Goal: Transaction & Acquisition: Purchase product/service

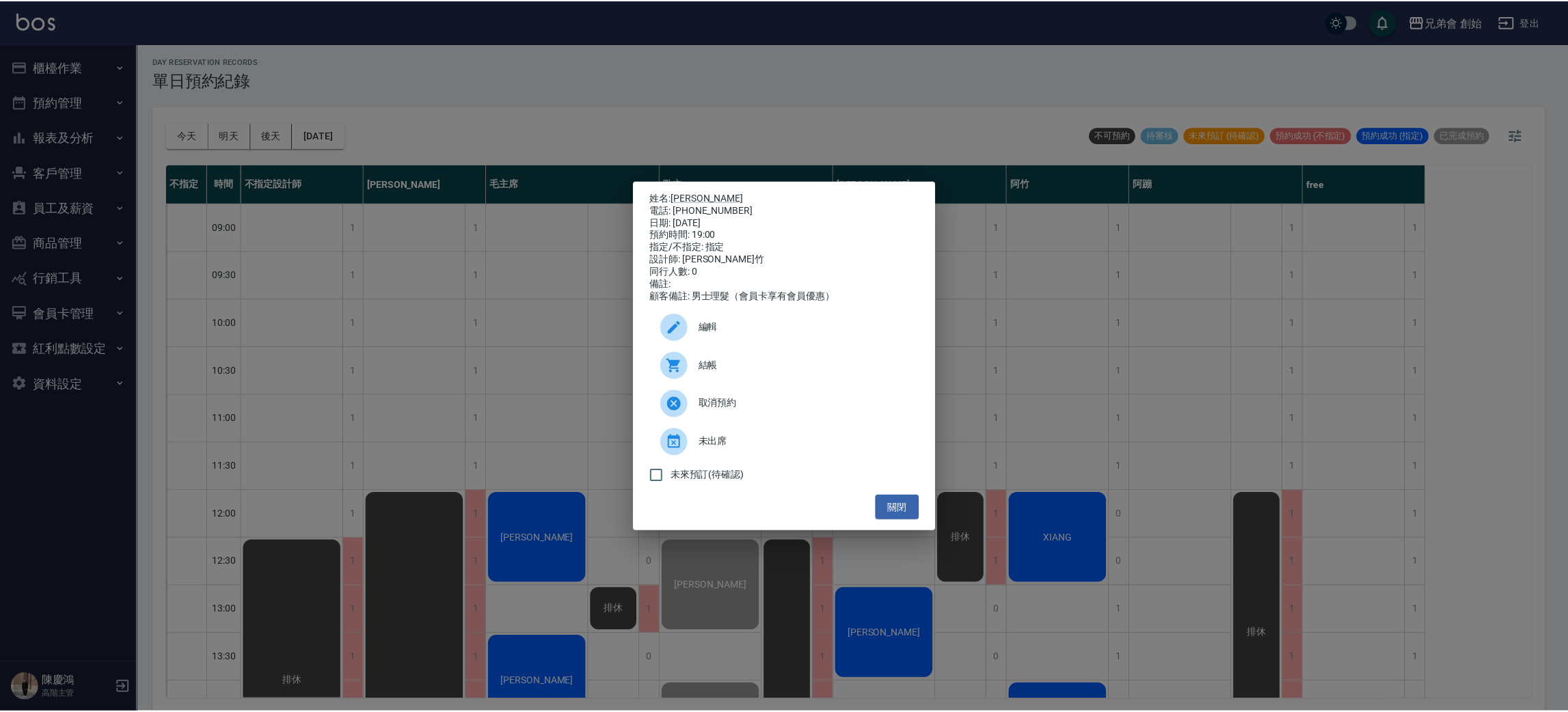
scroll to position [804, 0]
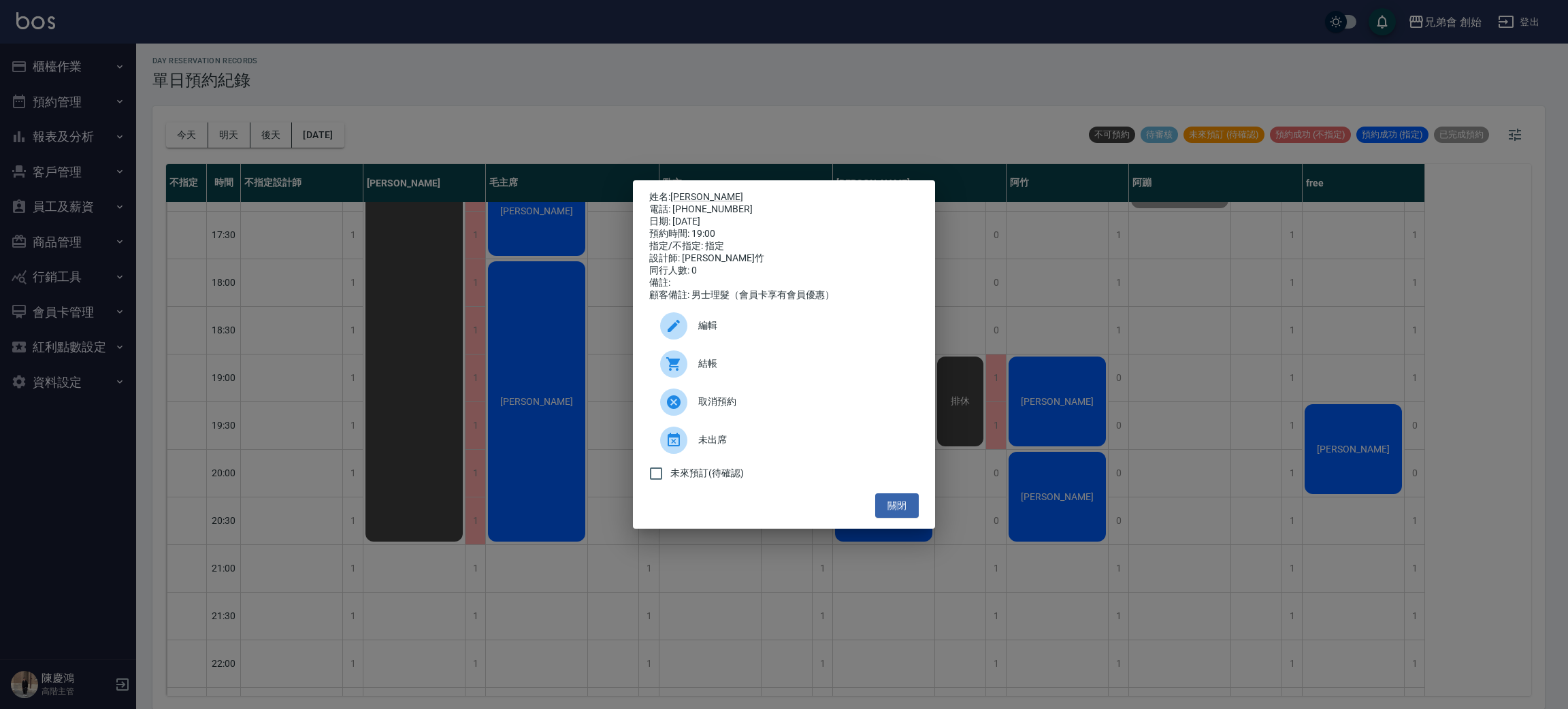
click at [776, 371] on span "結帳" at bounding box center [803, 364] width 210 height 14
drag, startPoint x: 903, startPoint y: 520, endPoint x: 895, endPoint y: 513, distance: 10.6
click at [900, 518] on button "關閉" at bounding box center [897, 506] width 44 height 26
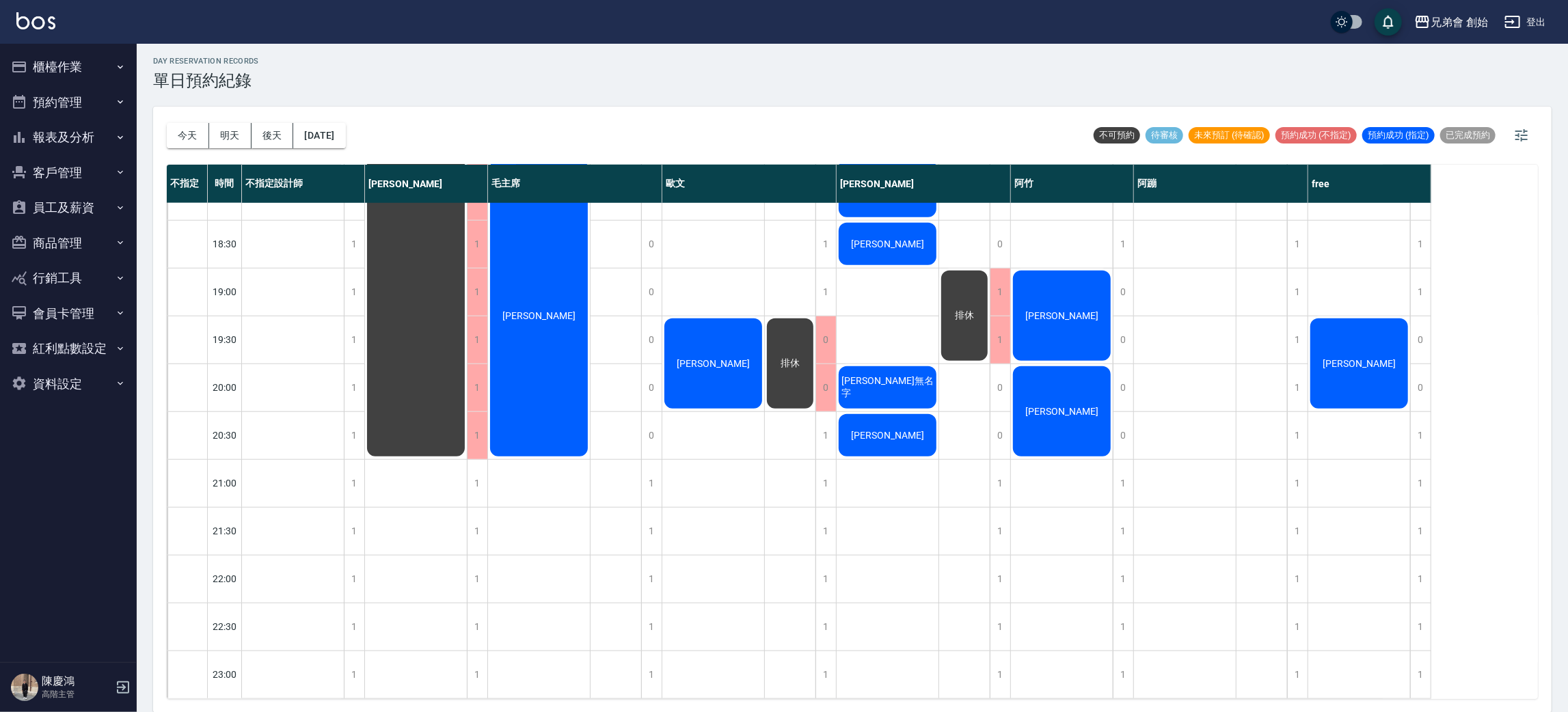
scroll to position [600, 0]
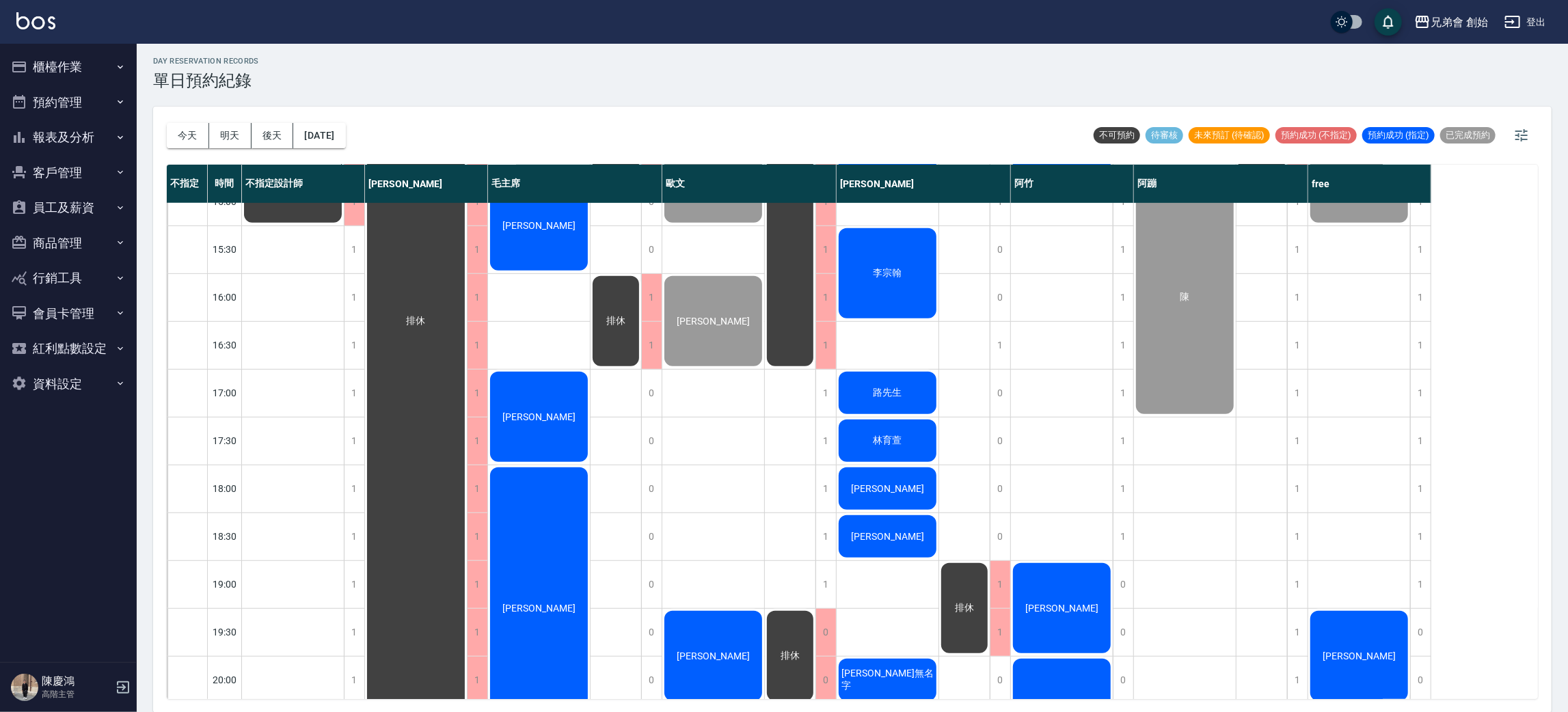
click at [344, 225] on div "[PERSON_NAME]" at bounding box center [293, 82] width 102 height 286
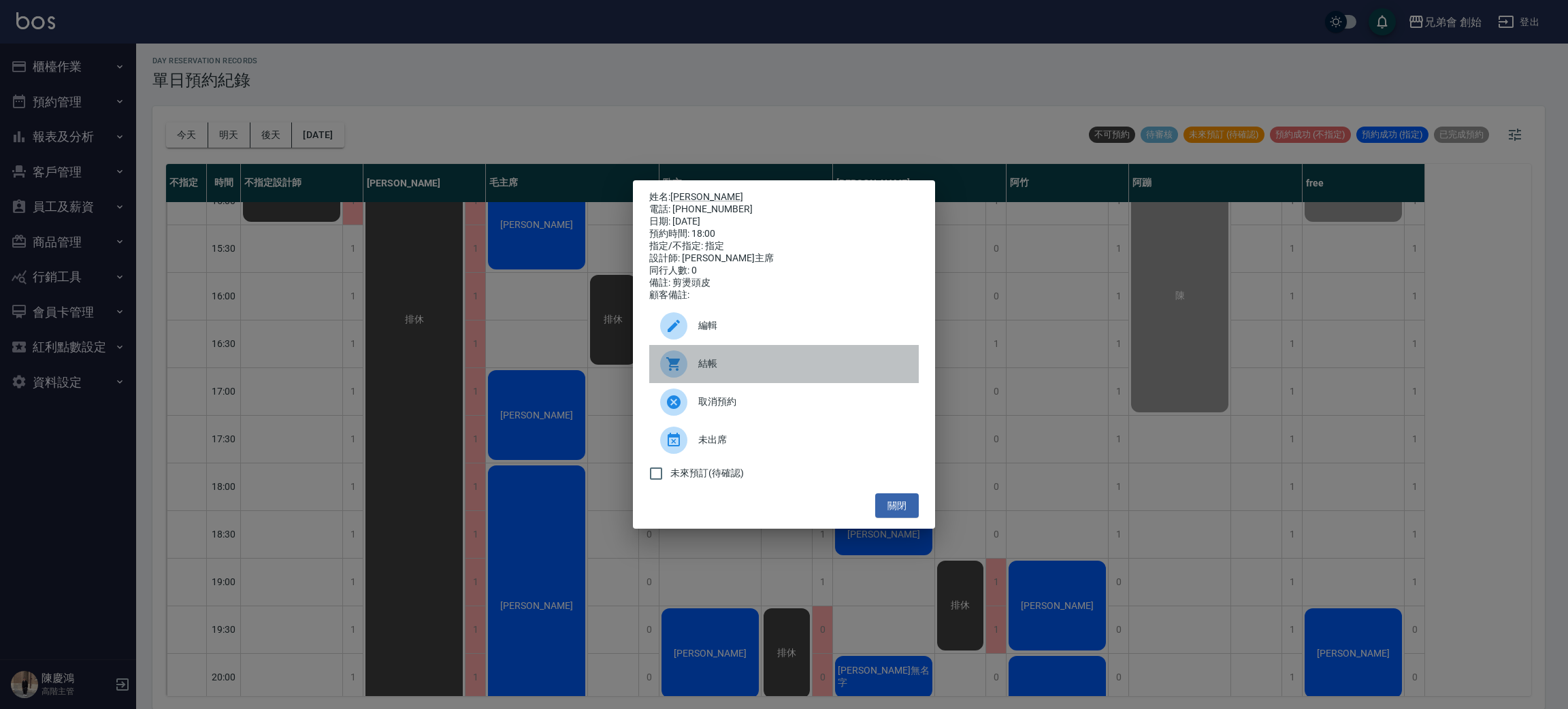
click at [674, 369] on icon at bounding box center [673, 364] width 13 height 13
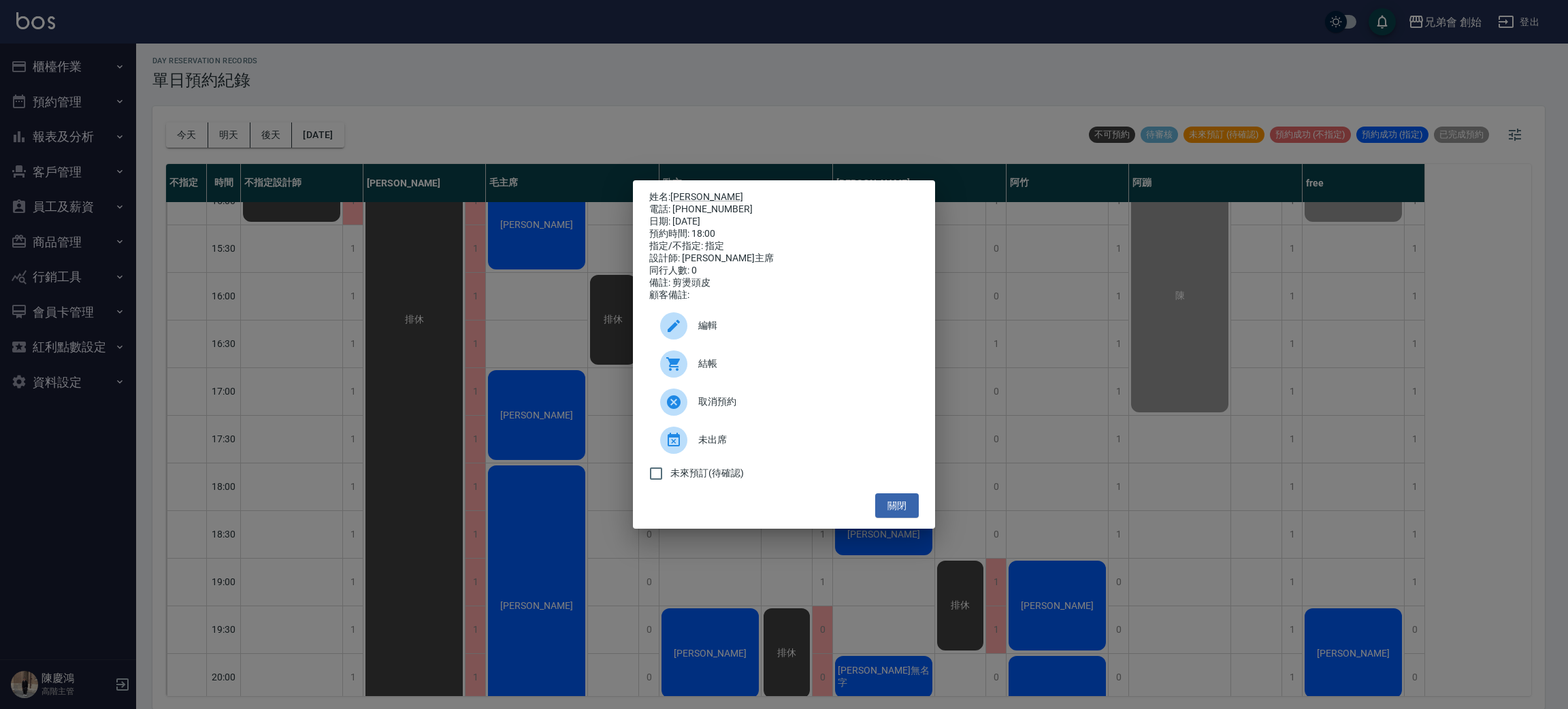
click at [757, 103] on div "姓名: 朱紋宏 電話: 0913177733 日期: 2025/08/15 預約時間: 18:00 指定/不指定: 指定 設計師: 毛主席 同行人數: 0 備…" at bounding box center [784, 354] width 1568 height 709
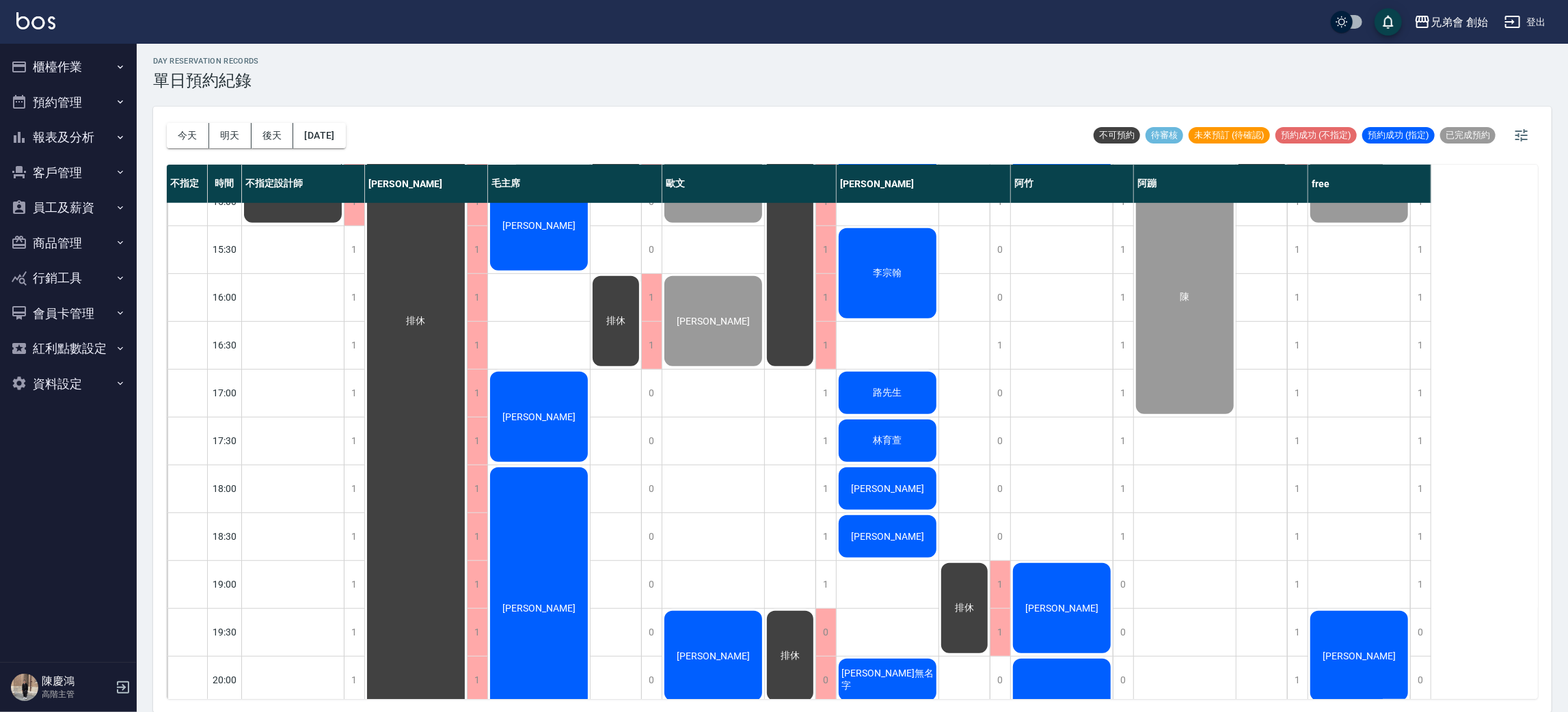
click at [344, 225] on div "[PERSON_NAME]" at bounding box center [293, 82] width 102 height 286
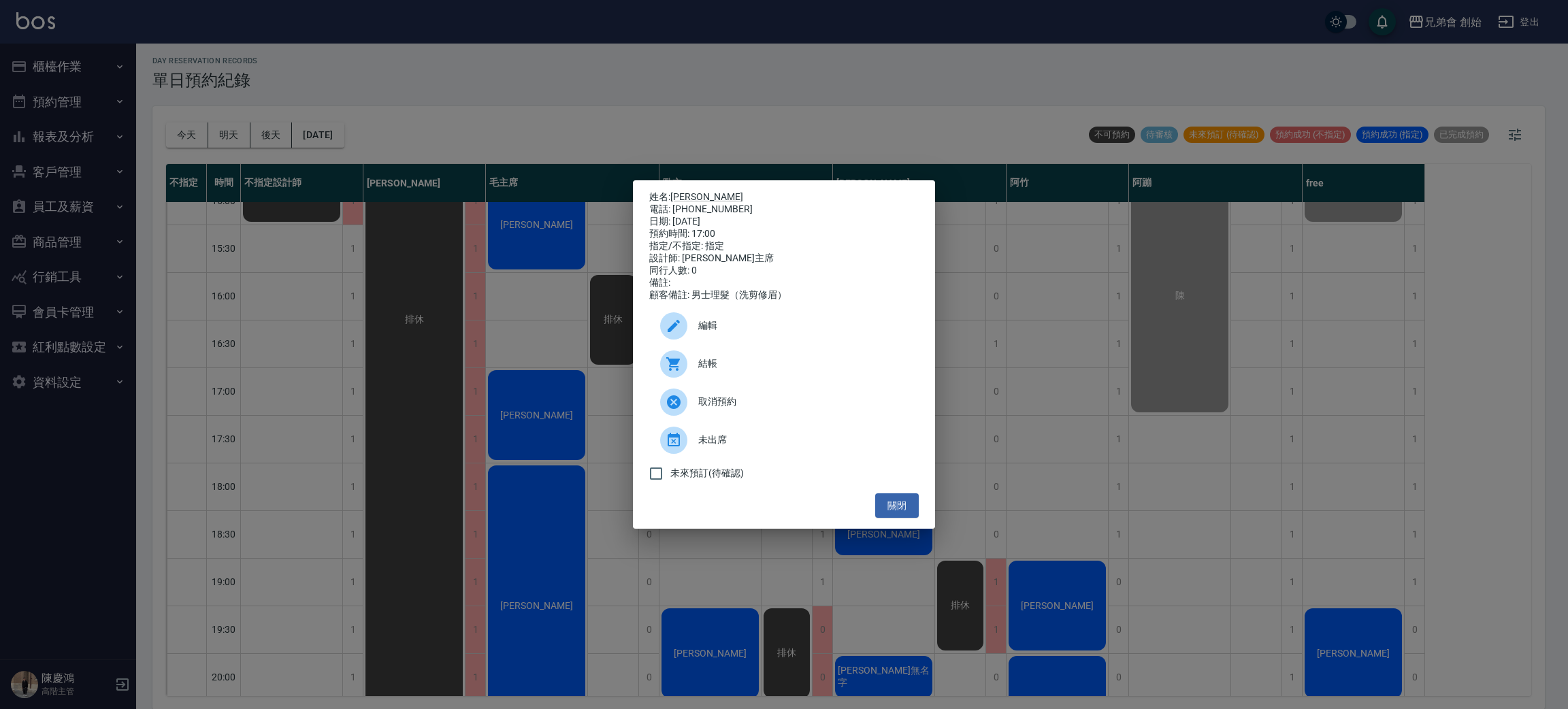
click at [696, 373] on div at bounding box center [679, 364] width 38 height 28
click at [578, 85] on div "姓名: 程瑋翔 電話: 0975343575 日期: 2025/08/15 預約時間: 17:00 指定/不指定: 指定 設計師: 毛主席 同行人數: 0 備…" at bounding box center [784, 354] width 1568 height 709
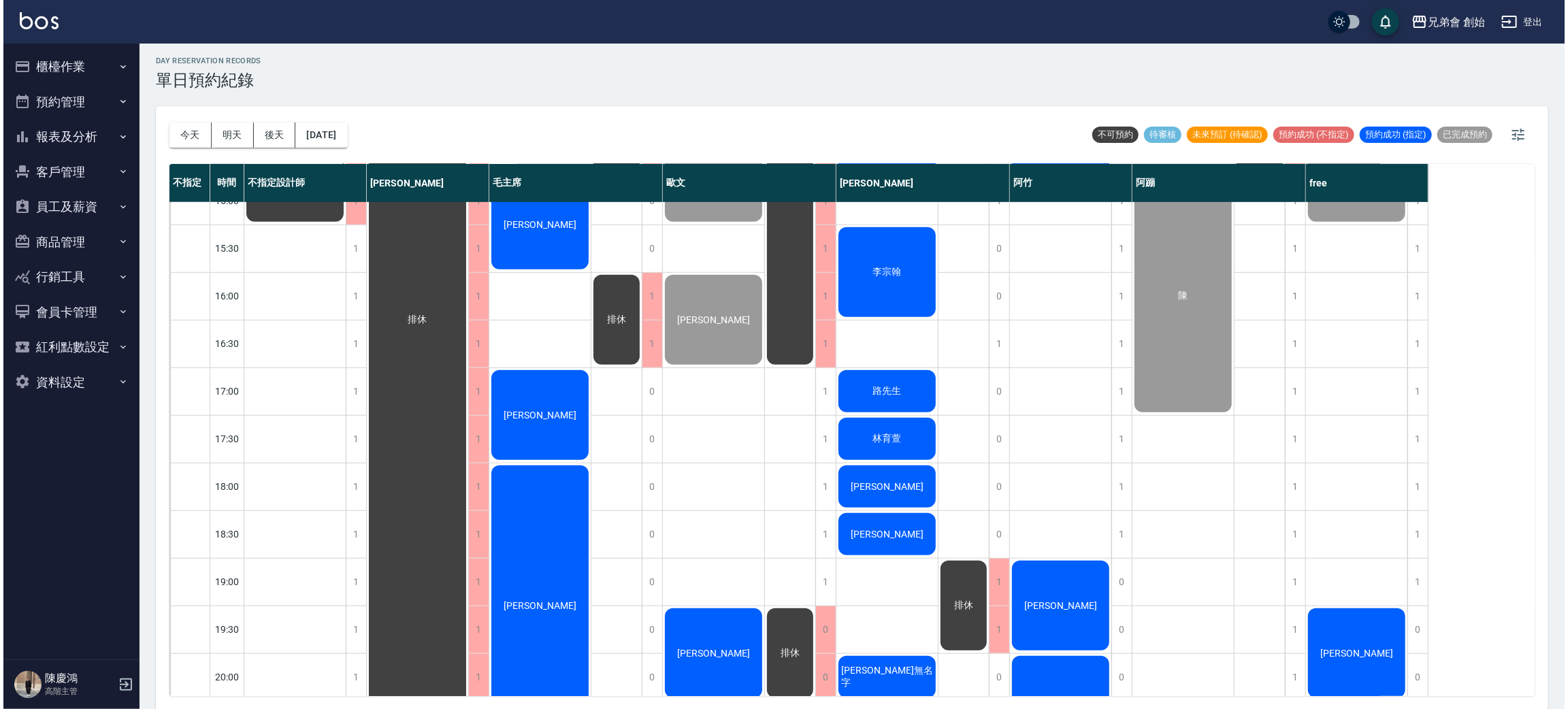
scroll to position [494, 0]
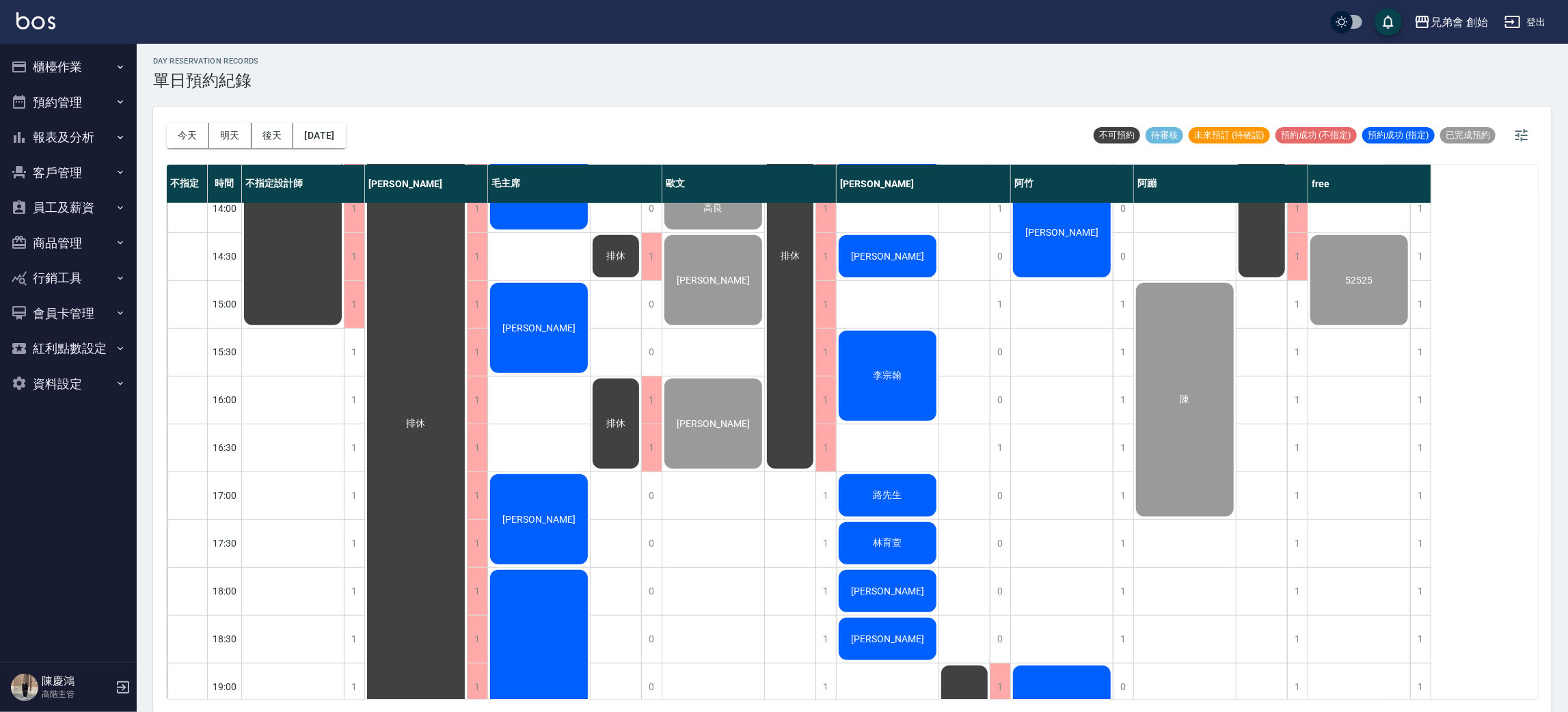
click at [344, 315] on div "[PERSON_NAME]" at bounding box center [293, 185] width 102 height 286
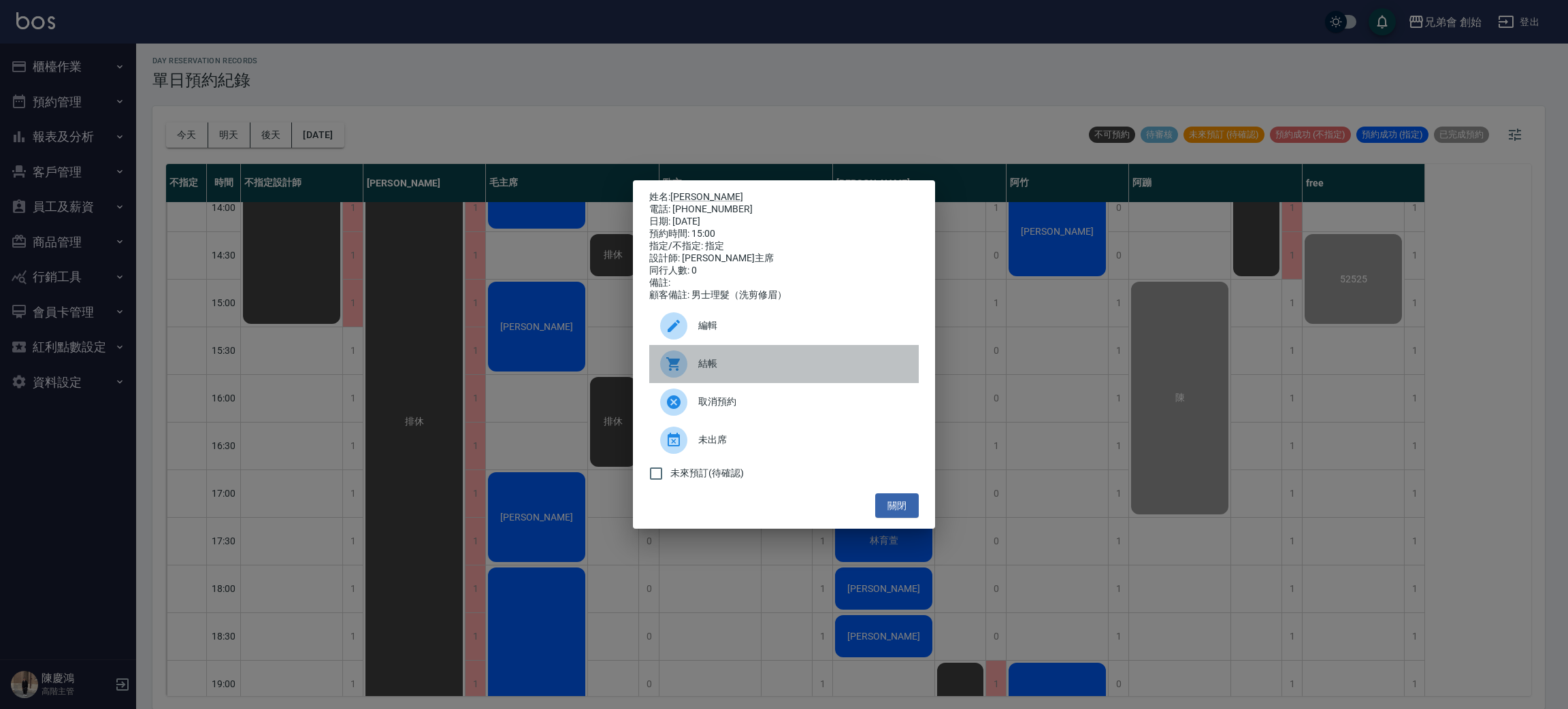
click at [691, 374] on div at bounding box center [679, 364] width 38 height 28
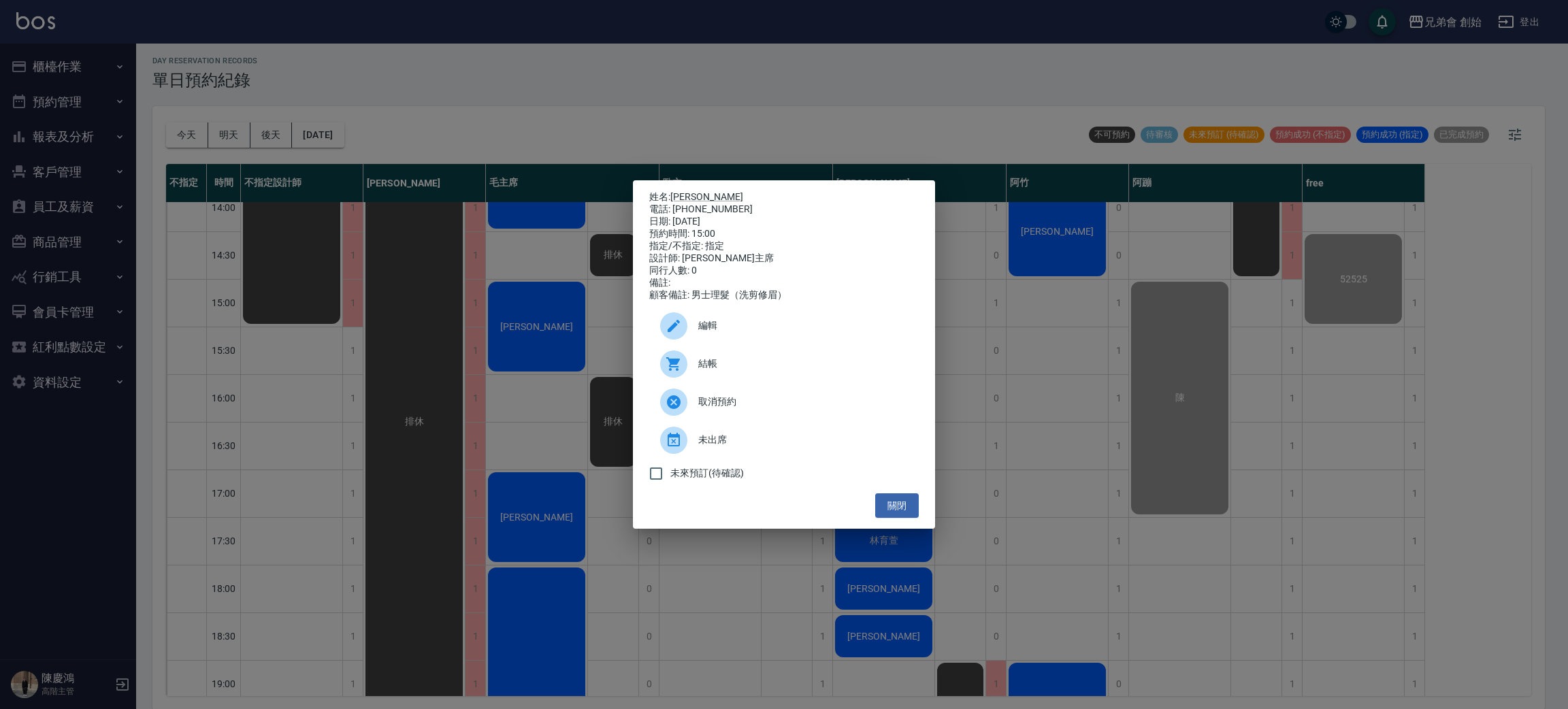
click at [483, 90] on div "姓名: 翁宗平 電話: 0937302515 日期: 2025/08/15 預約時間: 15:00 指定/不指定: 指定 設計師: 毛主席 同行人數: 0 備…" at bounding box center [784, 354] width 1568 height 709
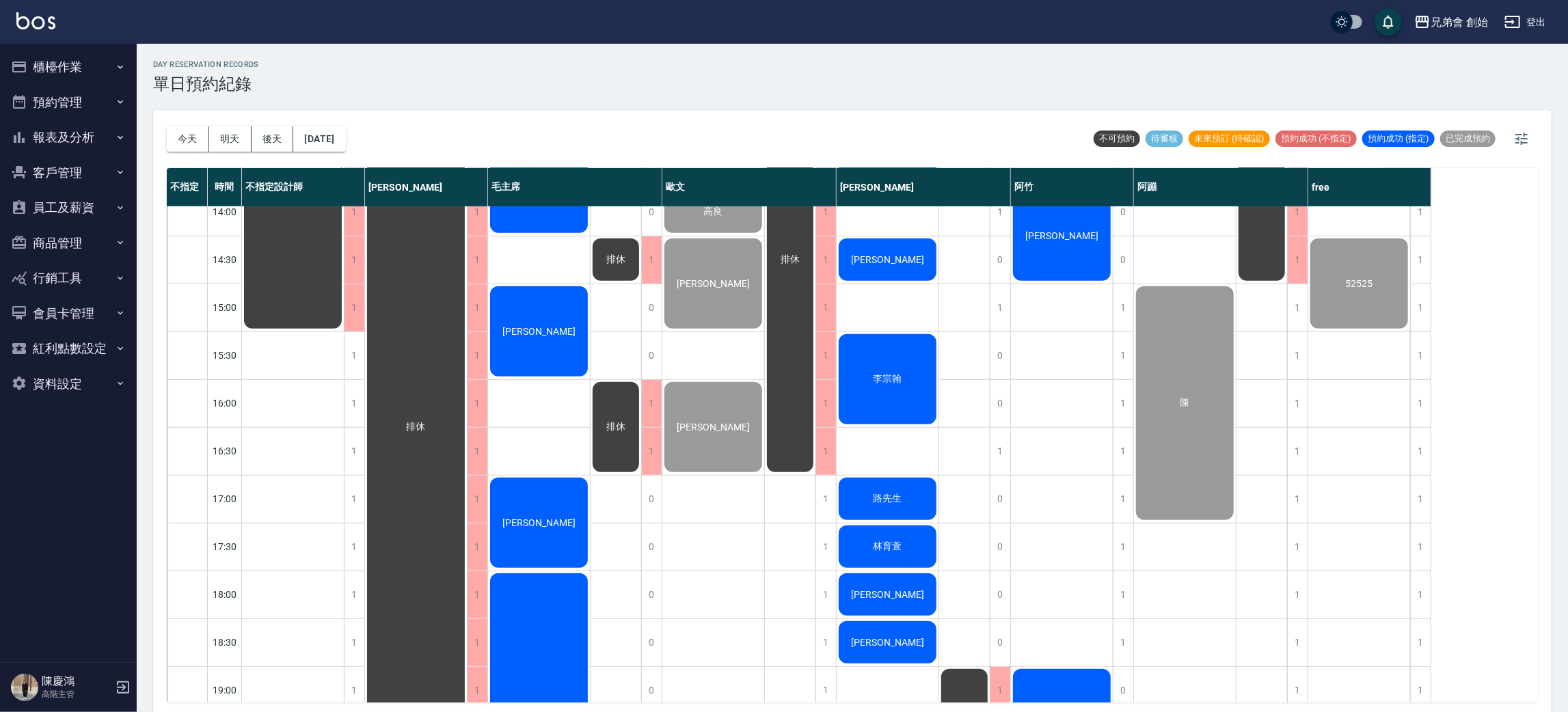
scroll to position [395, 0]
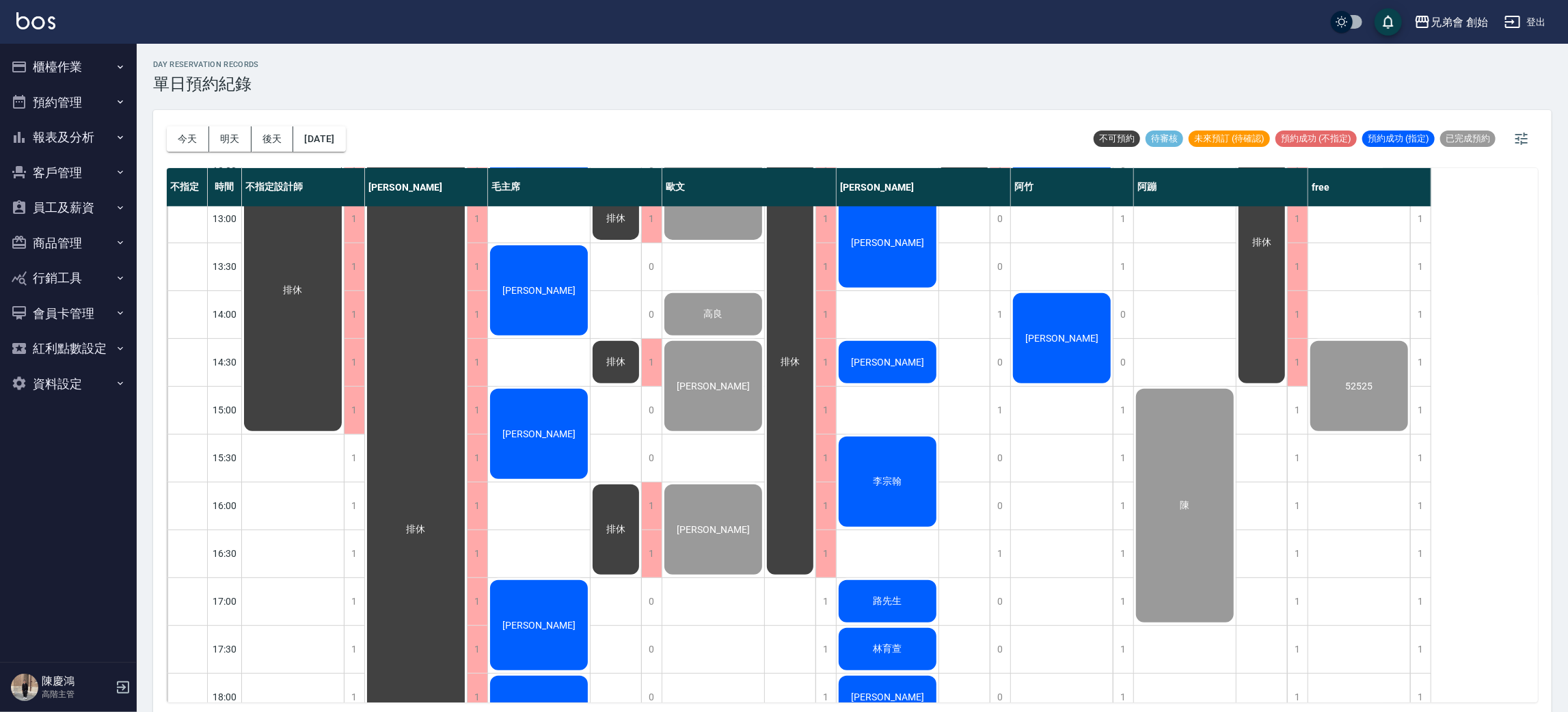
click at [344, 290] on div "吳建鋒" at bounding box center [293, 291] width 102 height 286
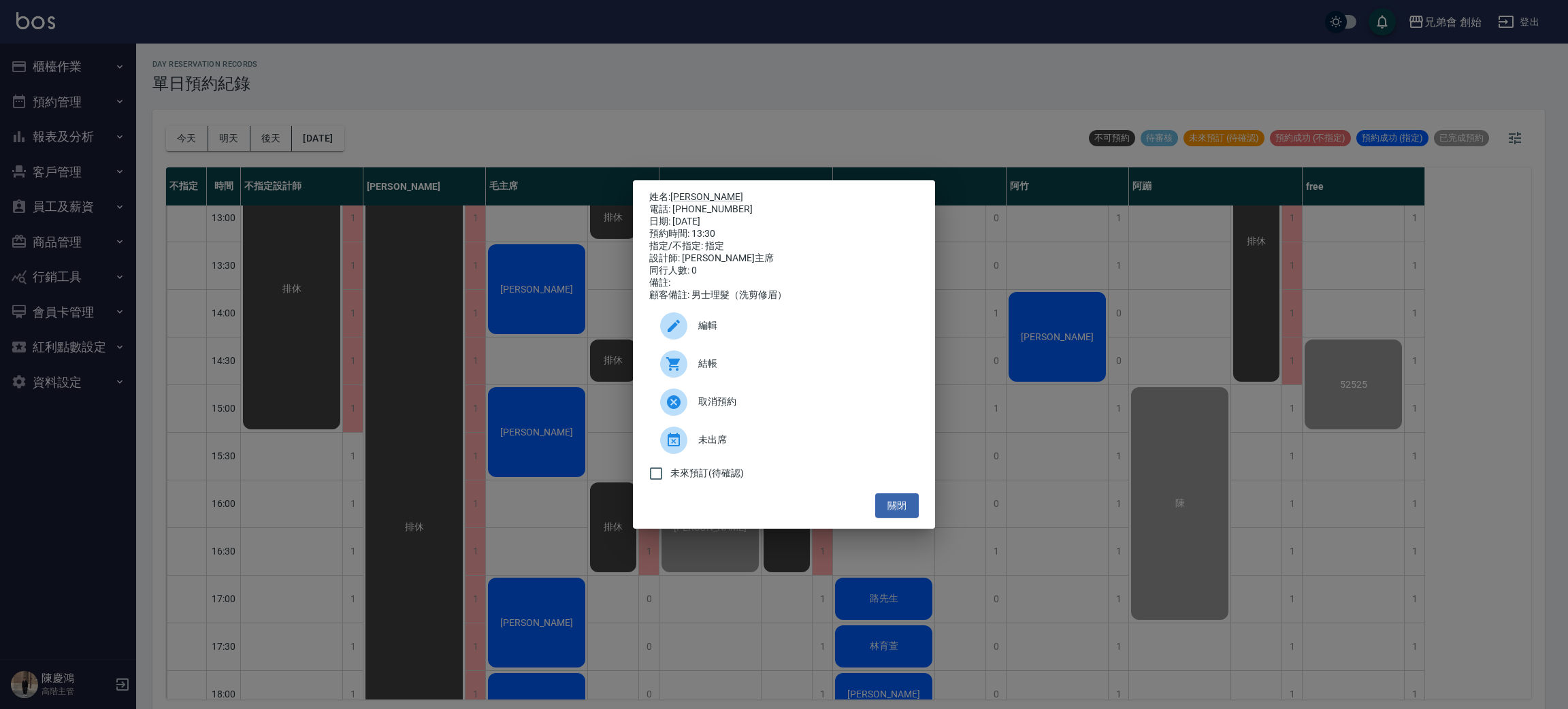
click at [683, 373] on div at bounding box center [673, 364] width 28 height 28
click at [481, 100] on div "姓名: 吳建鋒 電話: 0975573878 日期: 2025/08/15 預約時間: 13:30 指定/不指定: 指定 設計師: 毛主席 同行人數: 0 備…" at bounding box center [784, 354] width 1568 height 709
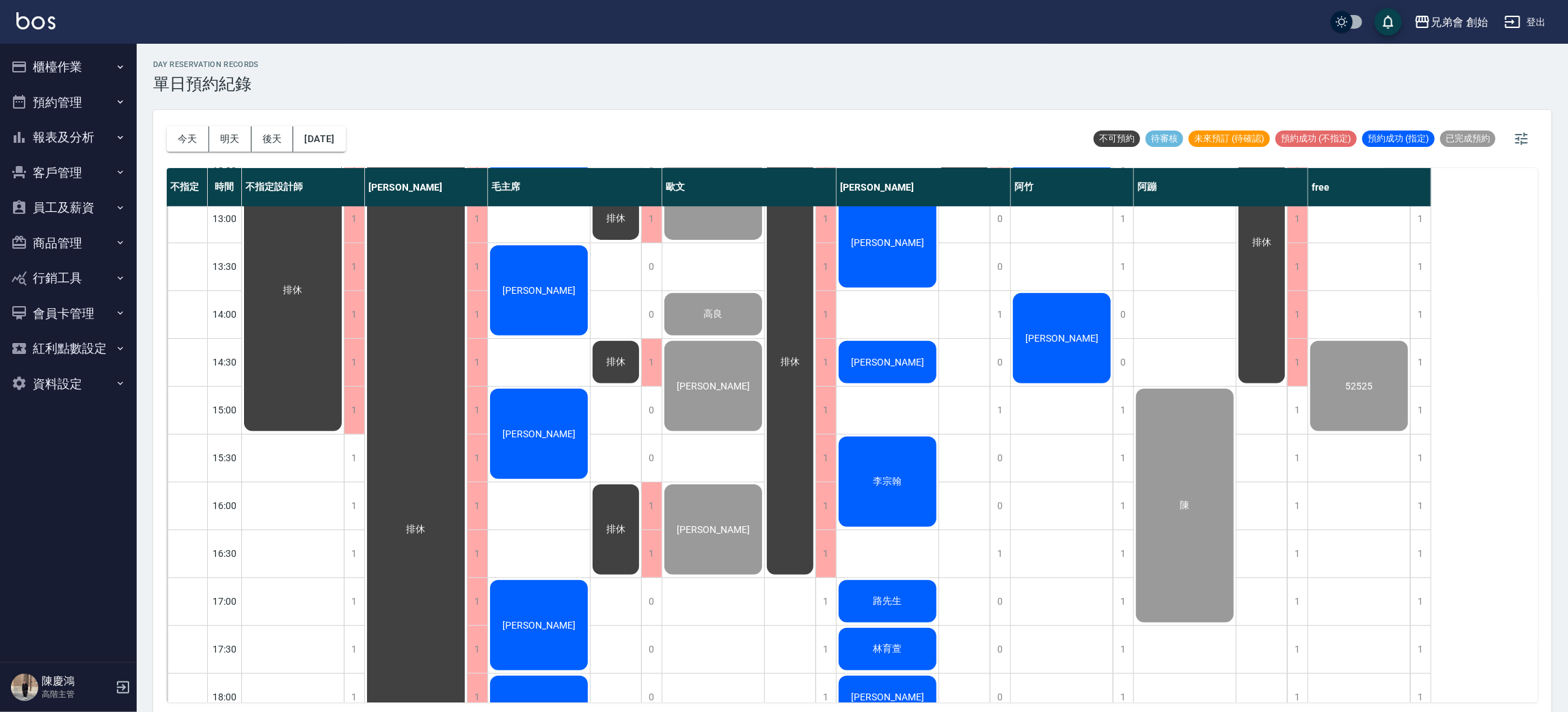
scroll to position [87, 0]
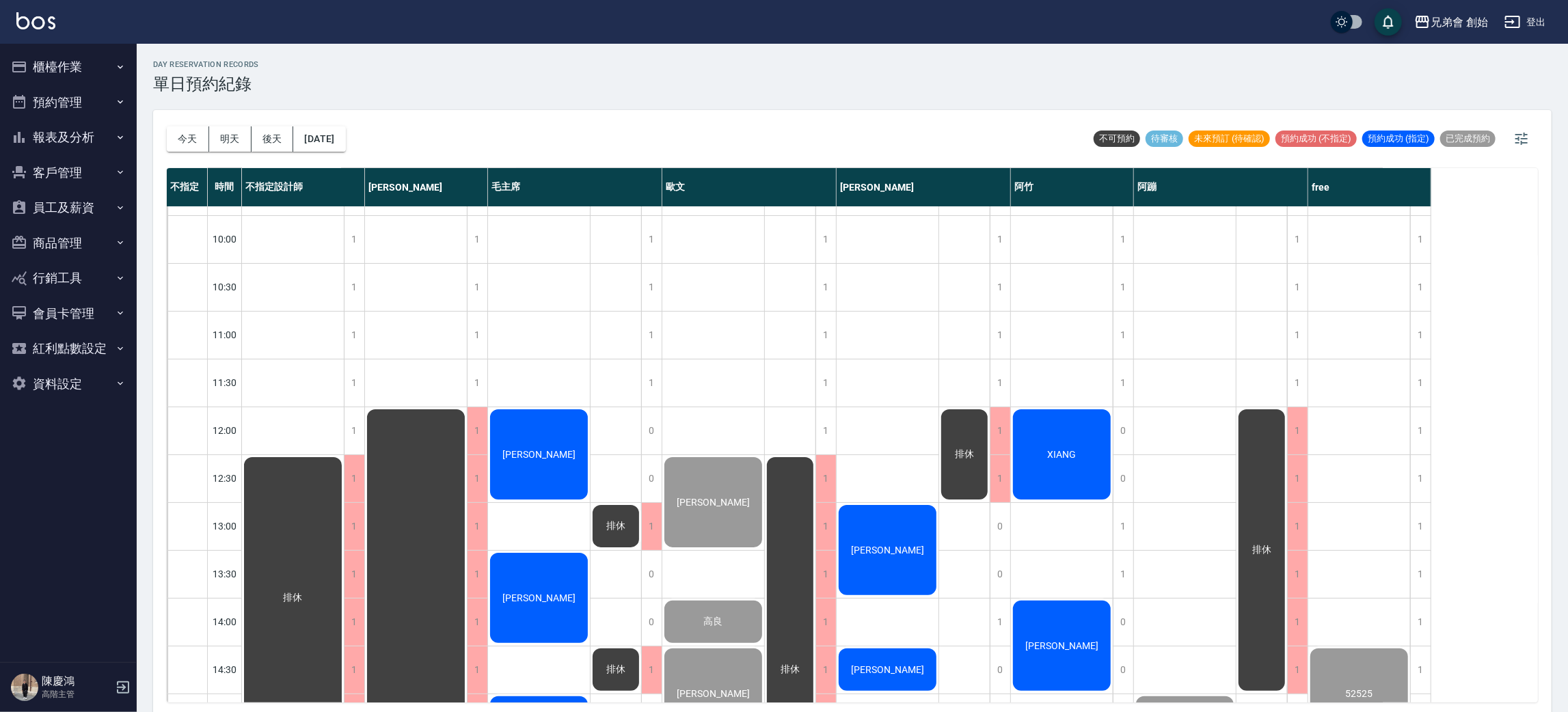
click at [344, 455] on div "王書彥" at bounding box center [293, 598] width 102 height 286
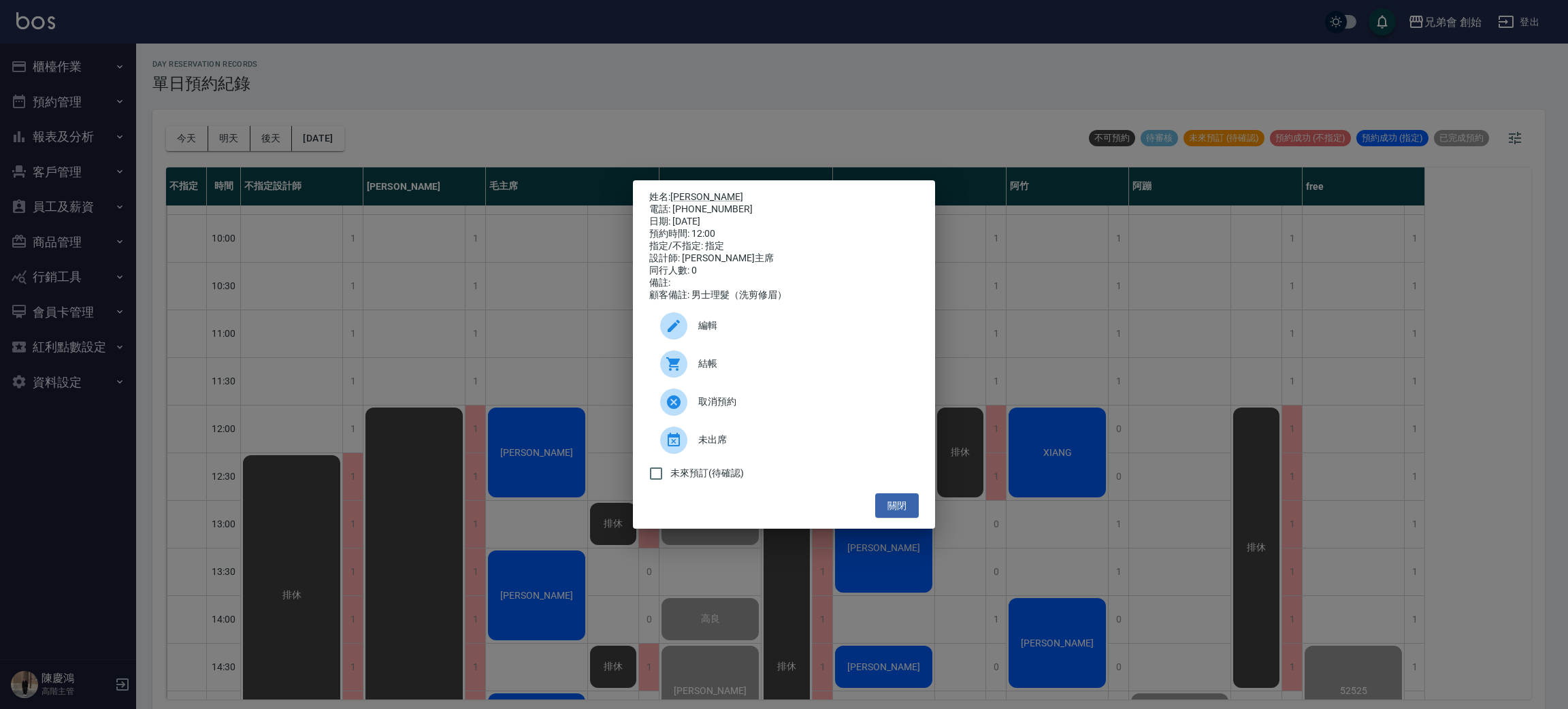
click at [700, 371] on span "結帳" at bounding box center [803, 364] width 210 height 14
click at [540, 121] on div "姓名: 王書彥 電話: 0955056310 日期: 2025/08/15 預約時間: 12:00 指定/不指定: 指定 設計師: 毛主席 同行人數: 0 備…" at bounding box center [784, 354] width 1568 height 709
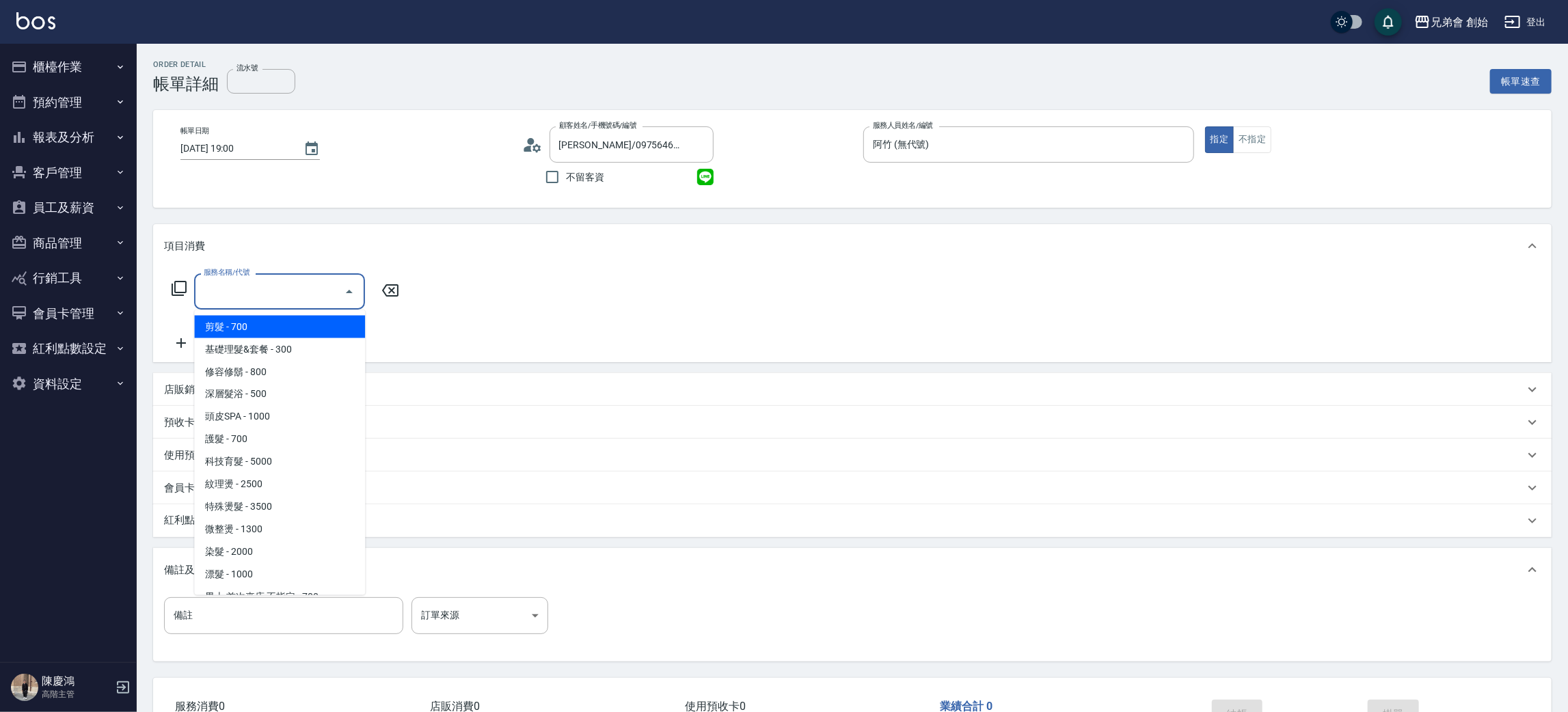
click at [289, 325] on span "剪髮 - 700" at bounding box center [279, 327] width 171 height 23
type input "剪髮(A01)"
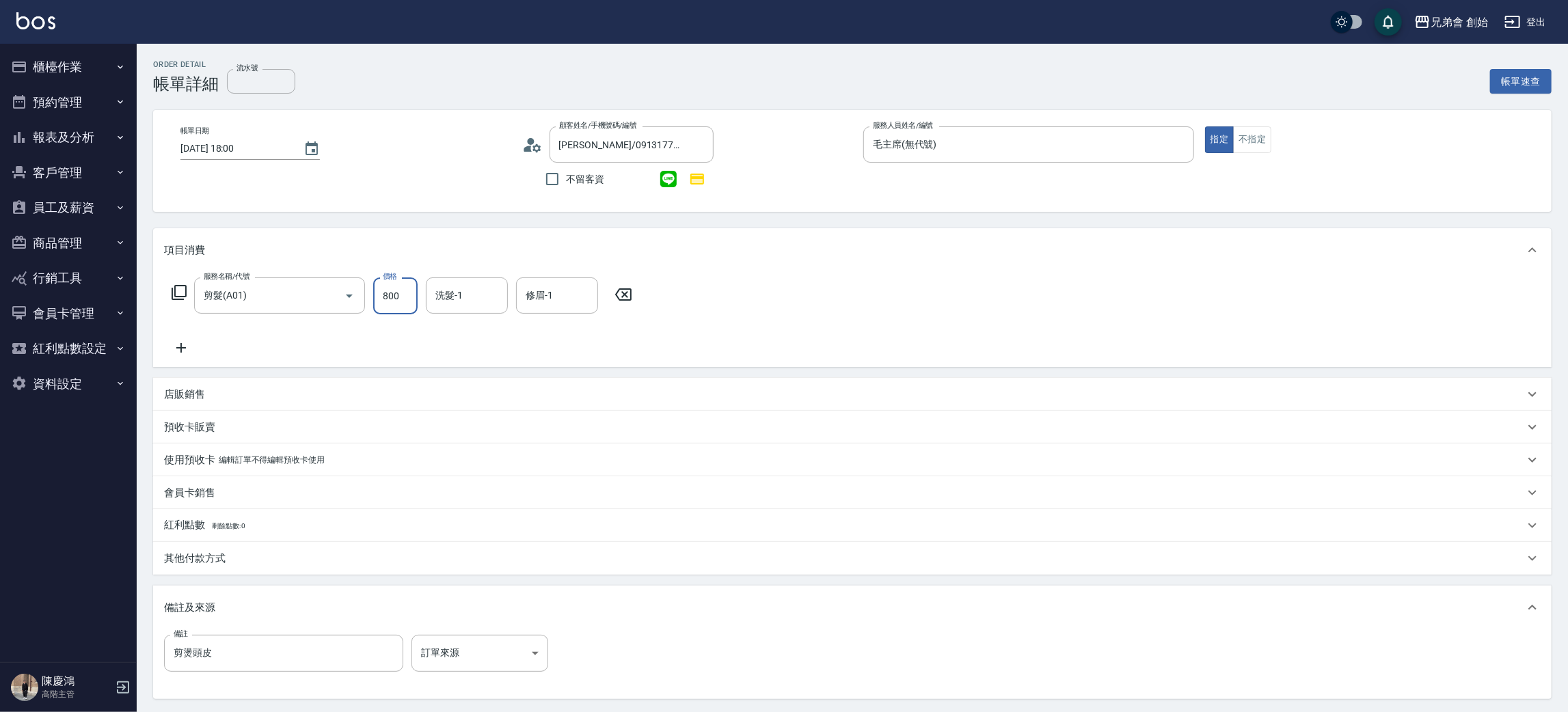
type input "800"
click at [175, 344] on icon at bounding box center [181, 347] width 34 height 16
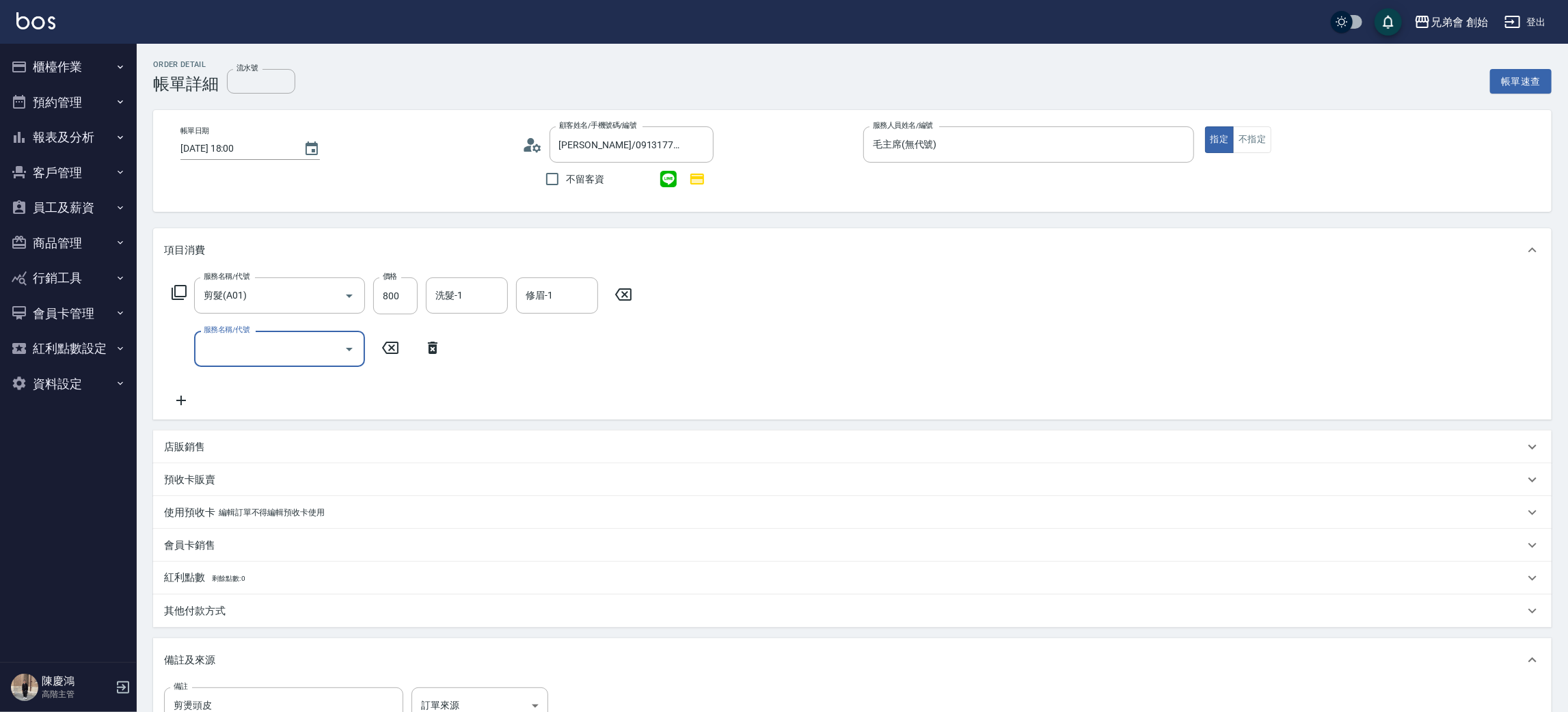
click at [214, 359] on input "服務名稱/代號" at bounding box center [269, 348] width 138 height 24
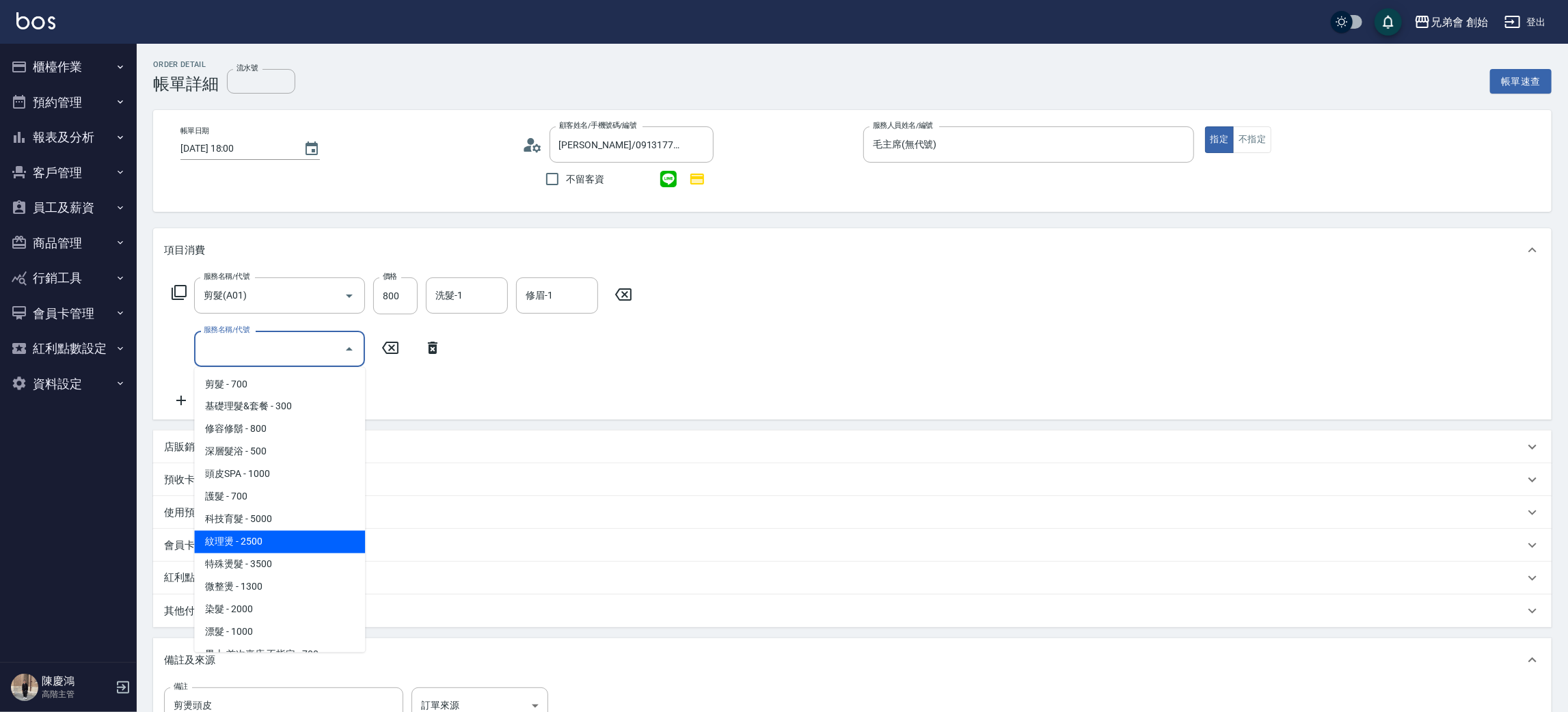
click at [242, 537] on span "紋理燙 - 2500" at bounding box center [279, 542] width 171 height 23
type input "紋理燙(D01)"
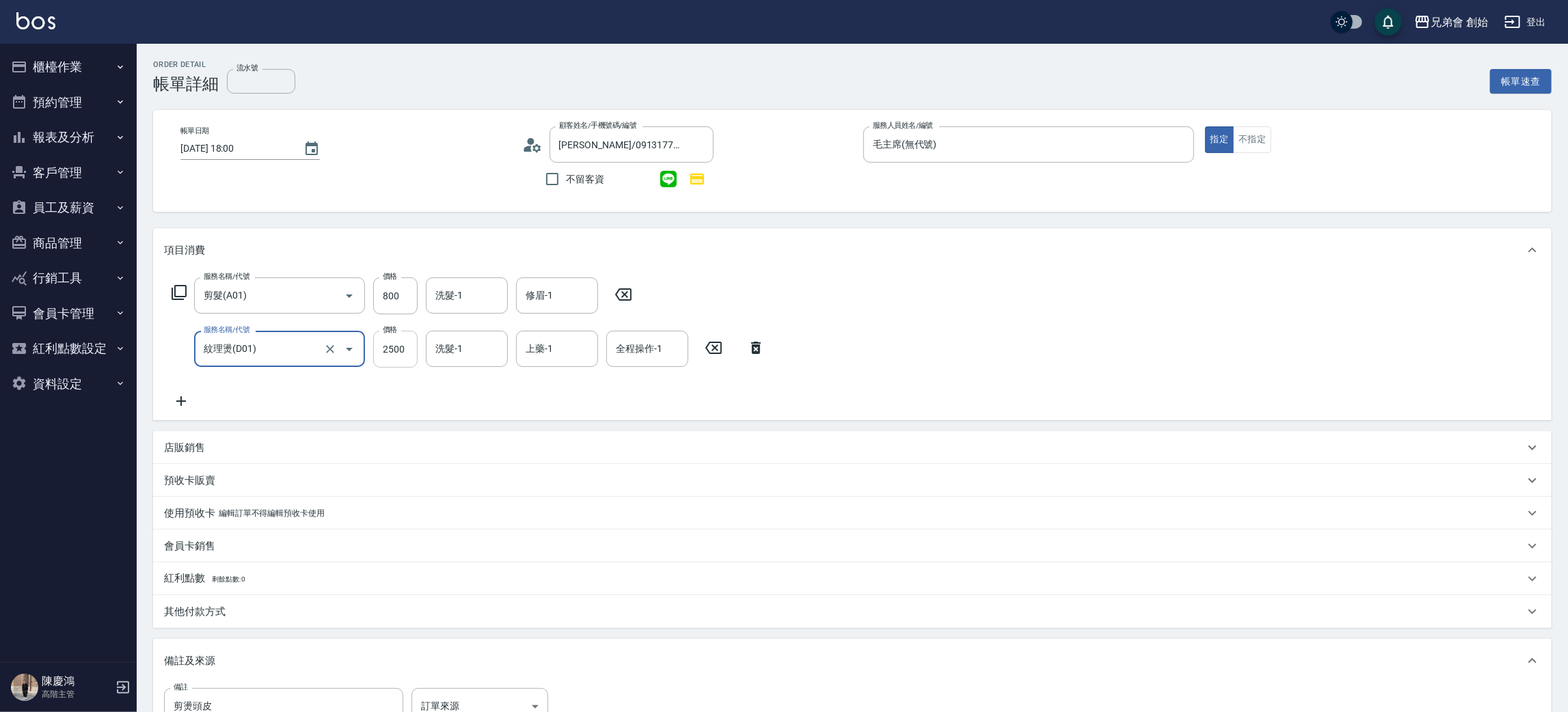
click at [398, 347] on input "2500" at bounding box center [395, 349] width 45 height 37
type input "2200"
click at [174, 403] on icon at bounding box center [181, 400] width 34 height 16
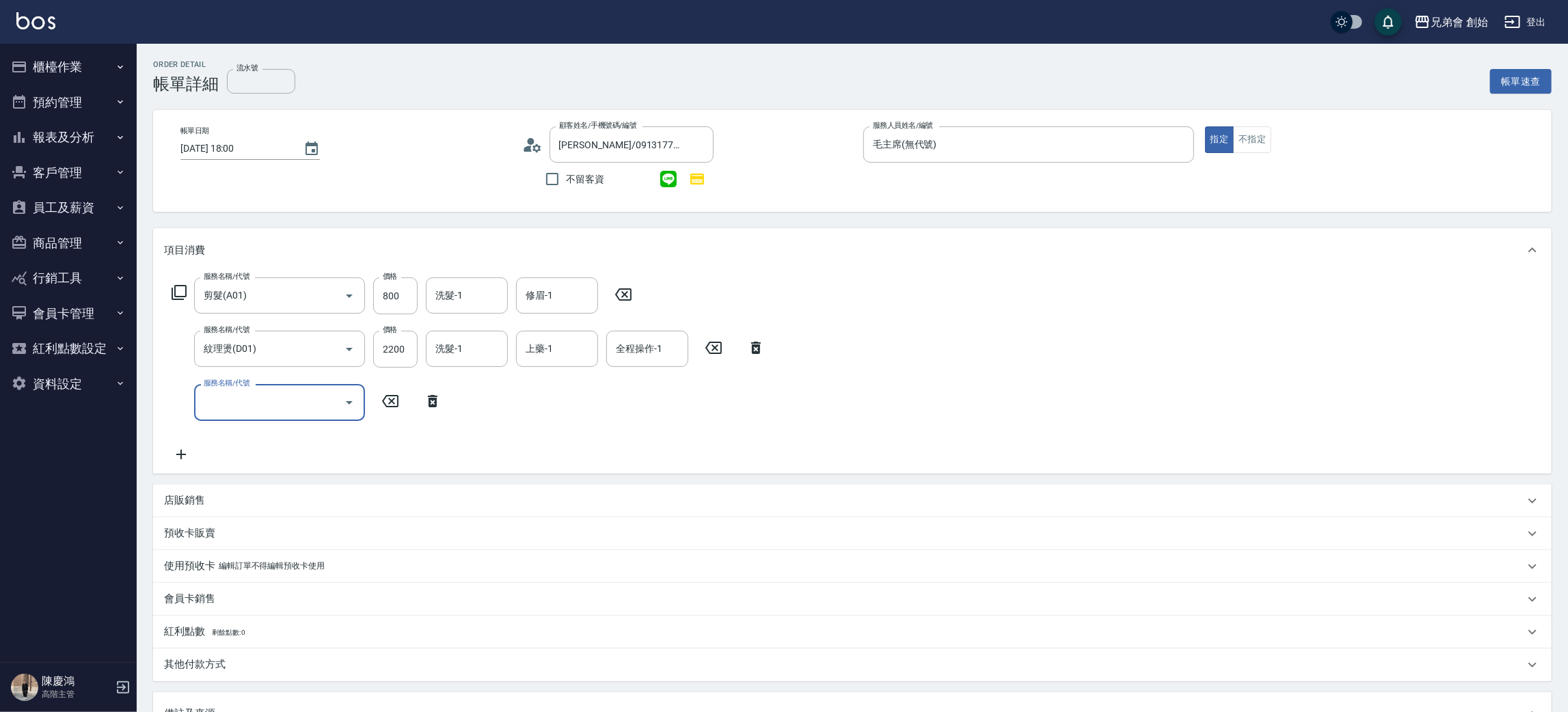
click at [228, 396] on input "服務名稱/代號" at bounding box center [269, 401] width 138 height 24
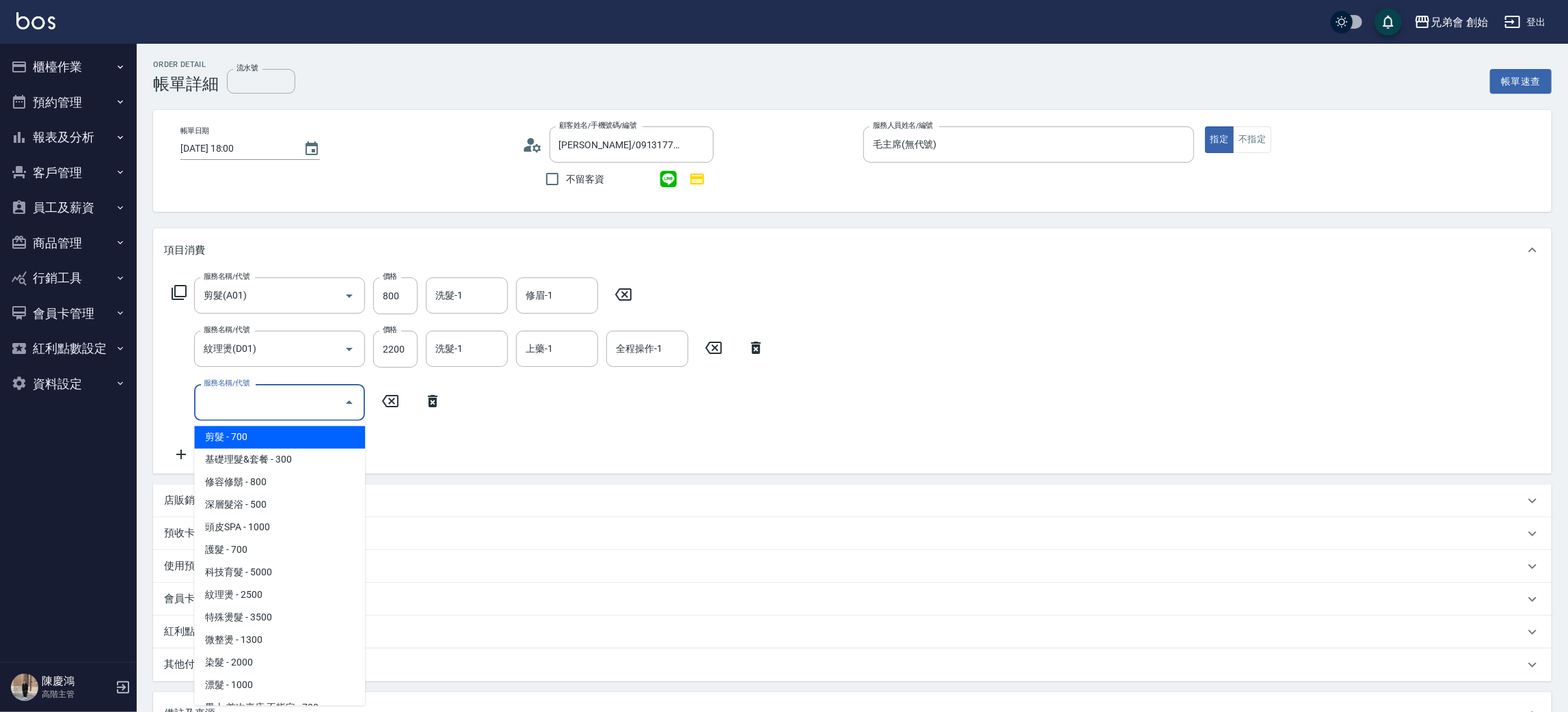
click at [257, 440] on span "剪髮 - 700" at bounding box center [279, 437] width 171 height 23
type input "剪髮(A01)"
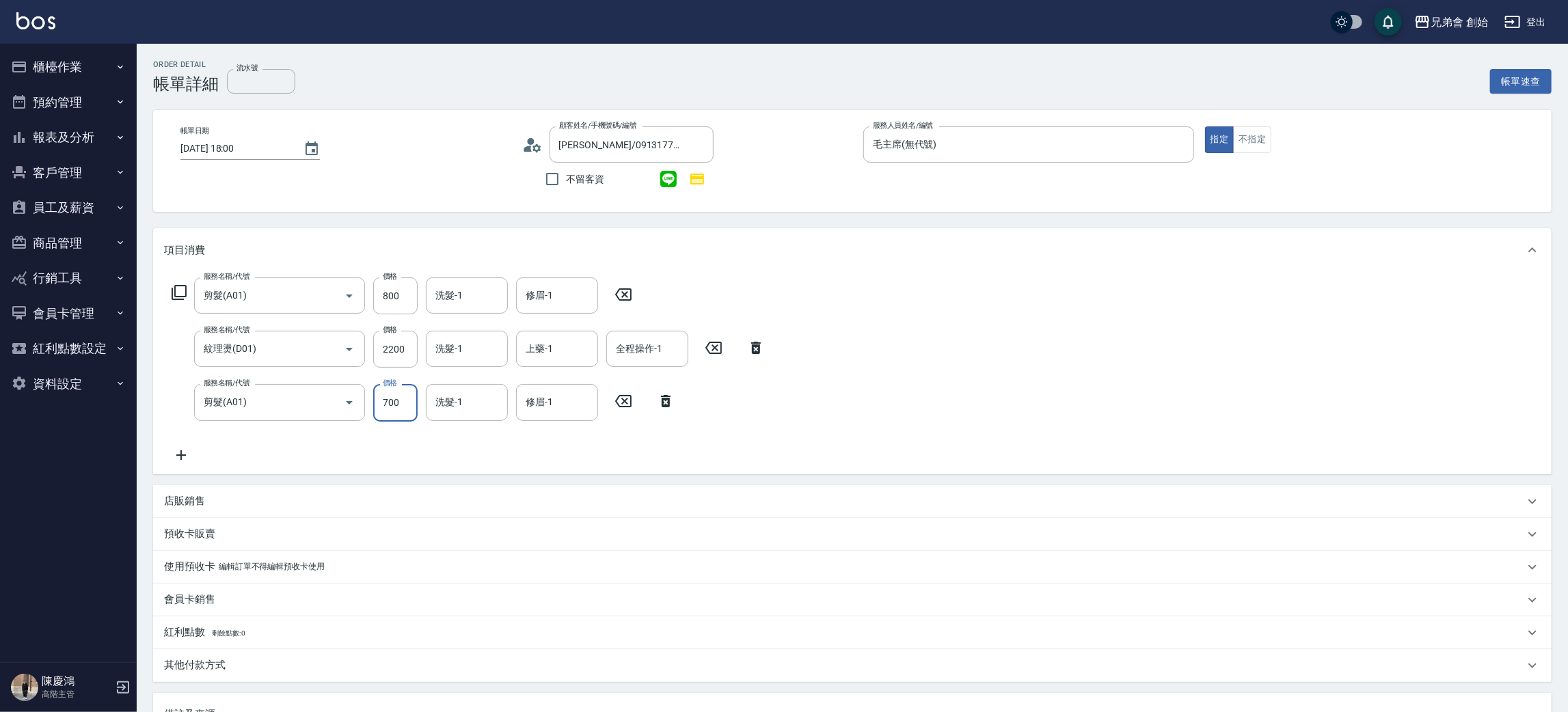
drag, startPoint x: 396, startPoint y: 399, endPoint x: 382, endPoint y: 390, distance: 16.6
click at [396, 397] on input "700" at bounding box center [395, 402] width 45 height 37
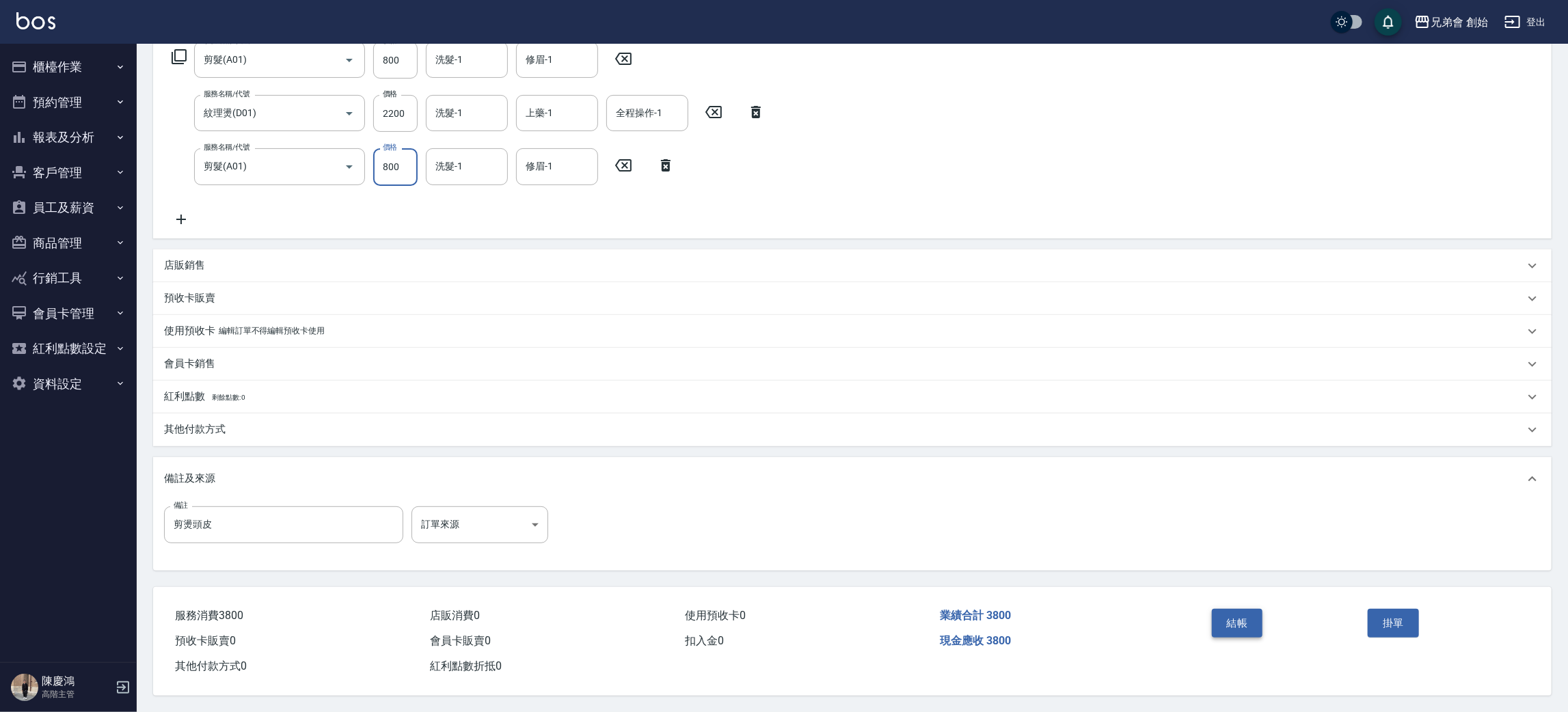
type input "800"
click at [1237, 619] on button "結帳" at bounding box center [1237, 623] width 51 height 29
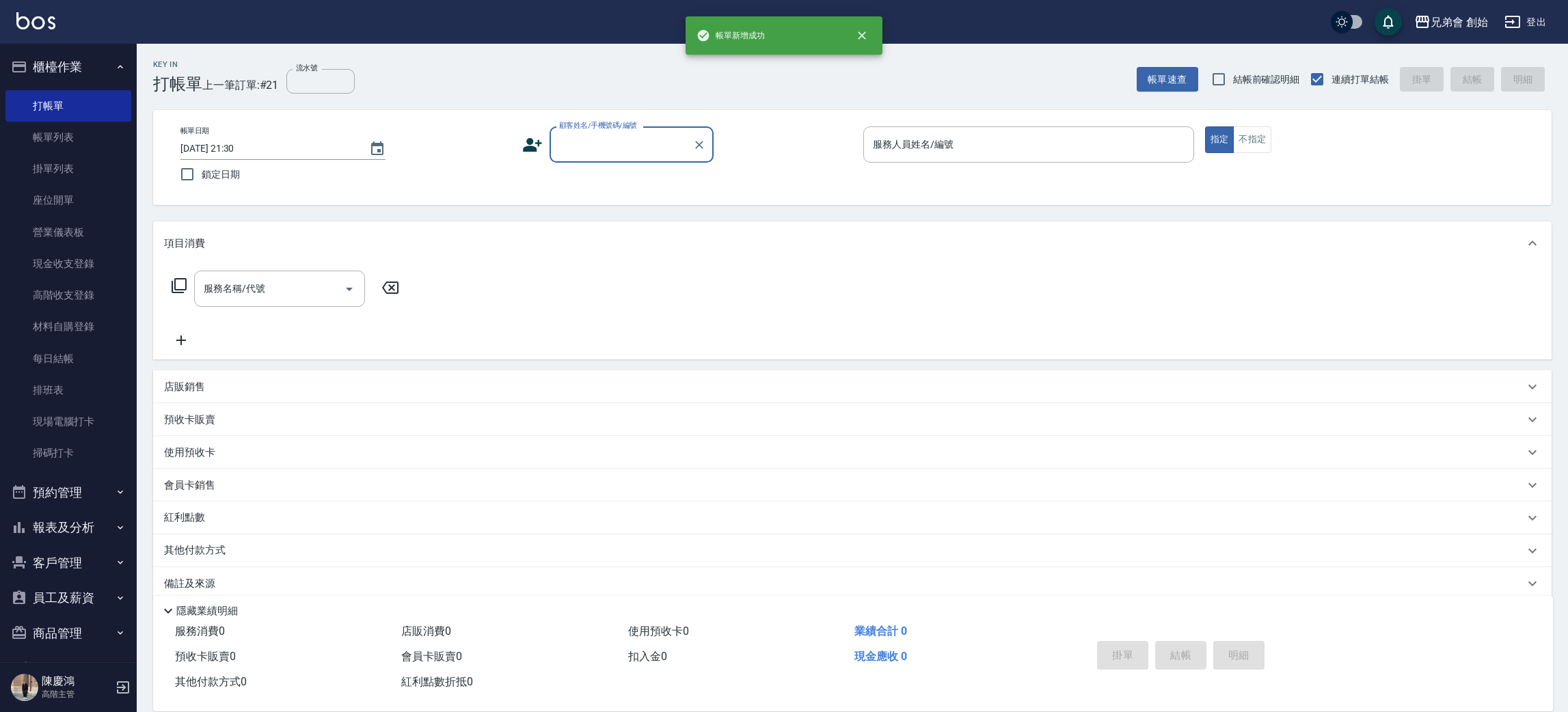
scroll to position [15, 0]
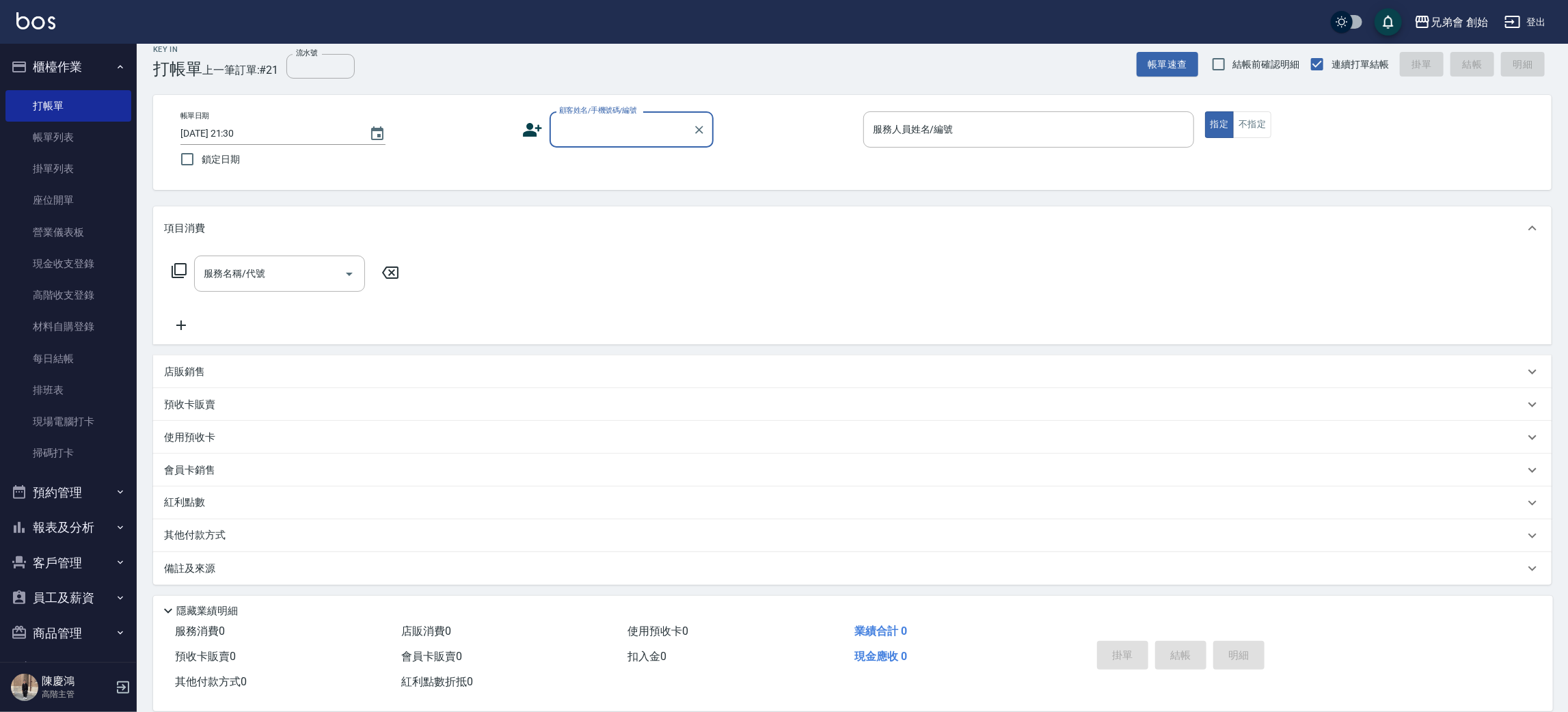
drag, startPoint x: 71, startPoint y: 129, endPoint x: 544, endPoint y: 253, distance: 489.0
click at [71, 129] on link "帳單列表" at bounding box center [69, 137] width 126 height 31
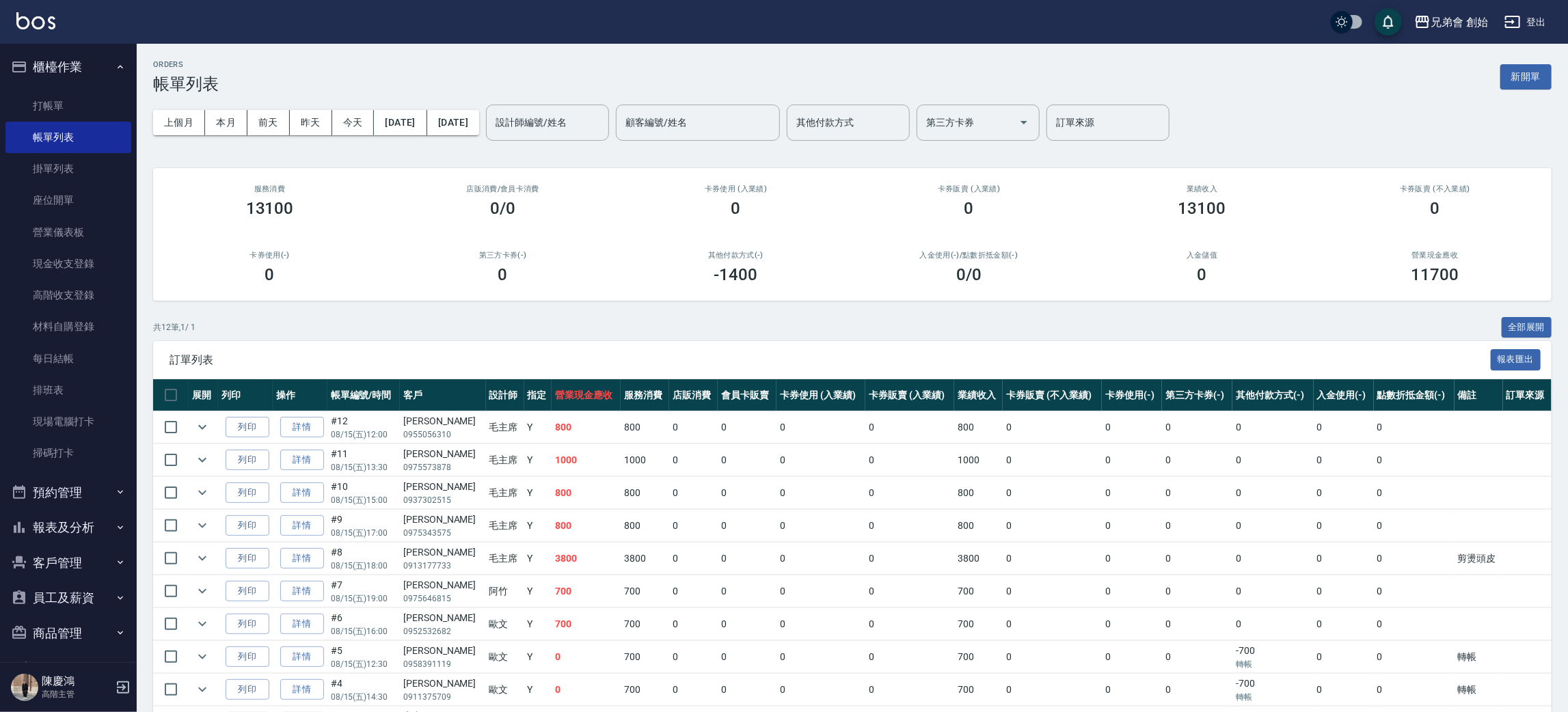
scroll to position [103, 0]
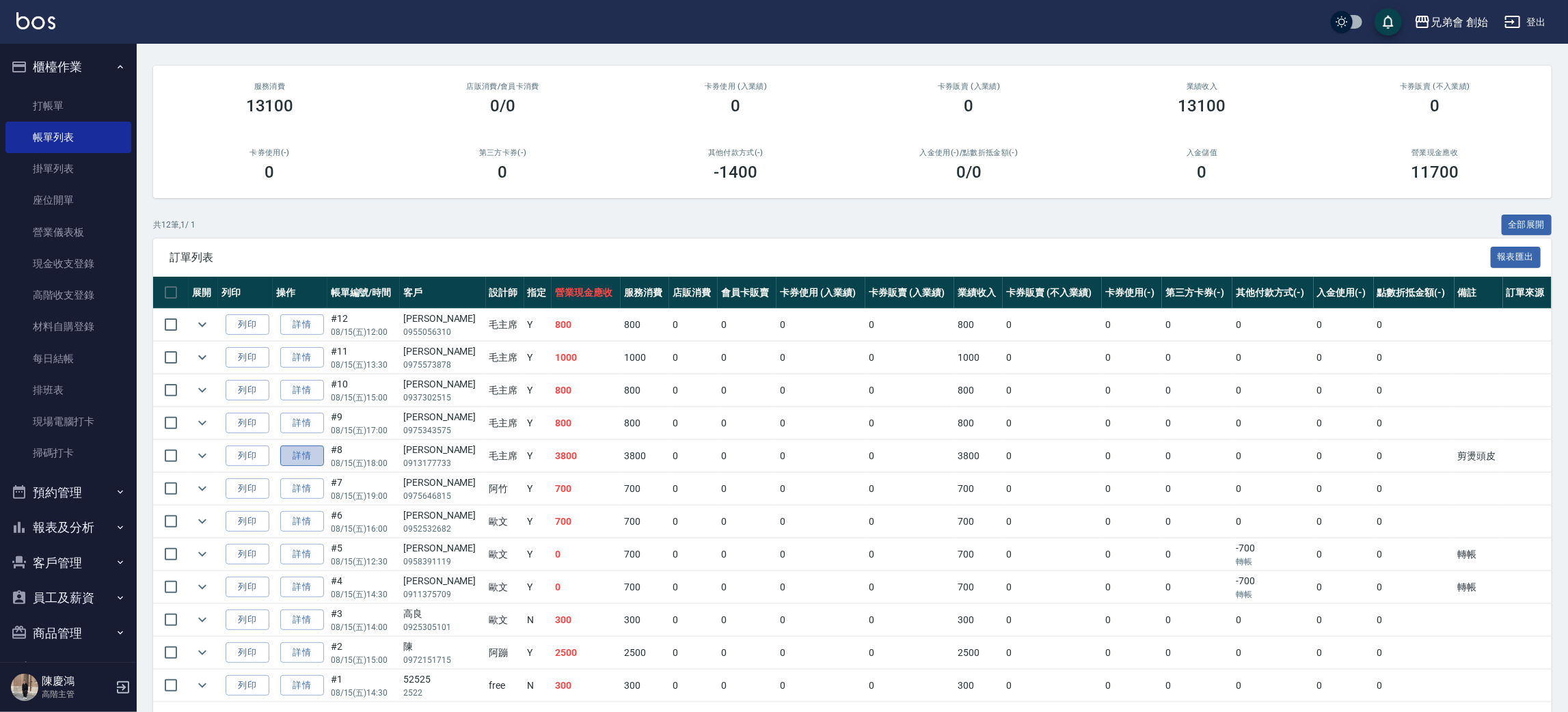
click at [293, 455] on link "詳情" at bounding box center [302, 456] width 44 height 21
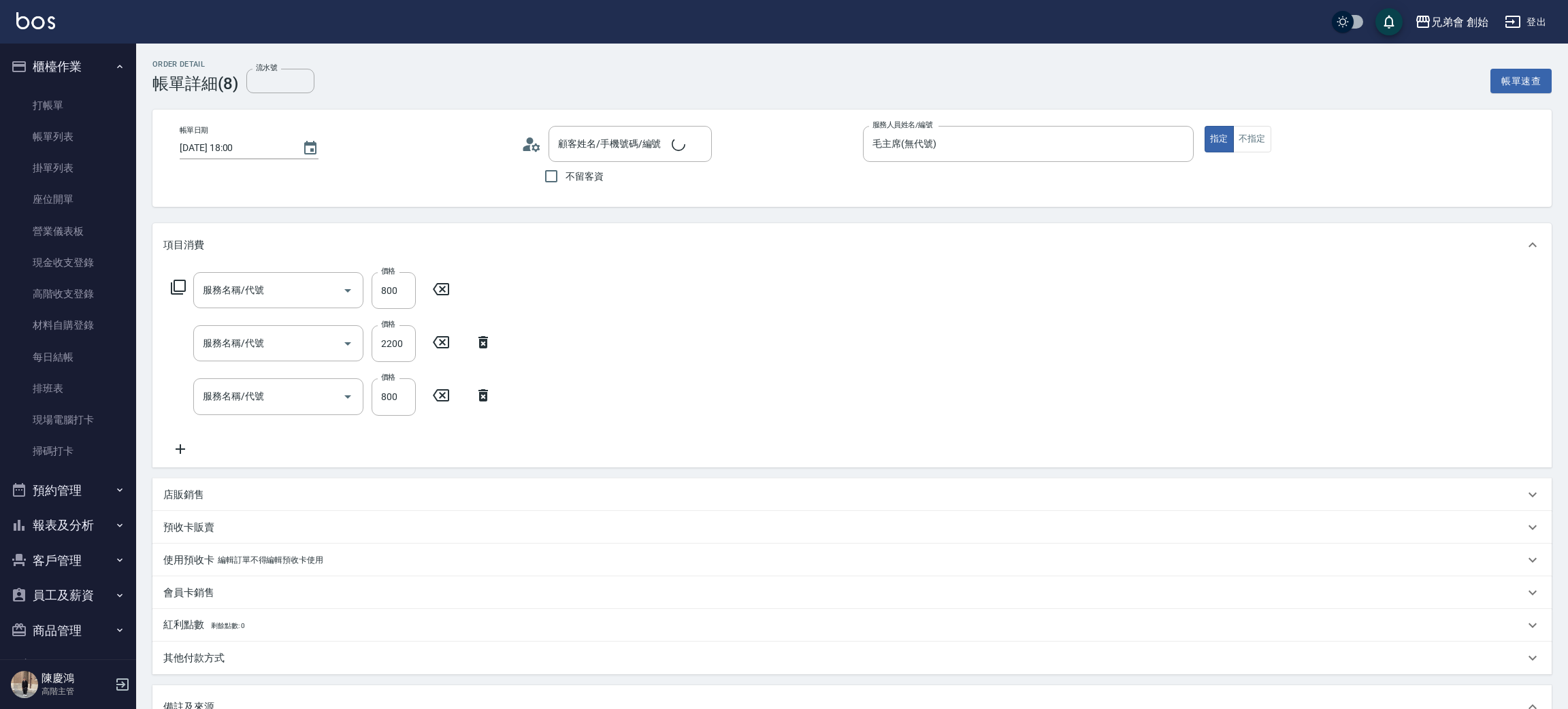
type input "2025/08/15 18:00"
type input "毛主席(無代號)"
type input "剪燙頭皮"
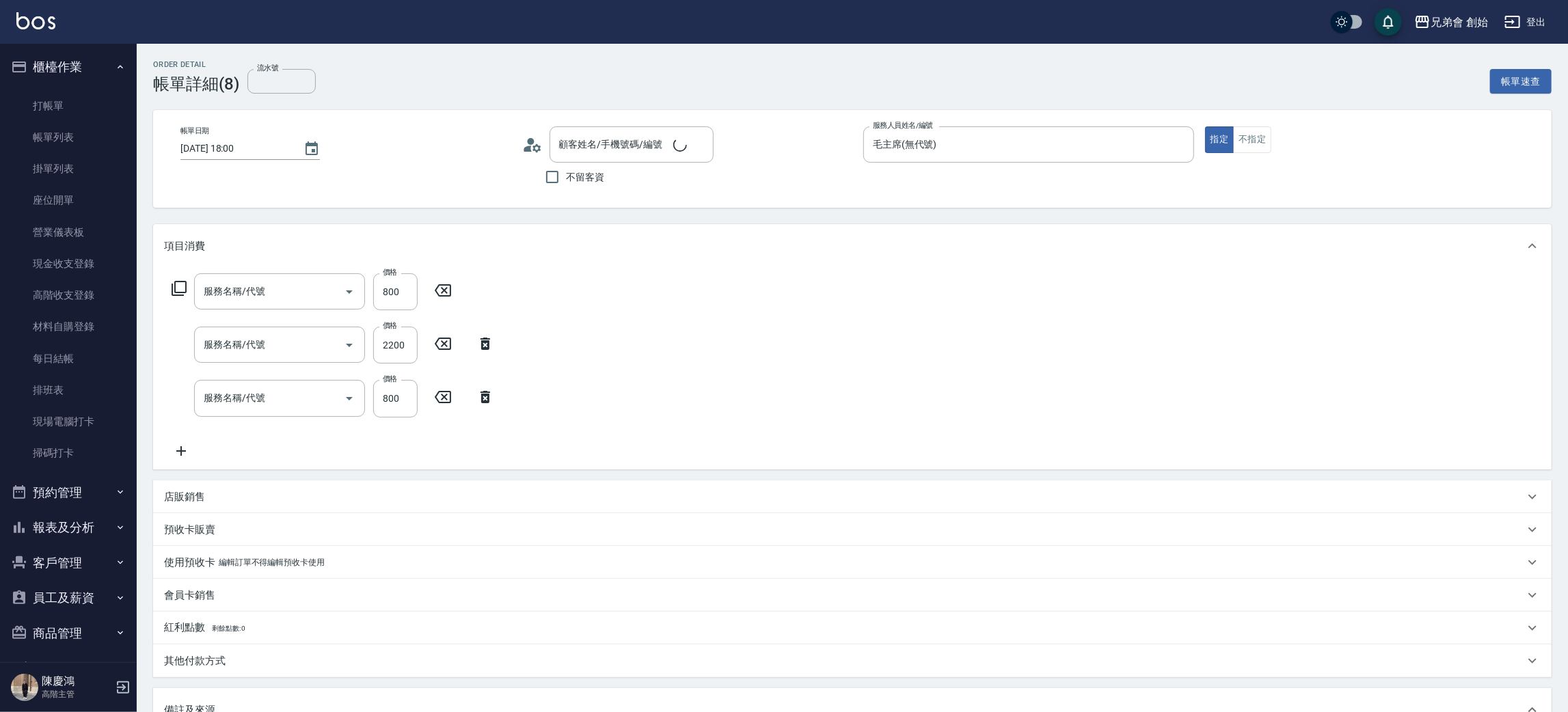
type input "朱紋宏/0913177733/null"
type input "剪髮(A01)"
type input "紋理燙(D01)"
type input "剪髮(A01)"
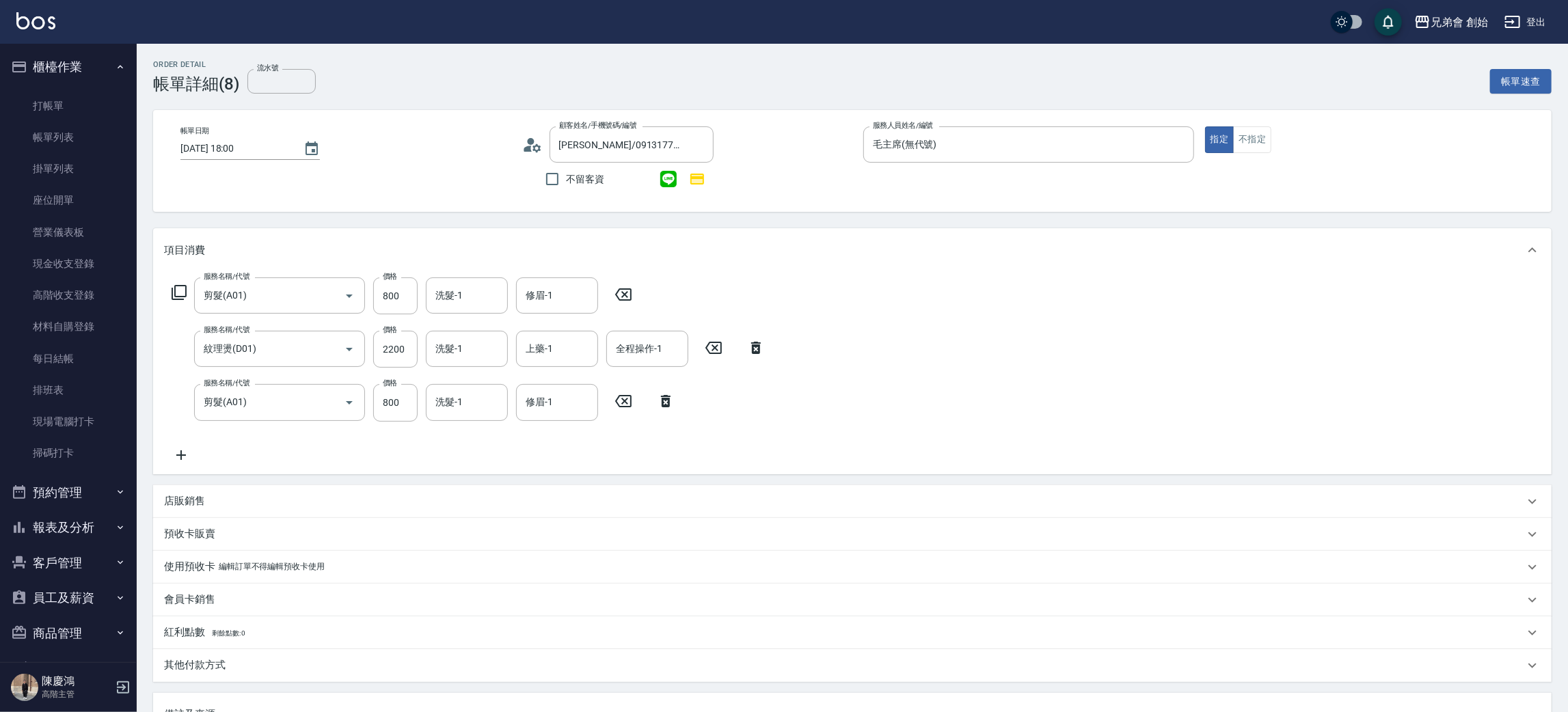
scroll to position [205, 0]
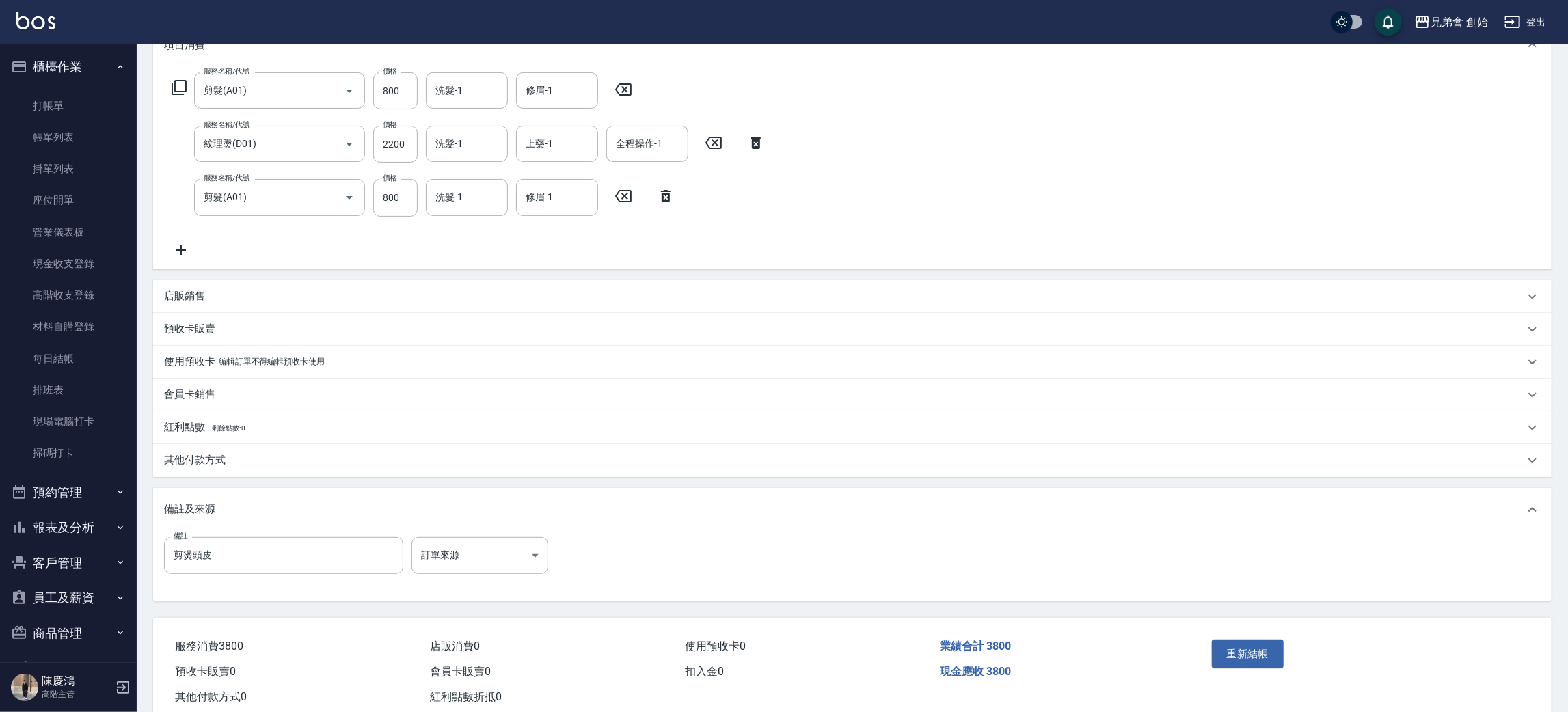
click at [215, 462] on p "其他付款方式" at bounding box center [194, 459] width 62 height 14
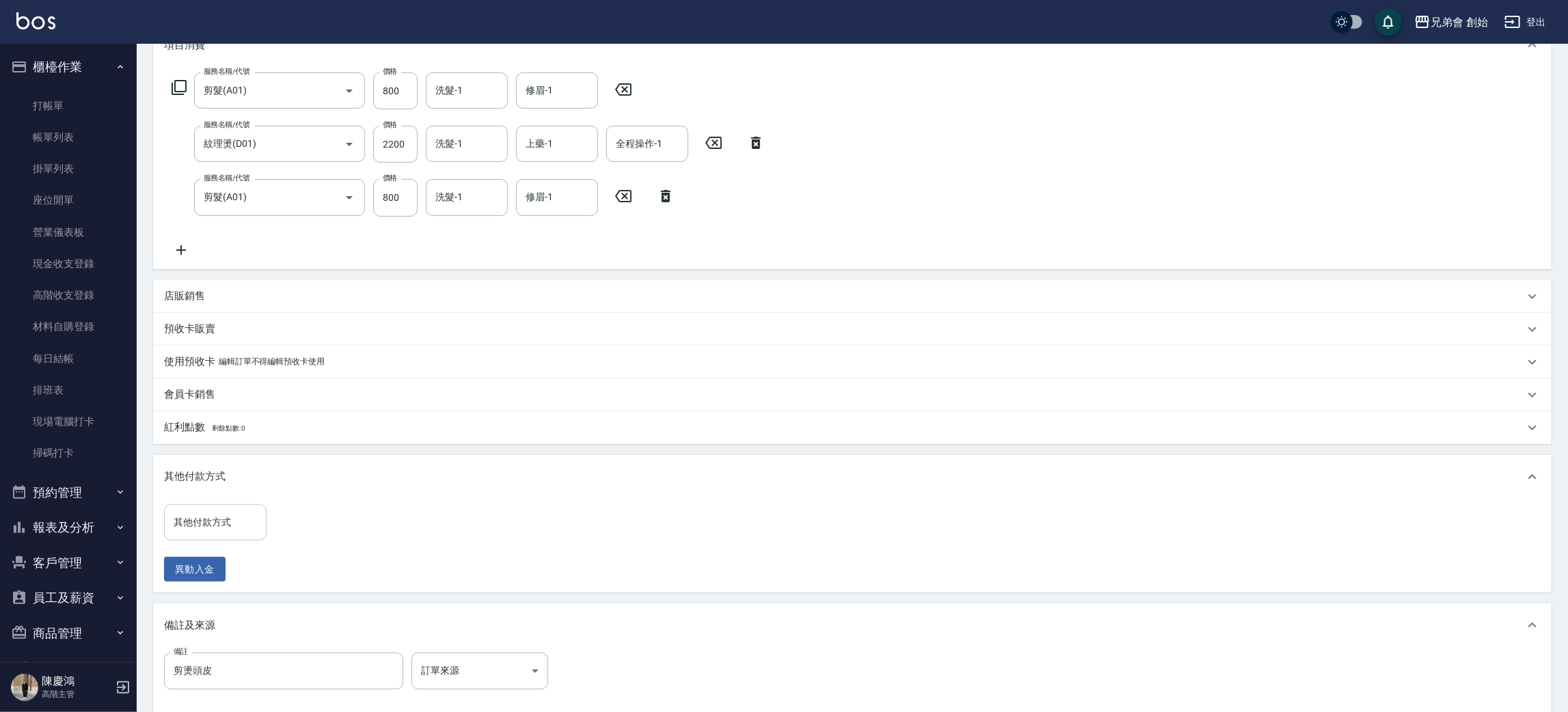
click at [218, 522] on input "其他付款方式" at bounding box center [215, 522] width 91 height 24
click at [228, 604] on span "信用卡" at bounding box center [215, 602] width 103 height 23
type input "信用卡"
click at [311, 519] on input "0" at bounding box center [326, 522] width 103 height 37
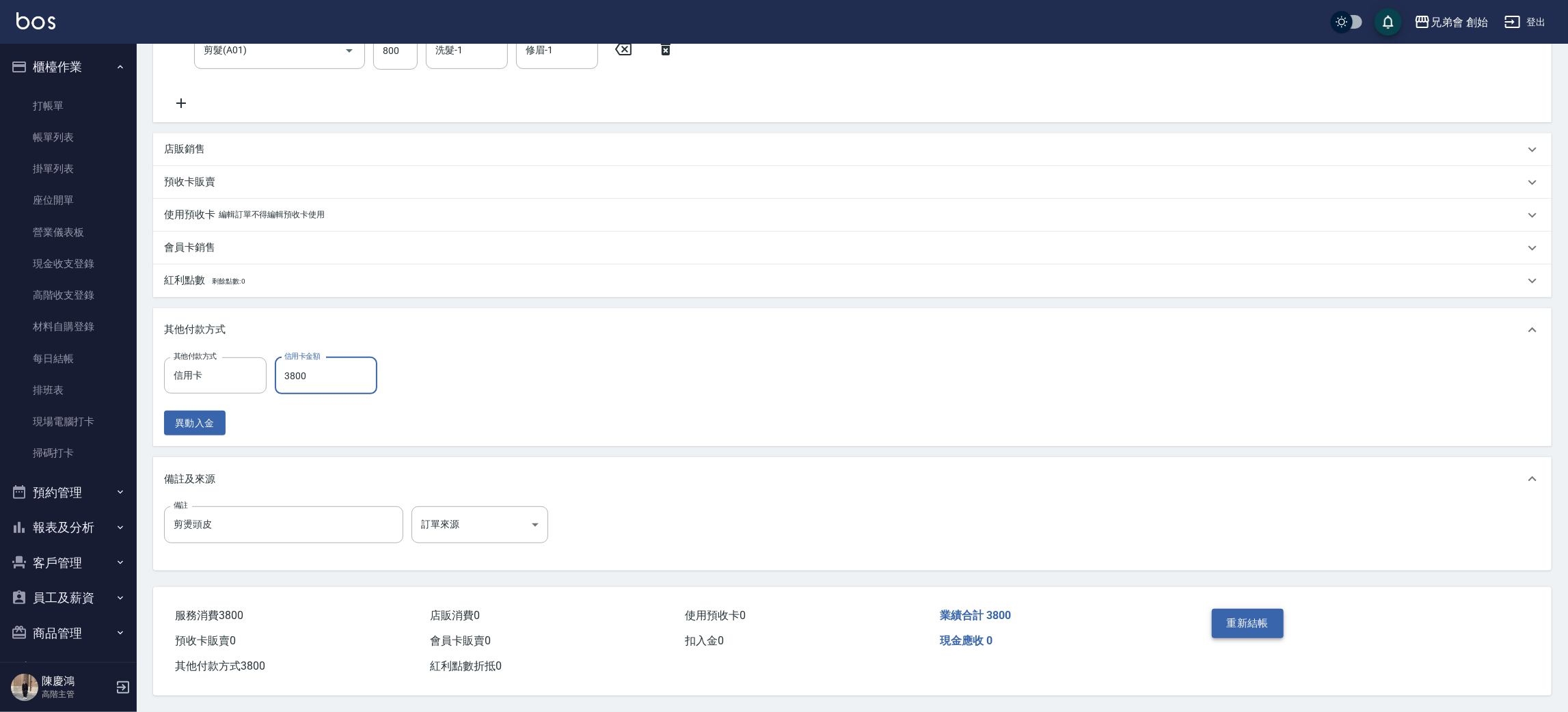
type input "3800"
click at [1261, 621] on button "重新結帳" at bounding box center [1248, 623] width 72 height 29
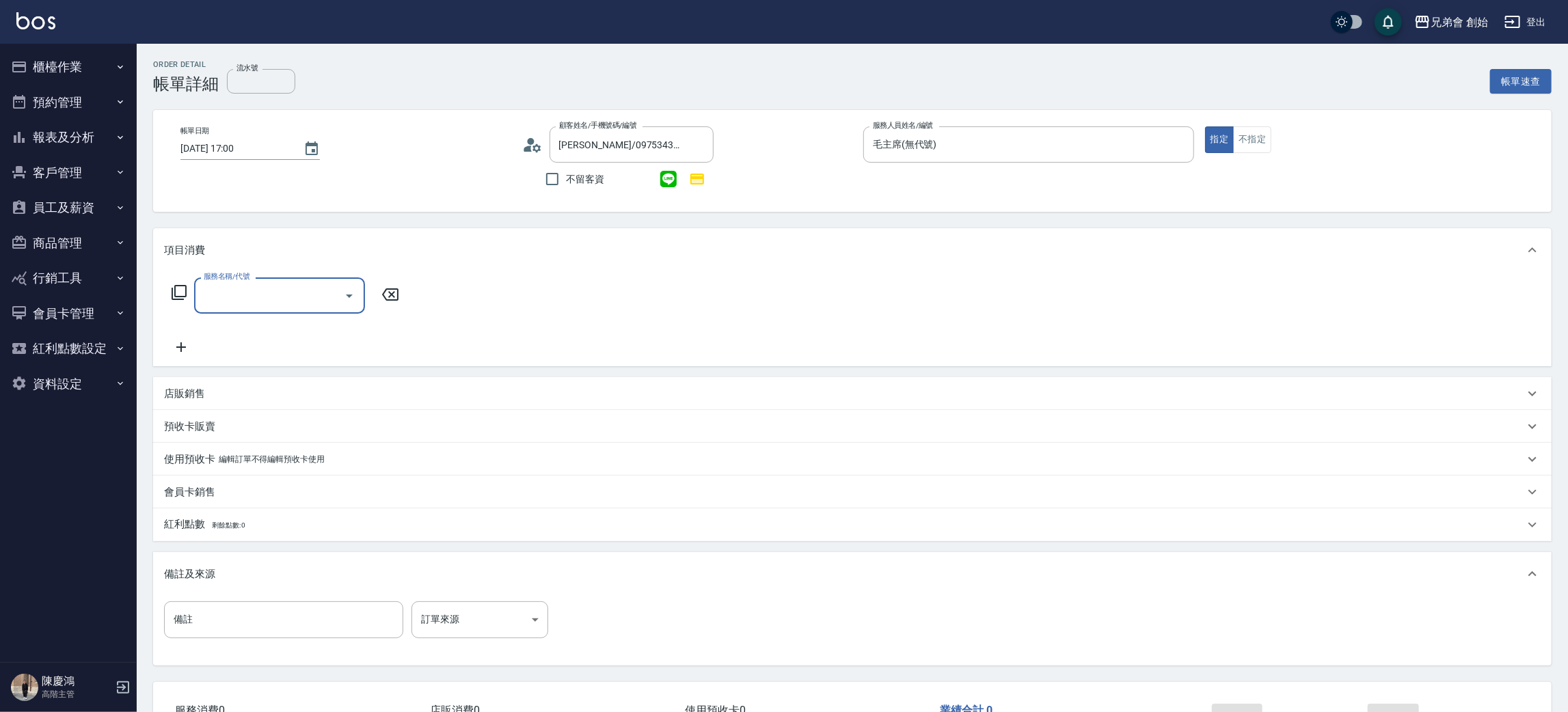
click at [248, 302] on input "服務名稱/代號" at bounding box center [269, 295] width 138 height 24
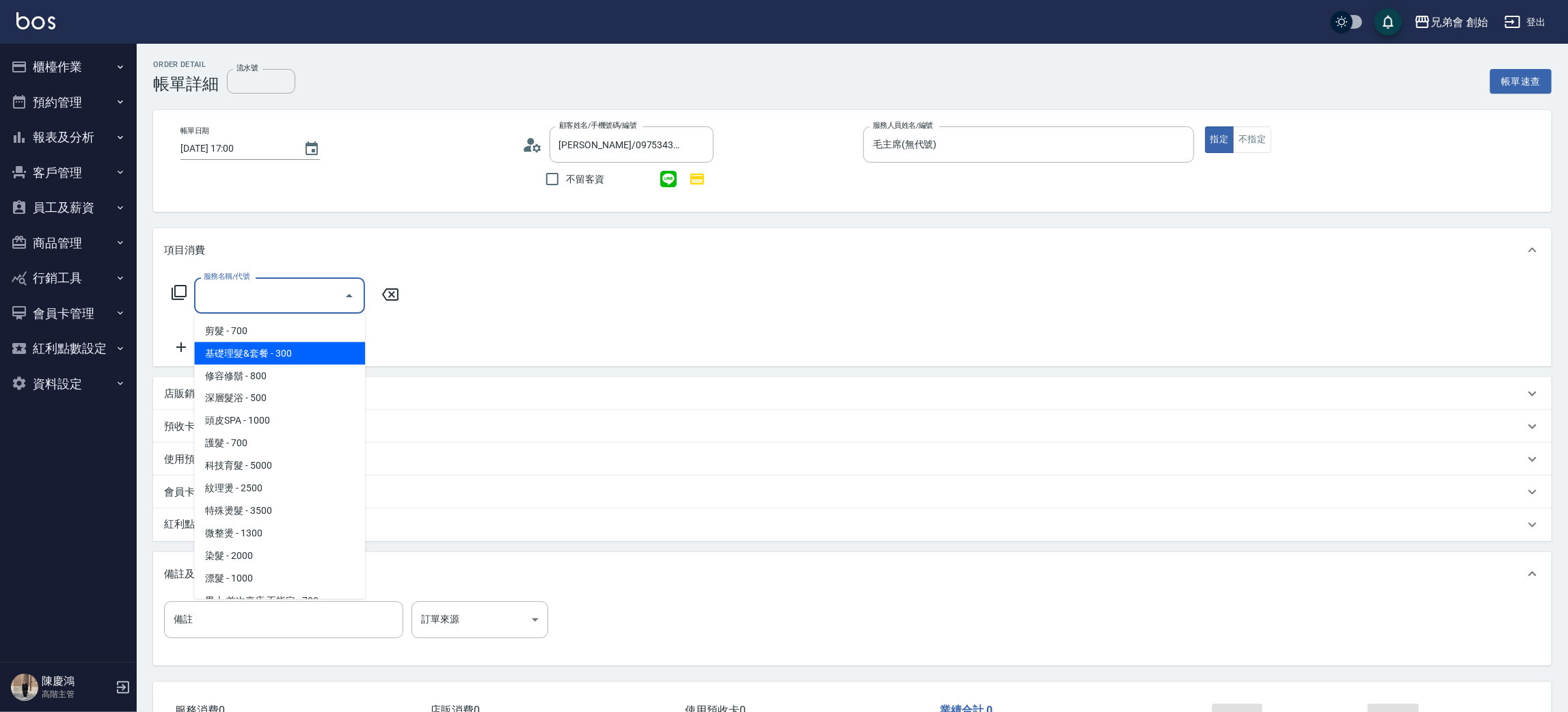
drag, startPoint x: 239, startPoint y: 344, endPoint x: 248, endPoint y: 332, distance: 15.0
click at [240, 340] on ul "剪髮 - 700 基礎理髮&套餐 - 300 修容修鬍 - 800 深層髮浴 - 500 頭皮SPA - 1000 護髮 - 700 科技育髮 - 5000 …" at bounding box center [279, 457] width 171 height 285
click at [255, 320] on span "剪髮 - 700" at bounding box center [279, 332] width 171 height 23
type input "剪髮(A01)"
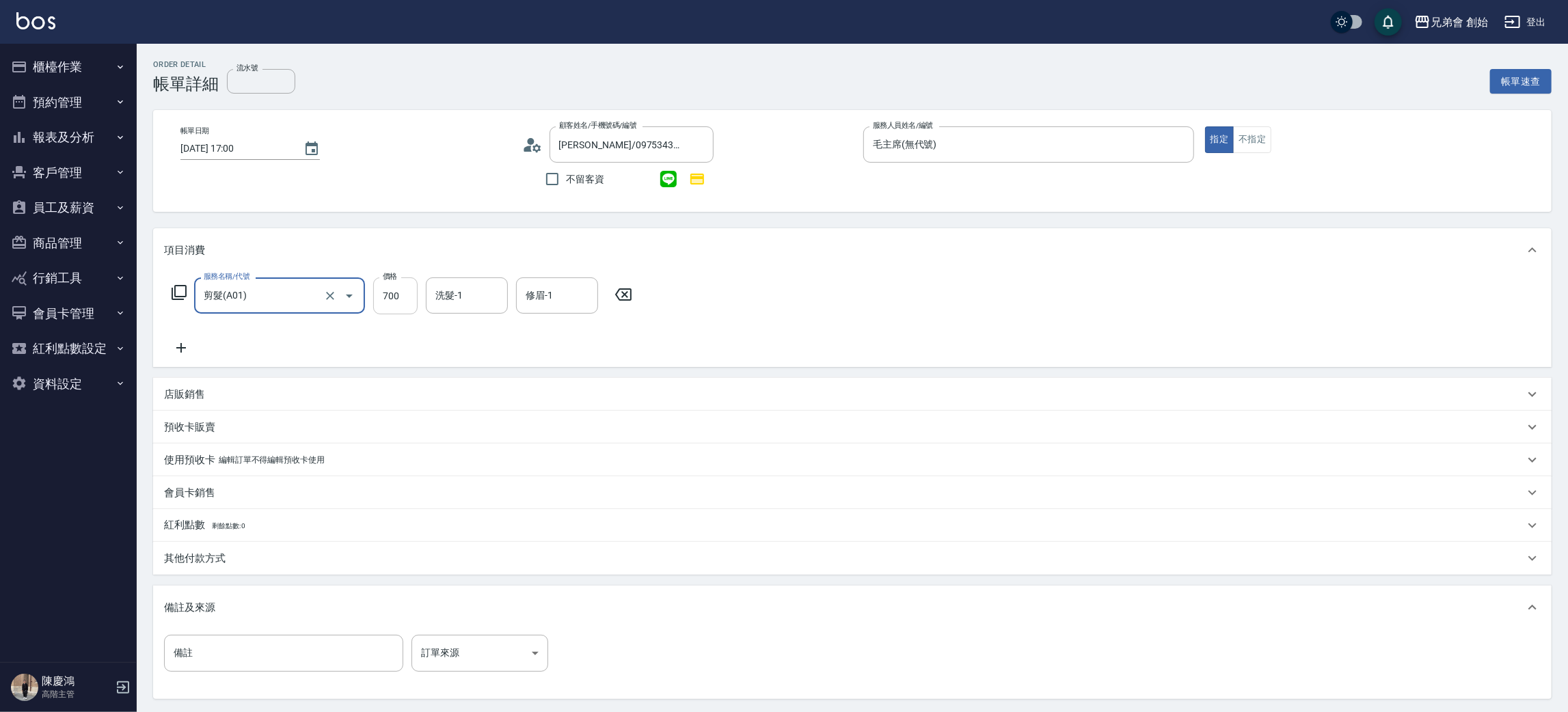
click at [404, 281] on input "700" at bounding box center [395, 295] width 45 height 37
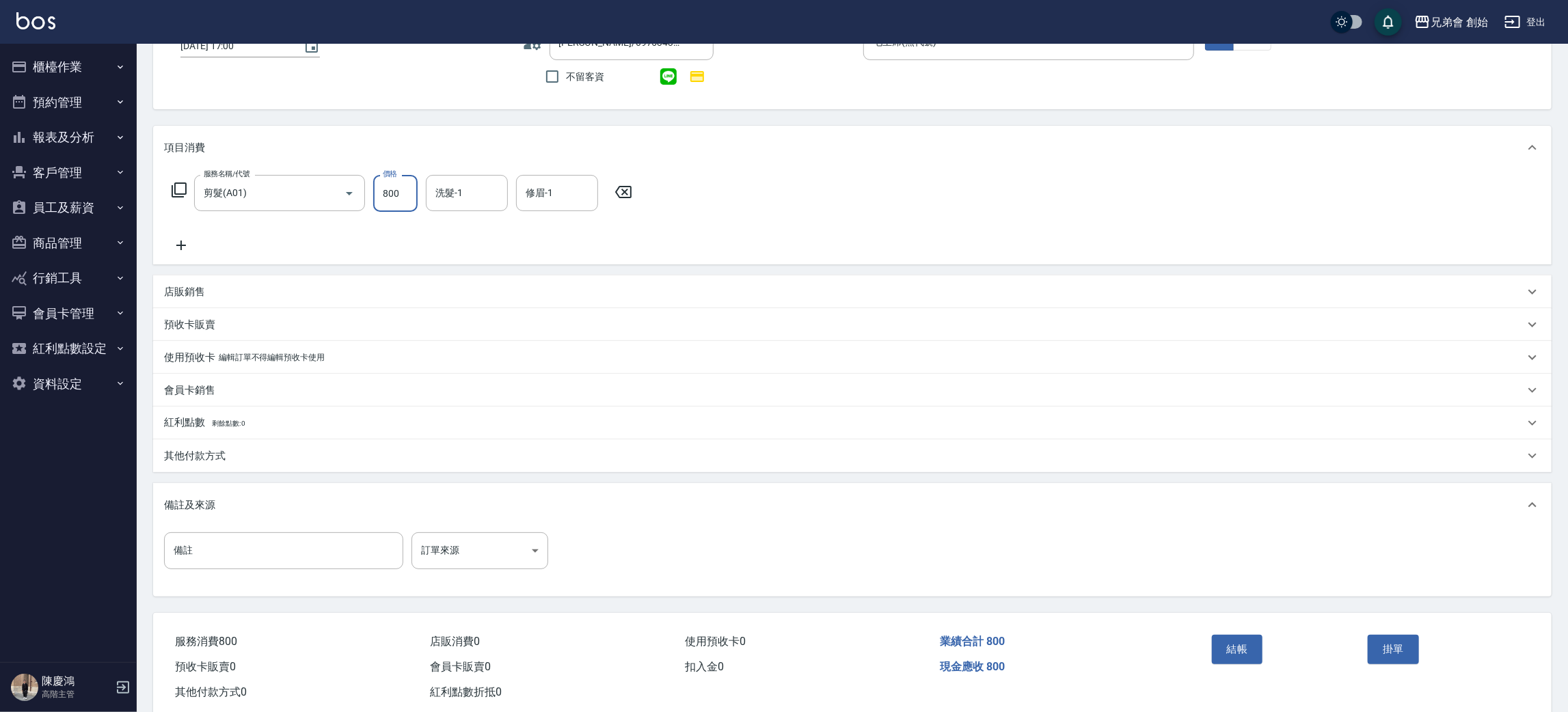
scroll to position [132, 0]
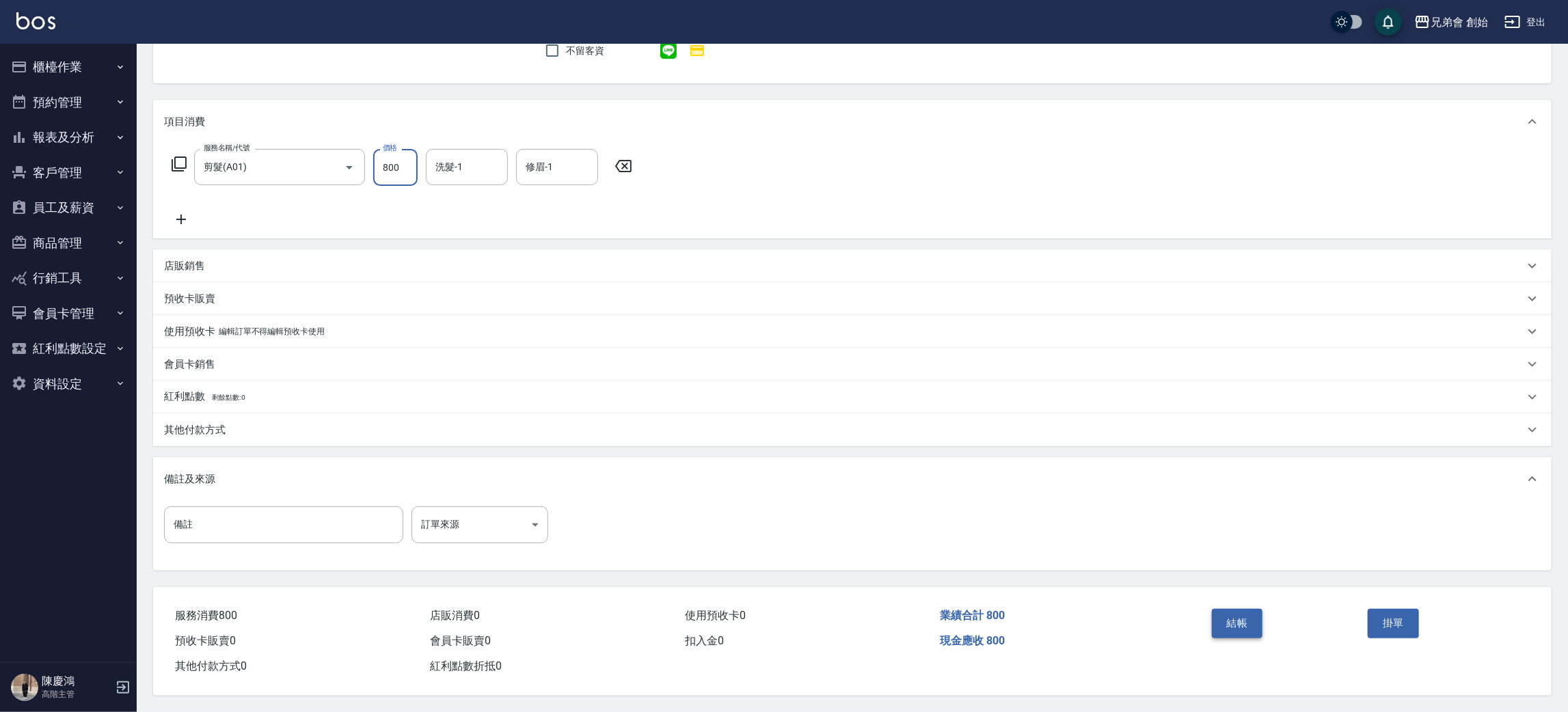
type input "800"
drag, startPoint x: 1245, startPoint y: 615, endPoint x: 1189, endPoint y: 558, distance: 79.9
click at [1246, 614] on button "結帳" at bounding box center [1237, 623] width 51 height 29
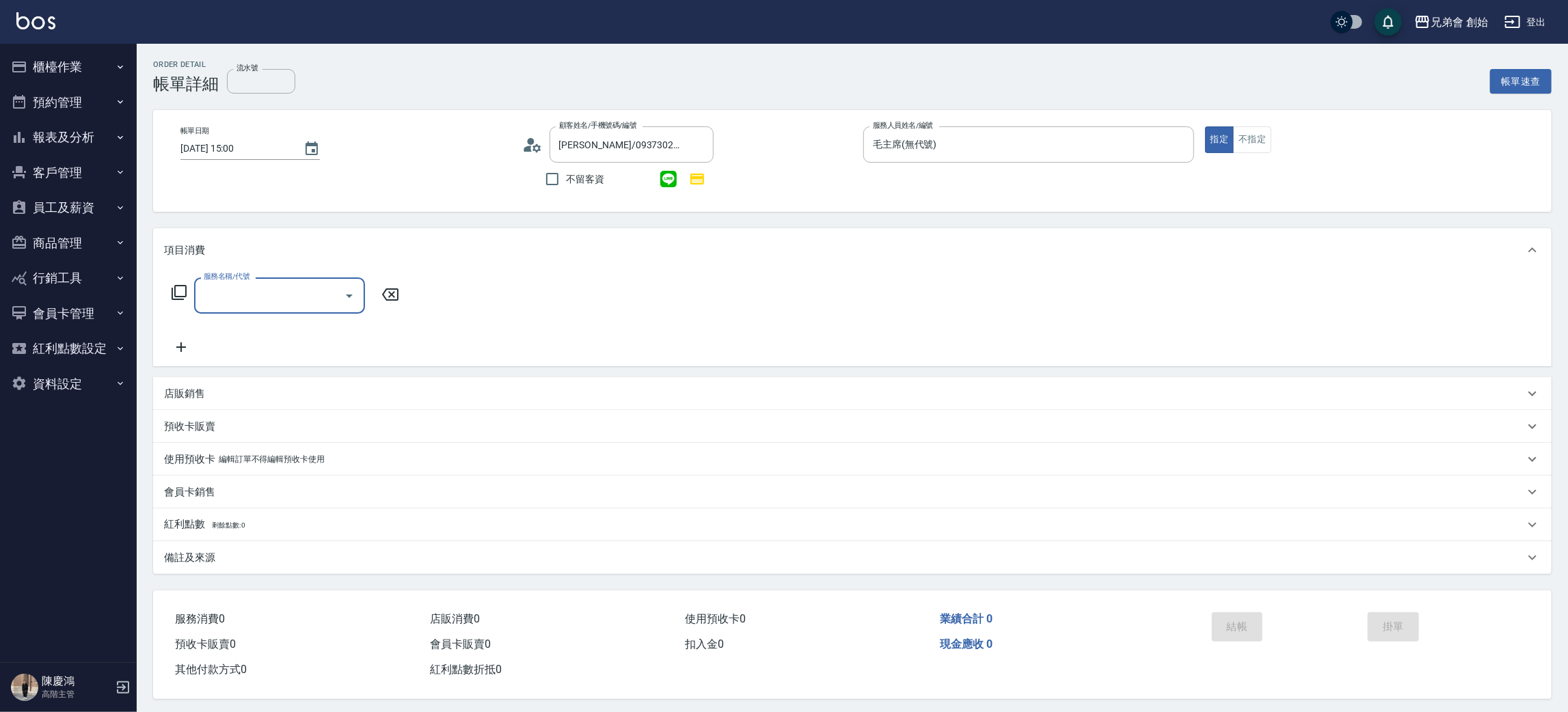
click at [250, 303] on input "服務名稱/代號" at bounding box center [269, 295] width 138 height 24
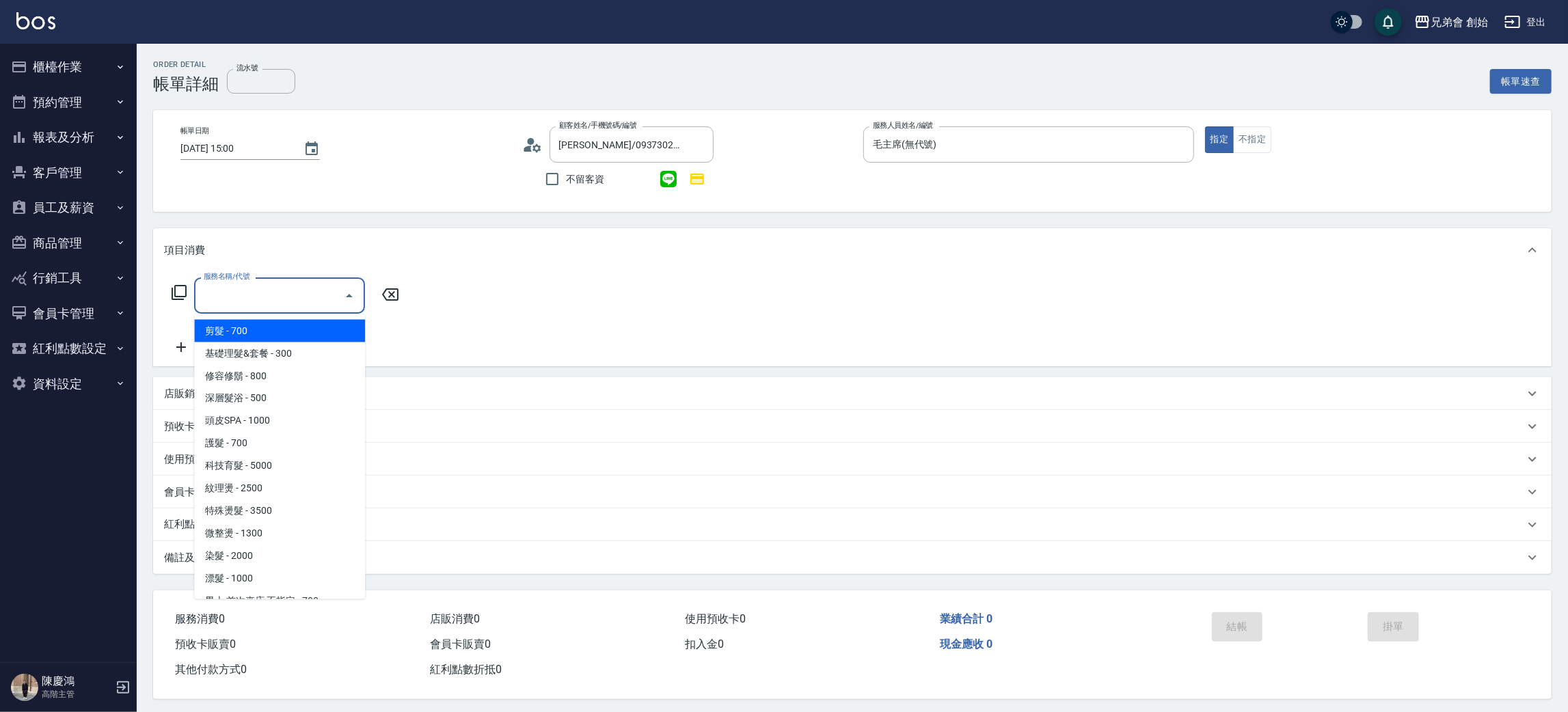
drag, startPoint x: 242, startPoint y: 321, endPoint x: 440, endPoint y: 297, distance: 199.4
click at [243, 321] on span "剪髮 - 700" at bounding box center [279, 332] width 171 height 23
type input "剪髮(A01)"
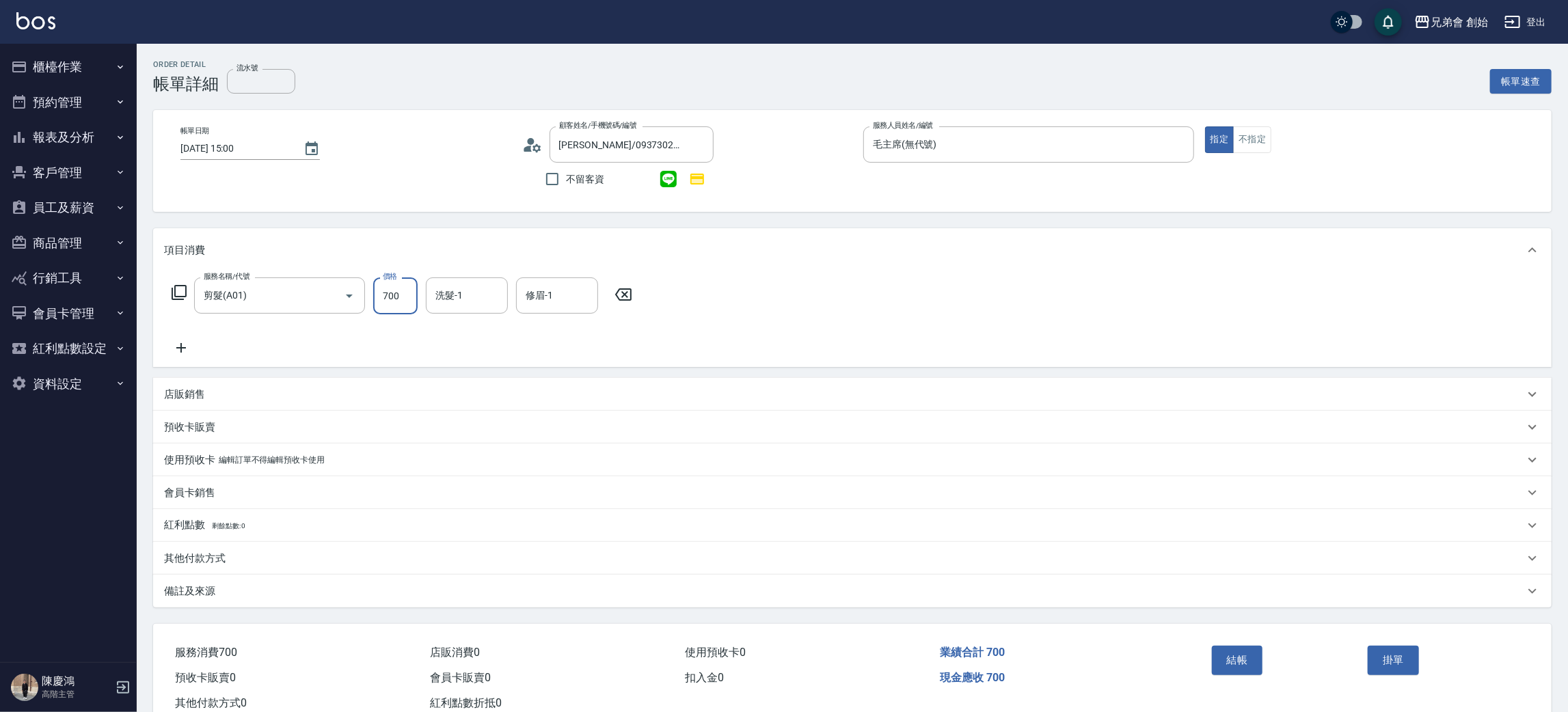
click at [395, 303] on input "700" at bounding box center [395, 295] width 45 height 37
type input "800"
click at [453, 289] on input "洗髮-1" at bounding box center [466, 295] width 70 height 24
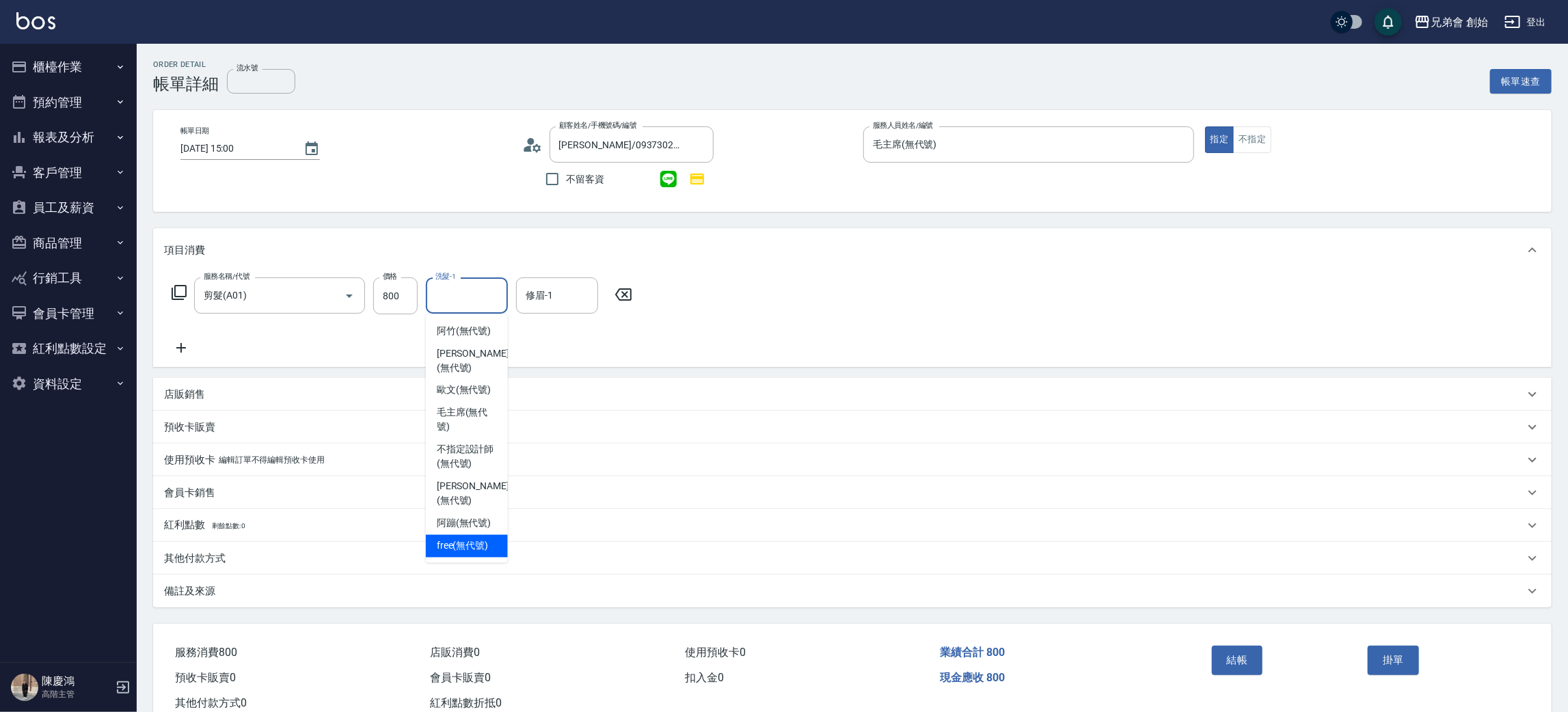
drag, startPoint x: 470, startPoint y: 513, endPoint x: 477, endPoint y: 489, distance: 25.0
click at [470, 539] on span "free (無代號)" at bounding box center [462, 546] width 51 height 14
type input "free(無代號)"
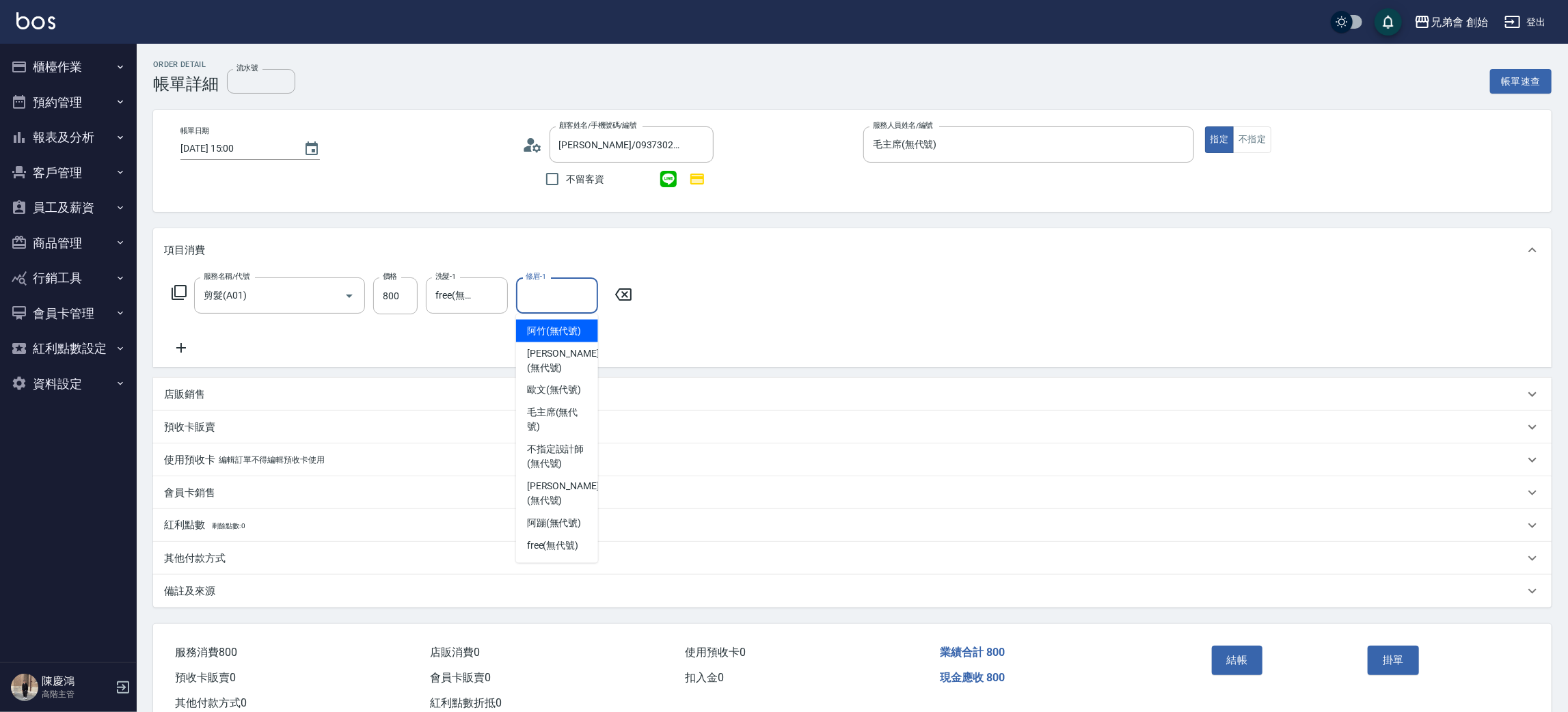
click at [548, 285] on div "修眉-1 修眉-1" at bounding box center [557, 295] width 82 height 36
click at [549, 539] on span "free (無代號)" at bounding box center [553, 546] width 51 height 14
type input "free(無代號)"
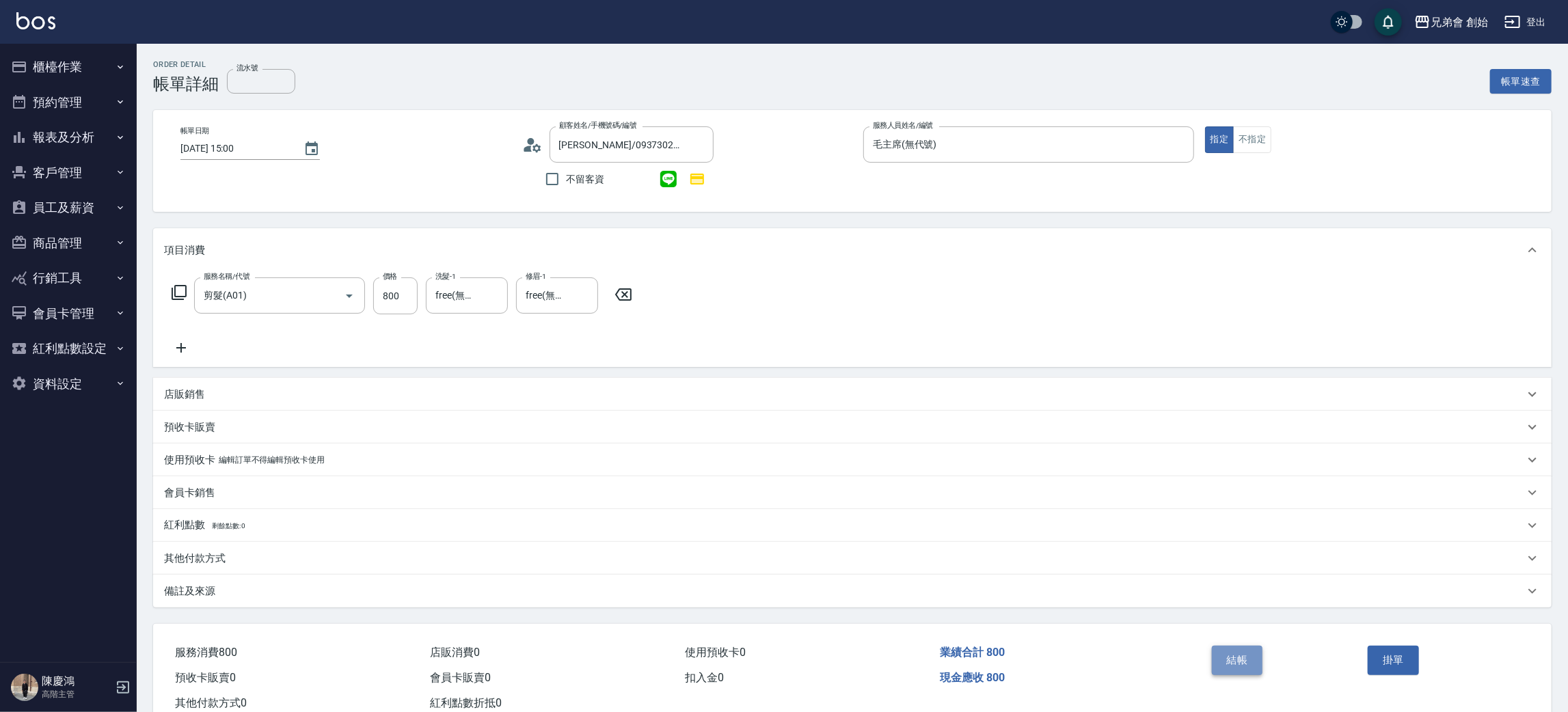
click at [1241, 655] on button "結帳" at bounding box center [1237, 660] width 51 height 29
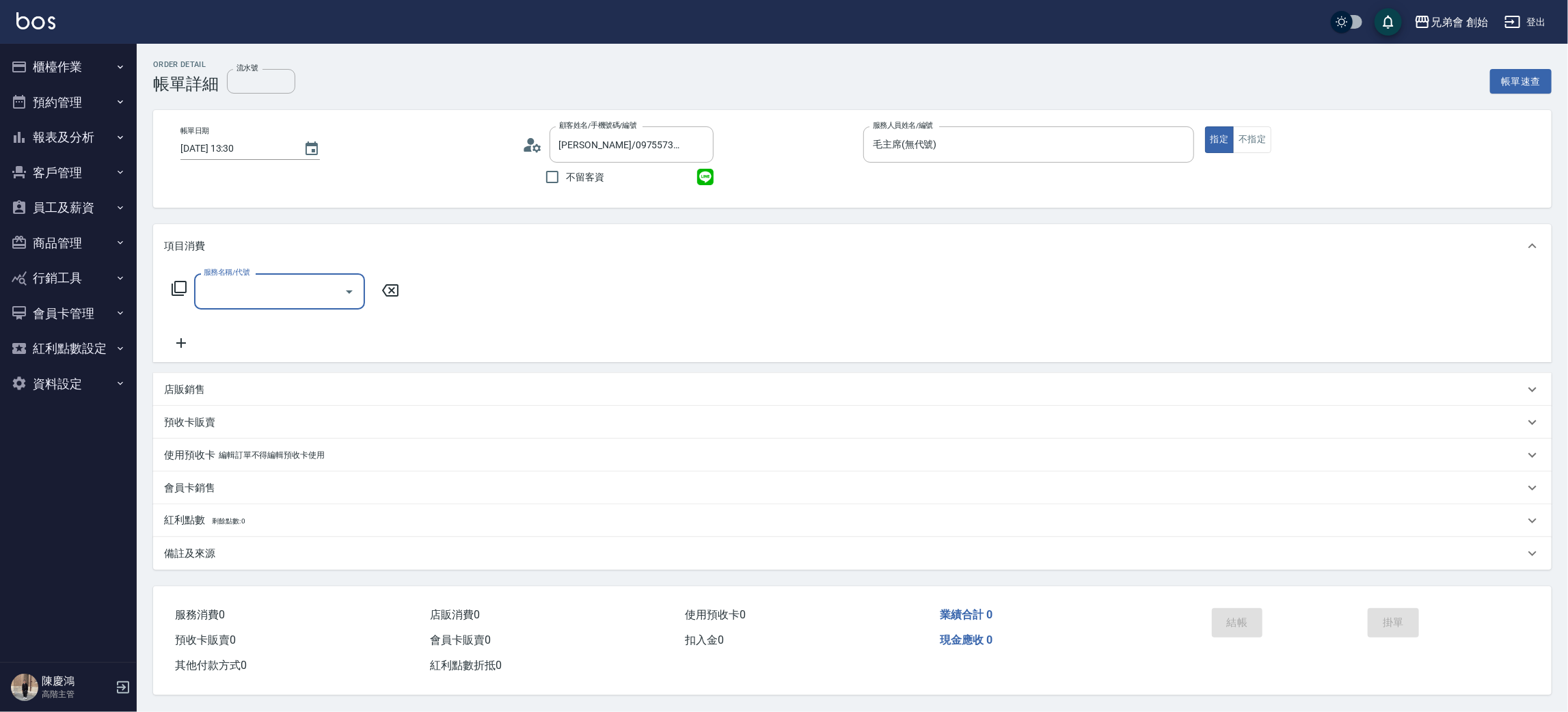
click at [286, 307] on div "服務名稱/代號" at bounding box center [279, 292] width 171 height 36
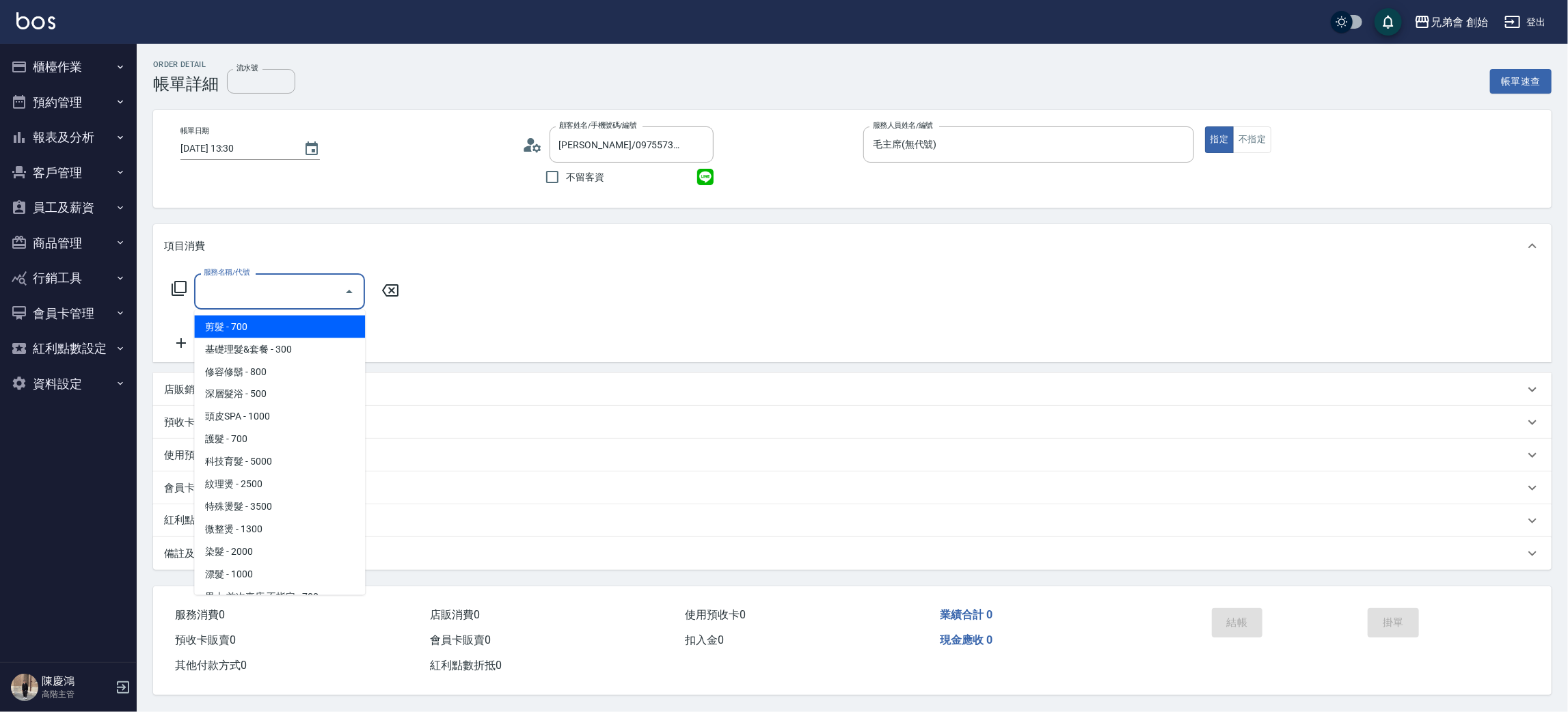
drag, startPoint x: 289, startPoint y: 332, endPoint x: 366, endPoint y: 314, distance: 79.1
click at [289, 331] on span "剪髮 - 700" at bounding box center [279, 327] width 171 height 23
type input "剪髮(A01)"
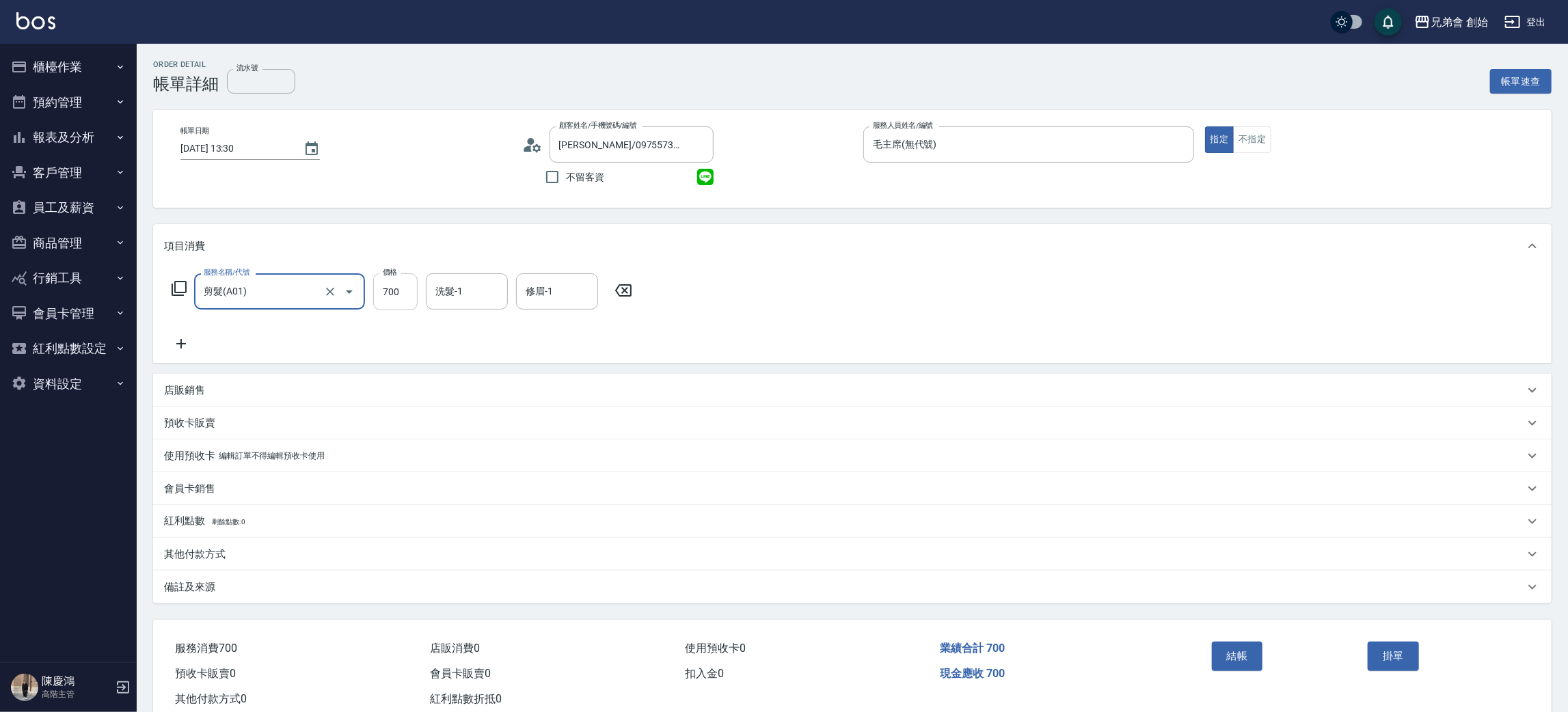
click at [380, 296] on input "700" at bounding box center [395, 292] width 45 height 37
type input "1000"
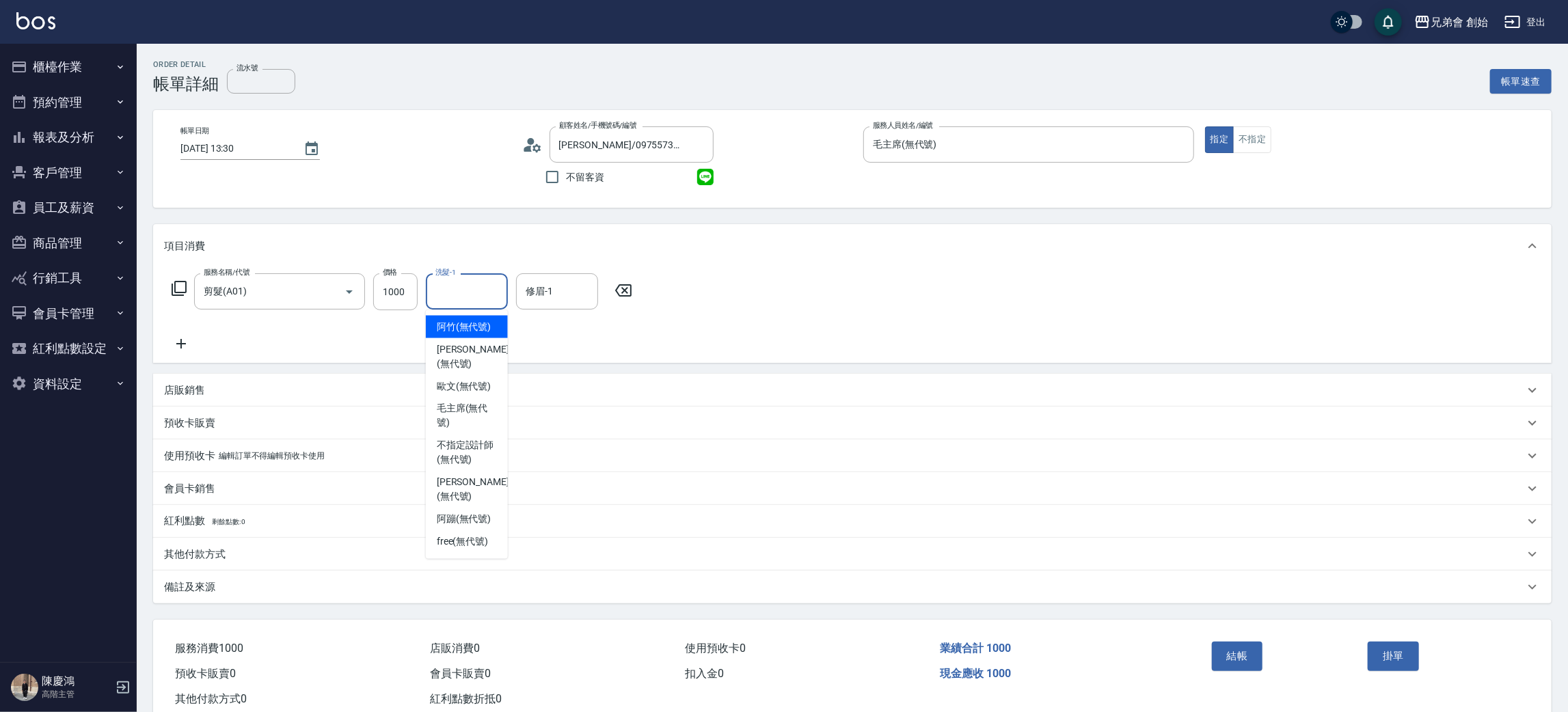
click at [477, 279] on input "洗髮-1" at bounding box center [466, 291] width 70 height 24
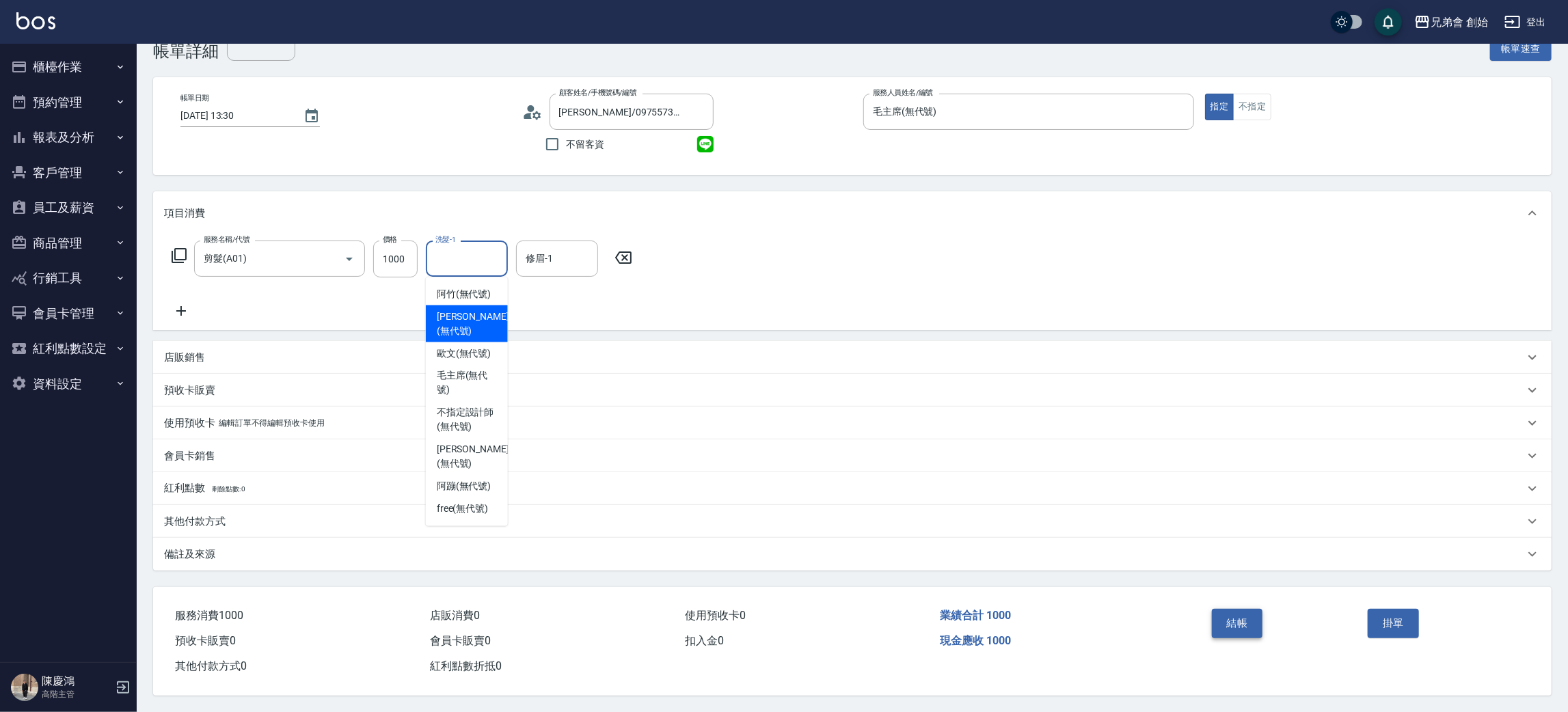
click at [1243, 634] on button "結帳" at bounding box center [1237, 623] width 51 height 29
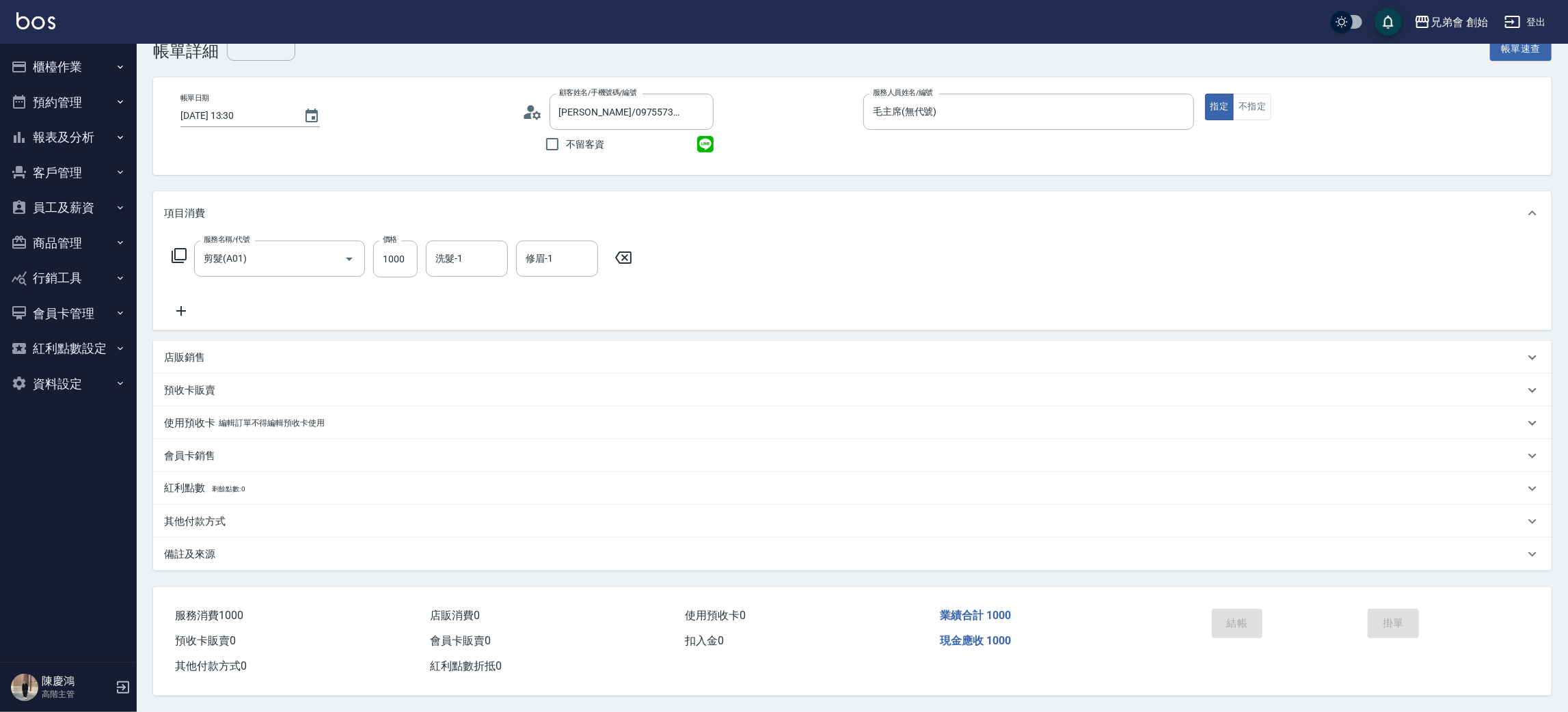
click at [1248, 626] on div "Order detail 帳單詳細 流水號 流水號 帳單速查 帳單日期 2025/08/15 13:30 顧客姓名/手機號碼/編號 吳建鋒/097557387…" at bounding box center [784, 339] width 1568 height 744
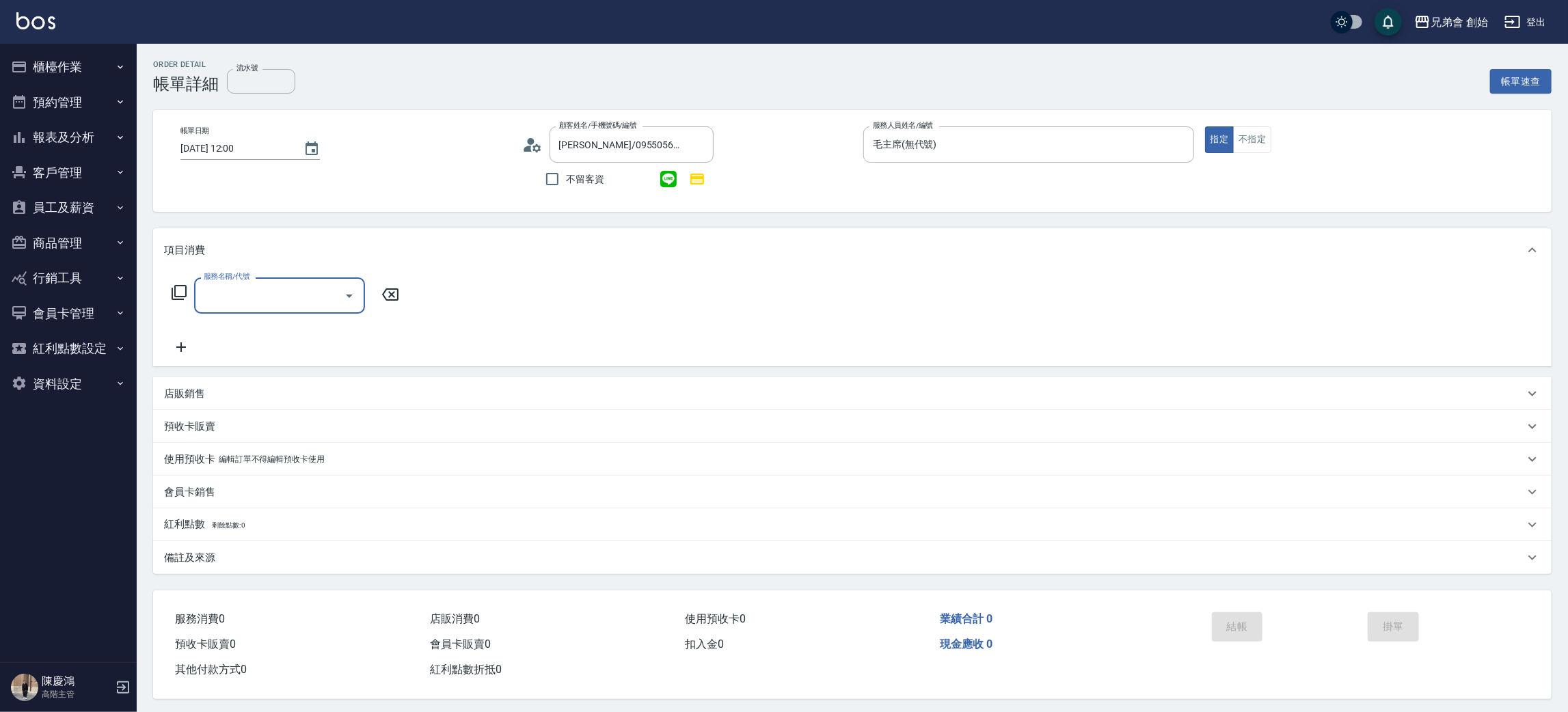
click at [250, 289] on input "服務名稱/代號" at bounding box center [269, 295] width 138 height 24
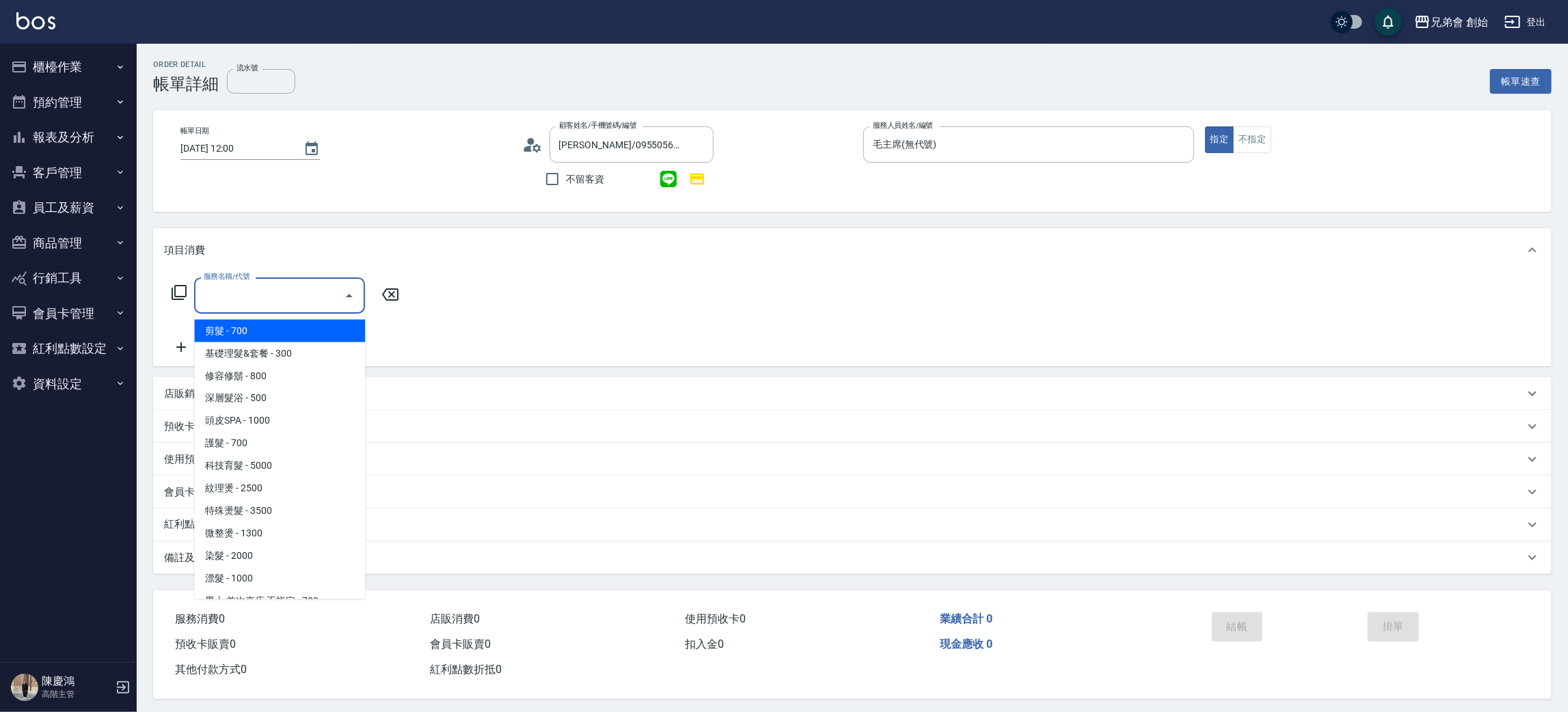
click at [262, 324] on span "剪髮 - 700" at bounding box center [279, 332] width 171 height 23
type input "剪髮(A01)"
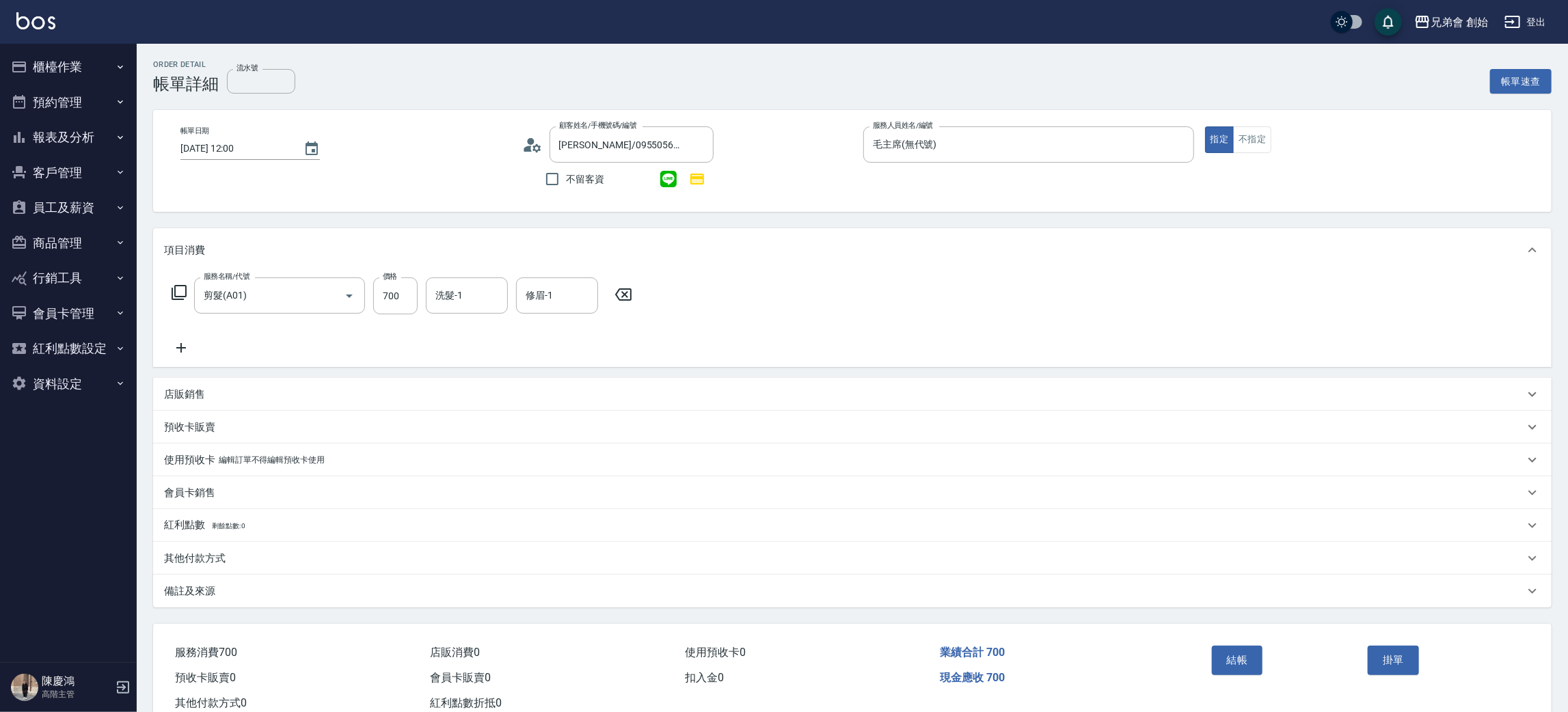
drag, startPoint x: 384, startPoint y: 281, endPoint x: 387, endPoint y: 293, distance: 12.4
click at [387, 281] on label "價格" at bounding box center [389, 276] width 14 height 10
click at [387, 281] on input "700" at bounding box center [395, 295] width 45 height 37
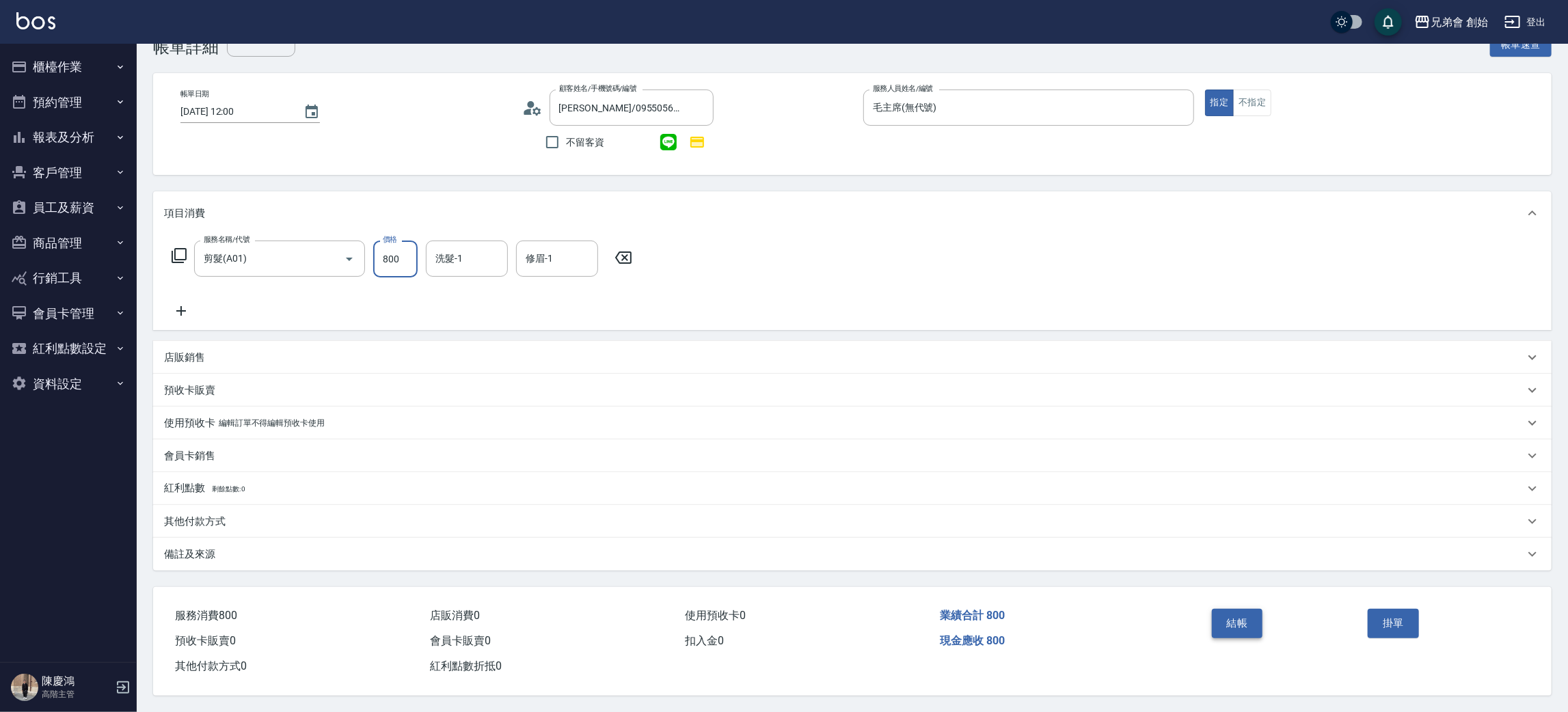
type input "800"
click at [1241, 619] on button "結帳" at bounding box center [1237, 623] width 51 height 29
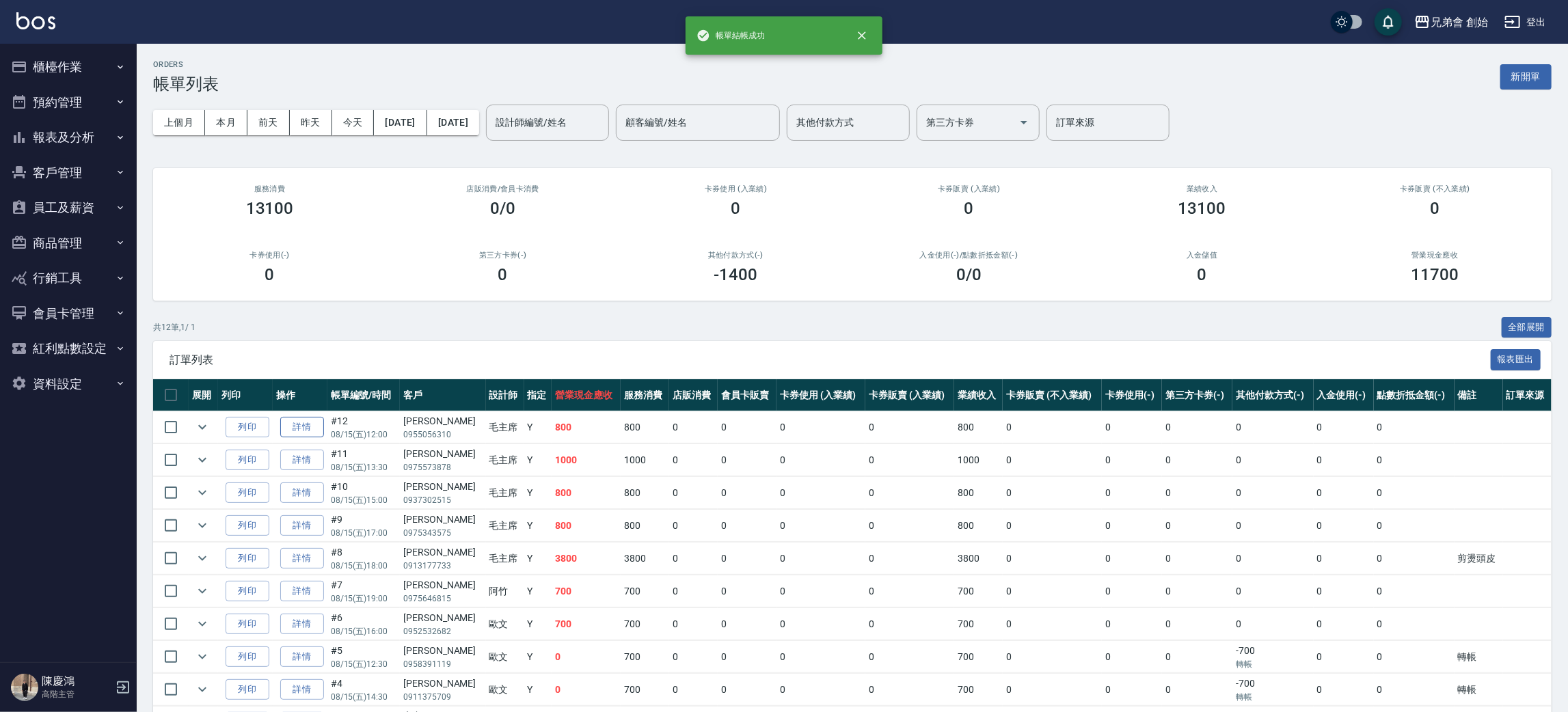
click at [284, 433] on link "詳情" at bounding box center [302, 427] width 44 height 21
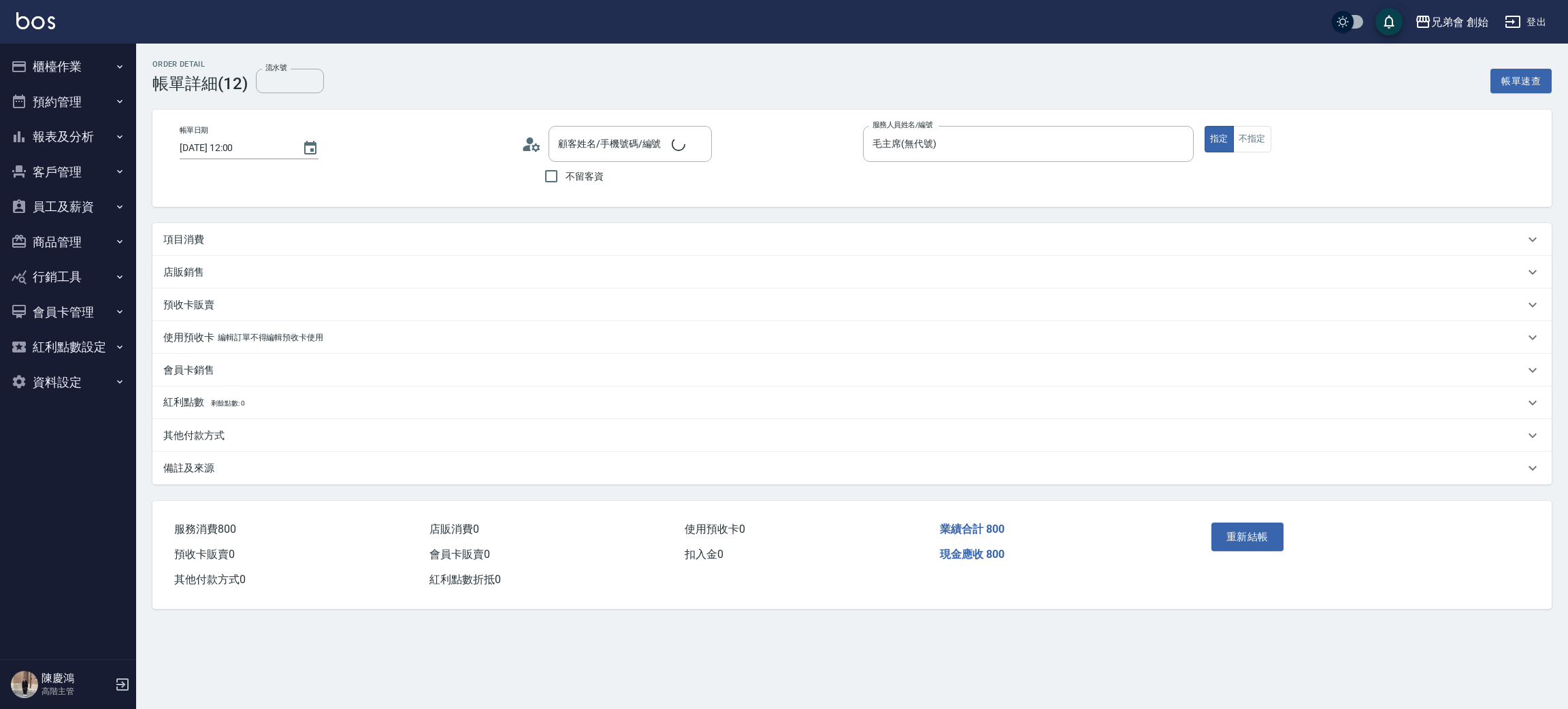
type input "2025/08/15 12:00"
type input "毛主席(無代號)"
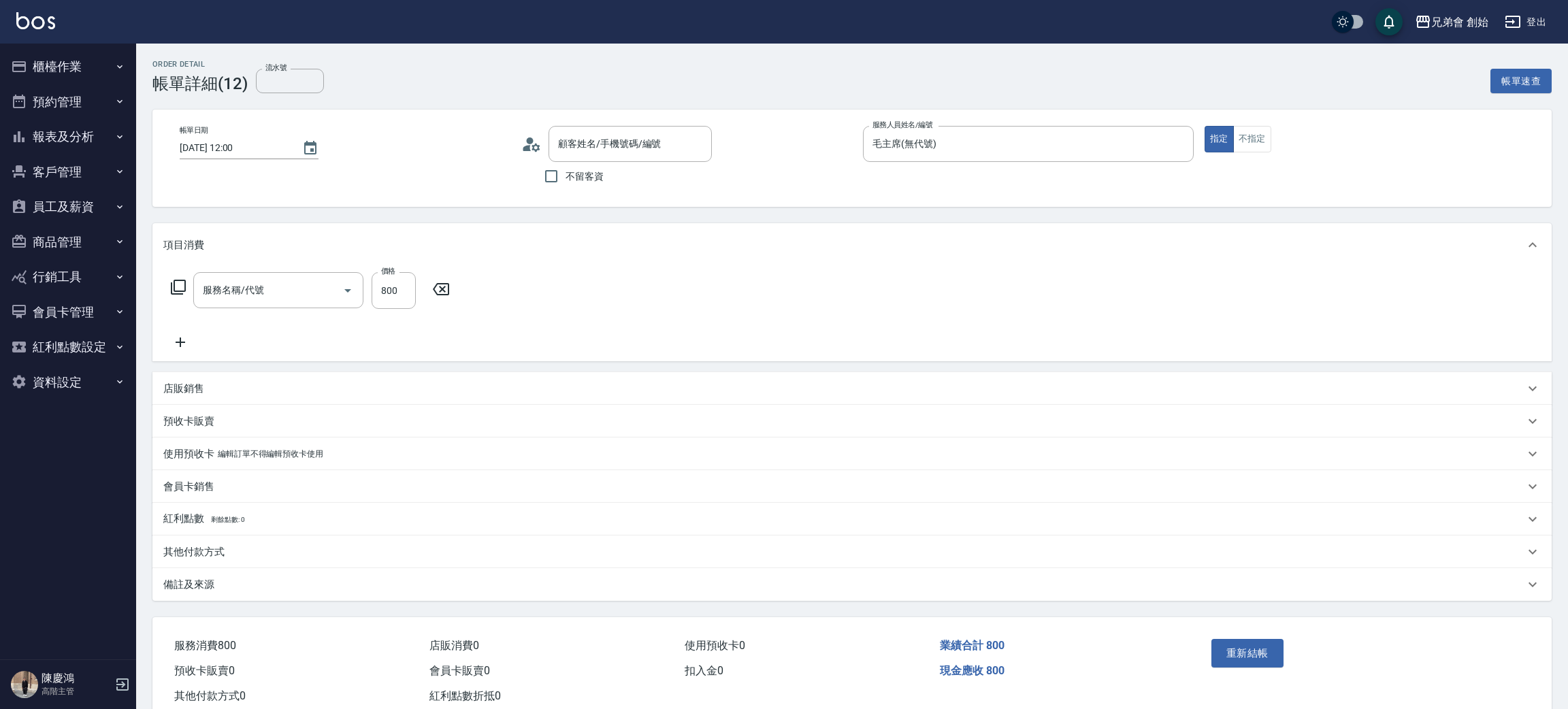
type input "王書彥/0955056310/null"
type input "剪髮(A01)"
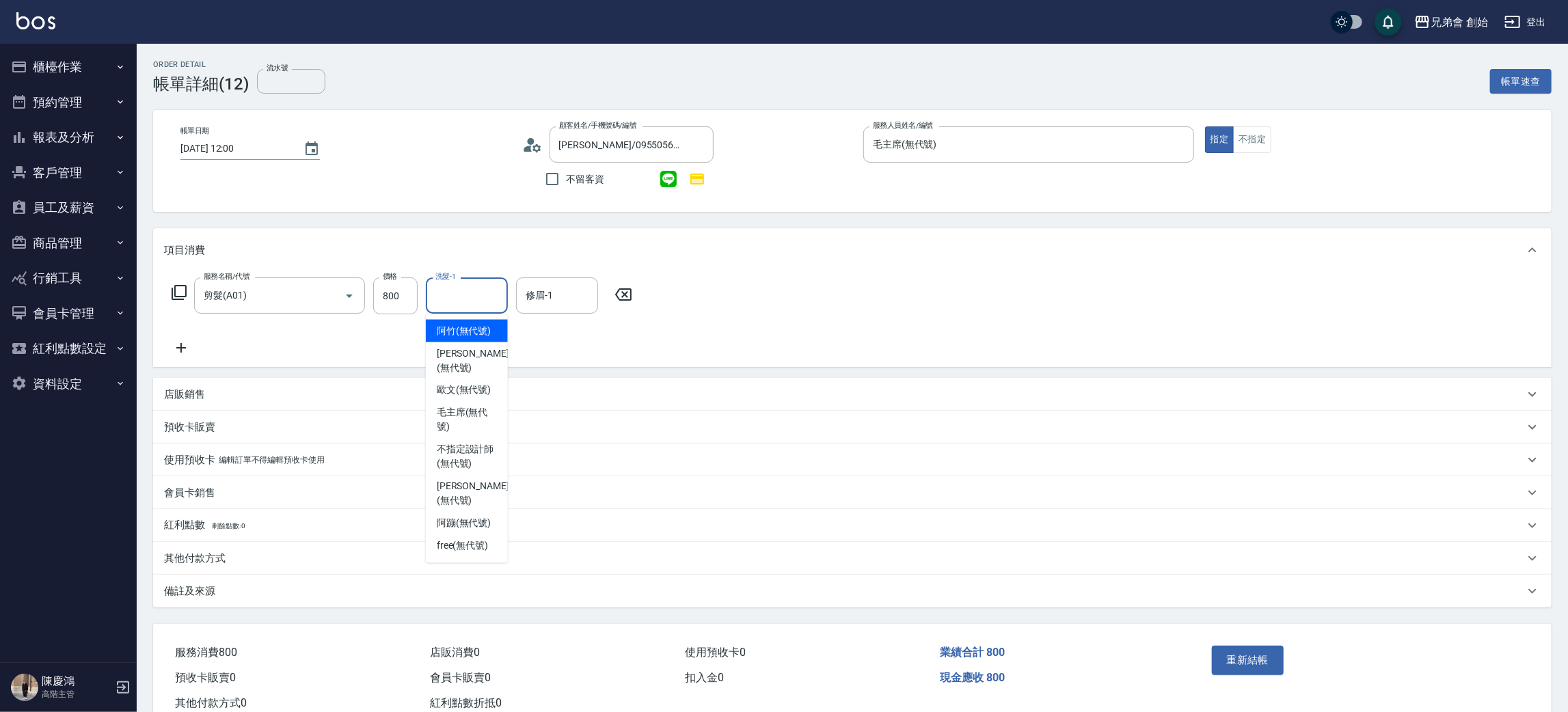
click at [460, 302] on input "洗髮-1" at bounding box center [466, 295] width 70 height 24
click at [479, 406] on span "毛主席 (無代號)" at bounding box center [466, 420] width 60 height 29
type input "毛主席(無代號)"
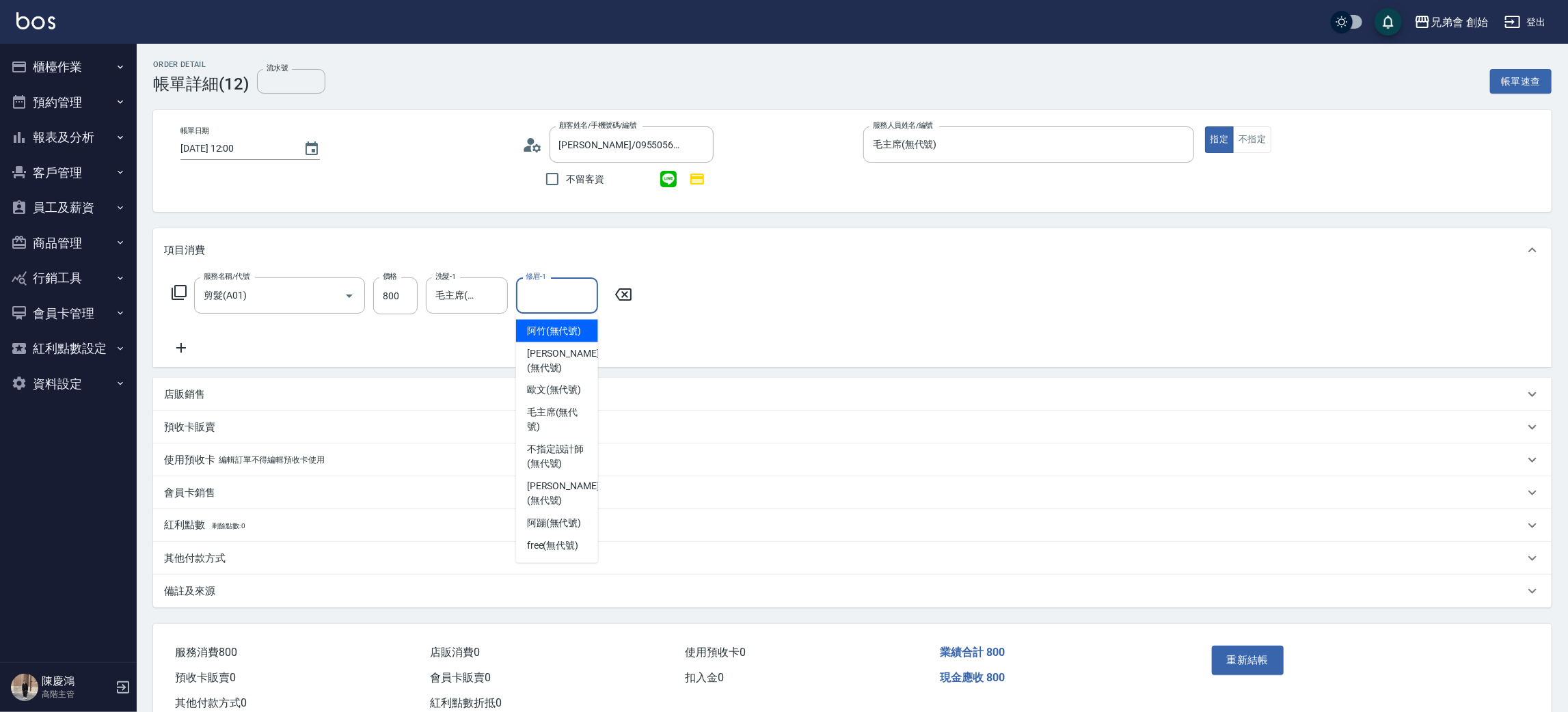
click at [548, 298] on input "修眉-1" at bounding box center [557, 295] width 70 height 24
click at [555, 513] on div "阿蹦 (無代號)" at bounding box center [557, 524] width 82 height 23
type input "阿蹦(無代號)"
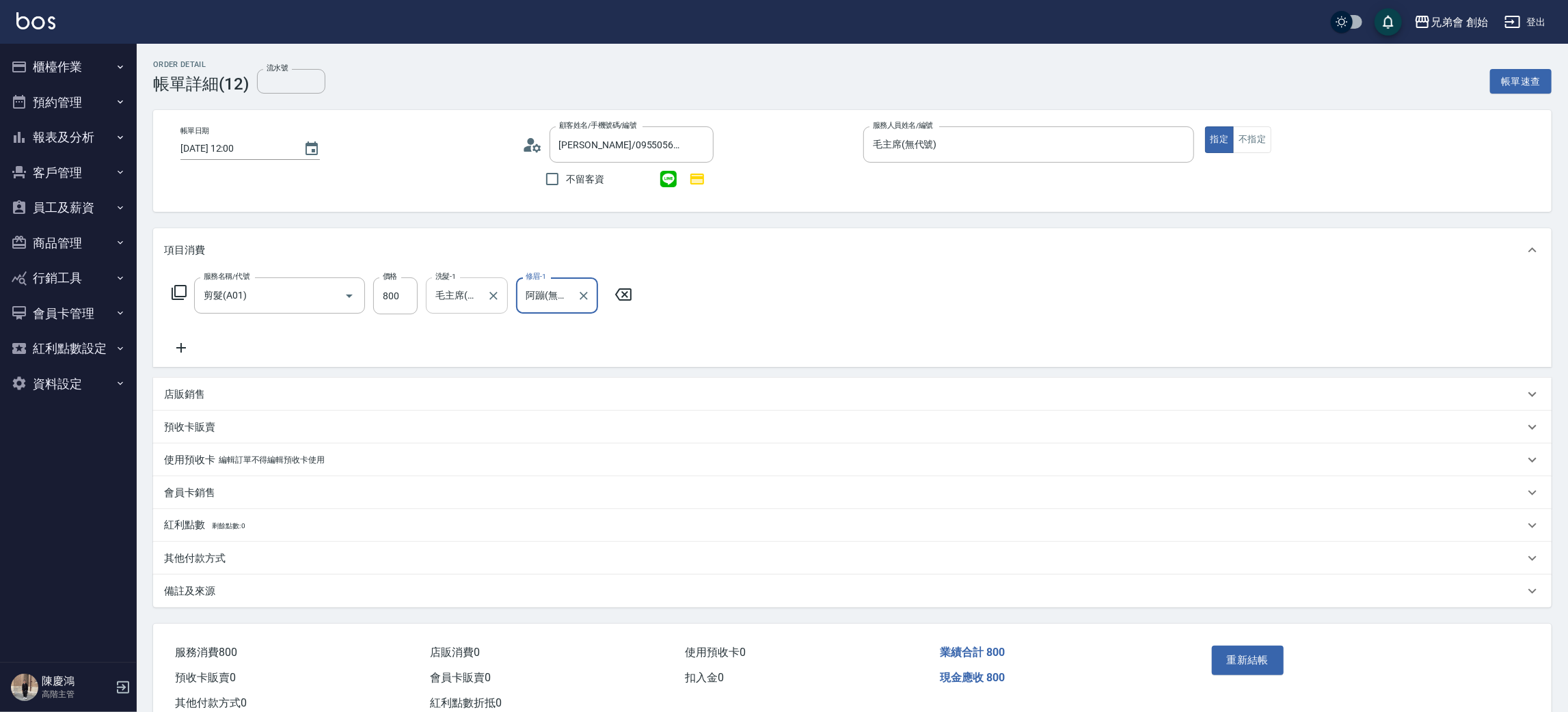
click at [458, 293] on input "毛主席(無代號)" at bounding box center [457, 295] width 50 height 24
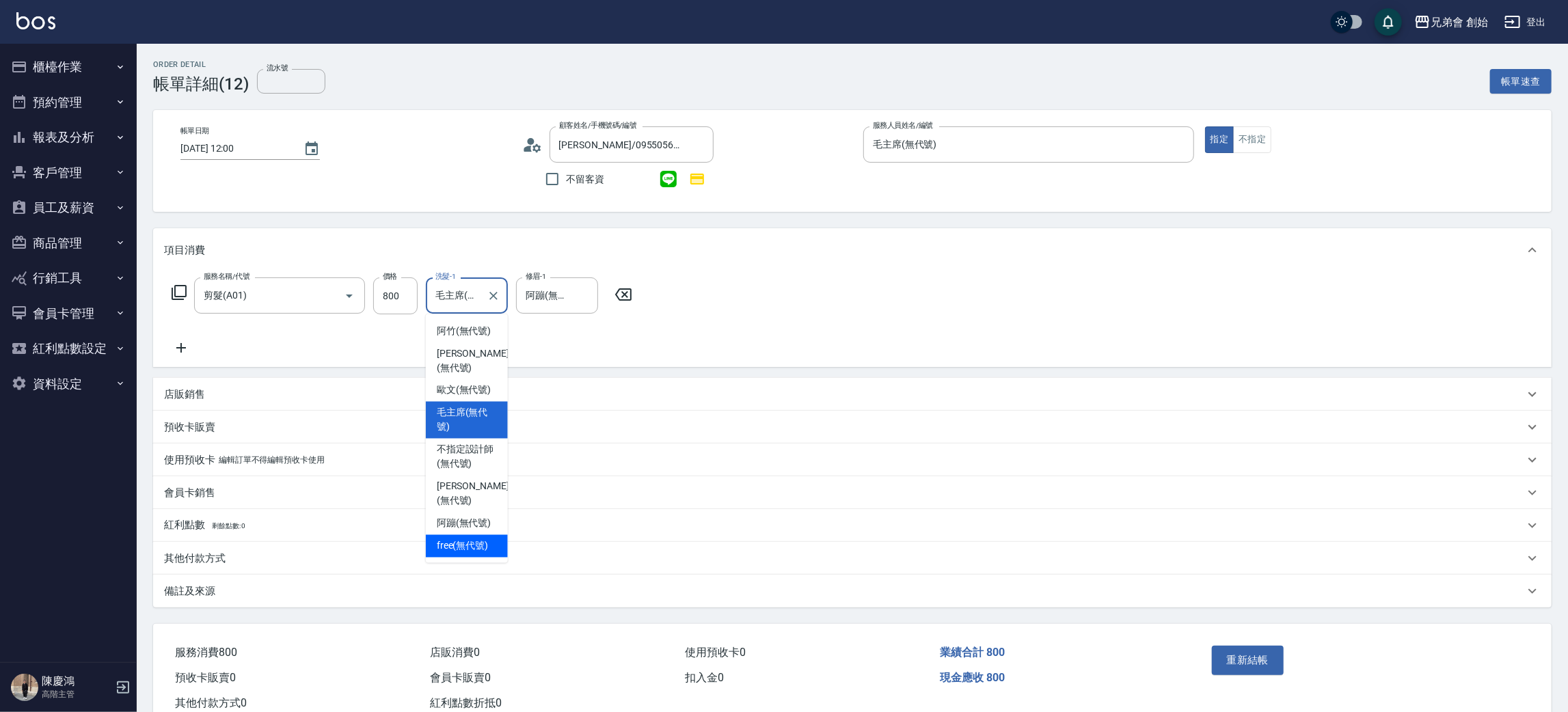
drag, startPoint x: 479, startPoint y: 506, endPoint x: 479, endPoint y: 496, distance: 10.0
click at [479, 502] on ul "阿竹 (無代號) 潘潘 (無代號) 歐文 (無代號) 毛主席 (無代號) 不指定設計師 (無代號) 威利 (無代號) 阿蹦 (無代號) free (無代號)" at bounding box center [467, 438] width 82 height 249
drag, startPoint x: 470, startPoint y: 516, endPoint x: 524, endPoint y: 363, distance: 162.2
click at [470, 539] on span "free (無代號)" at bounding box center [462, 546] width 51 height 14
type input "free(無代號)"
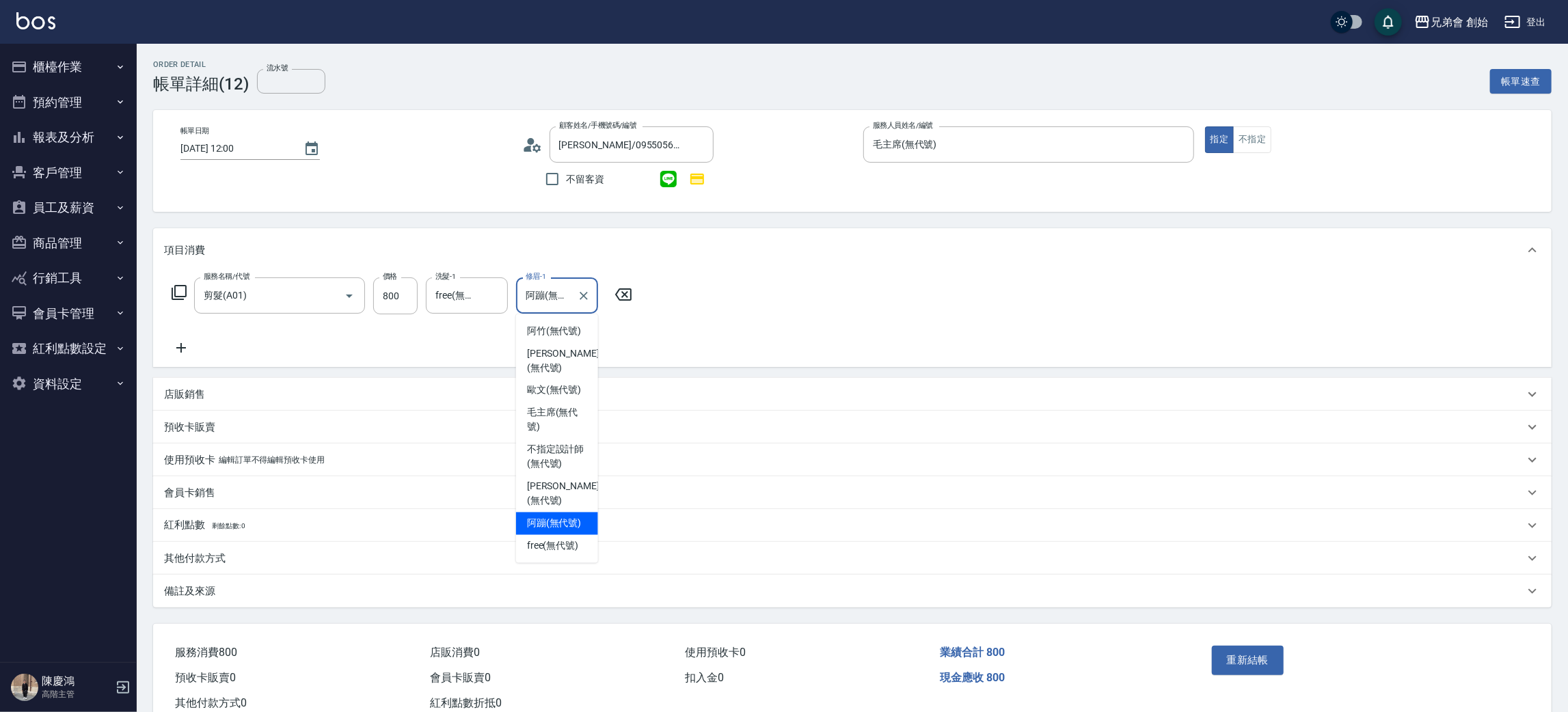
click at [559, 294] on input "阿蹦(無代號)" at bounding box center [547, 295] width 50 height 24
click at [552, 539] on span "free (無代號)" at bounding box center [553, 546] width 51 height 14
type input "free(無代號)"
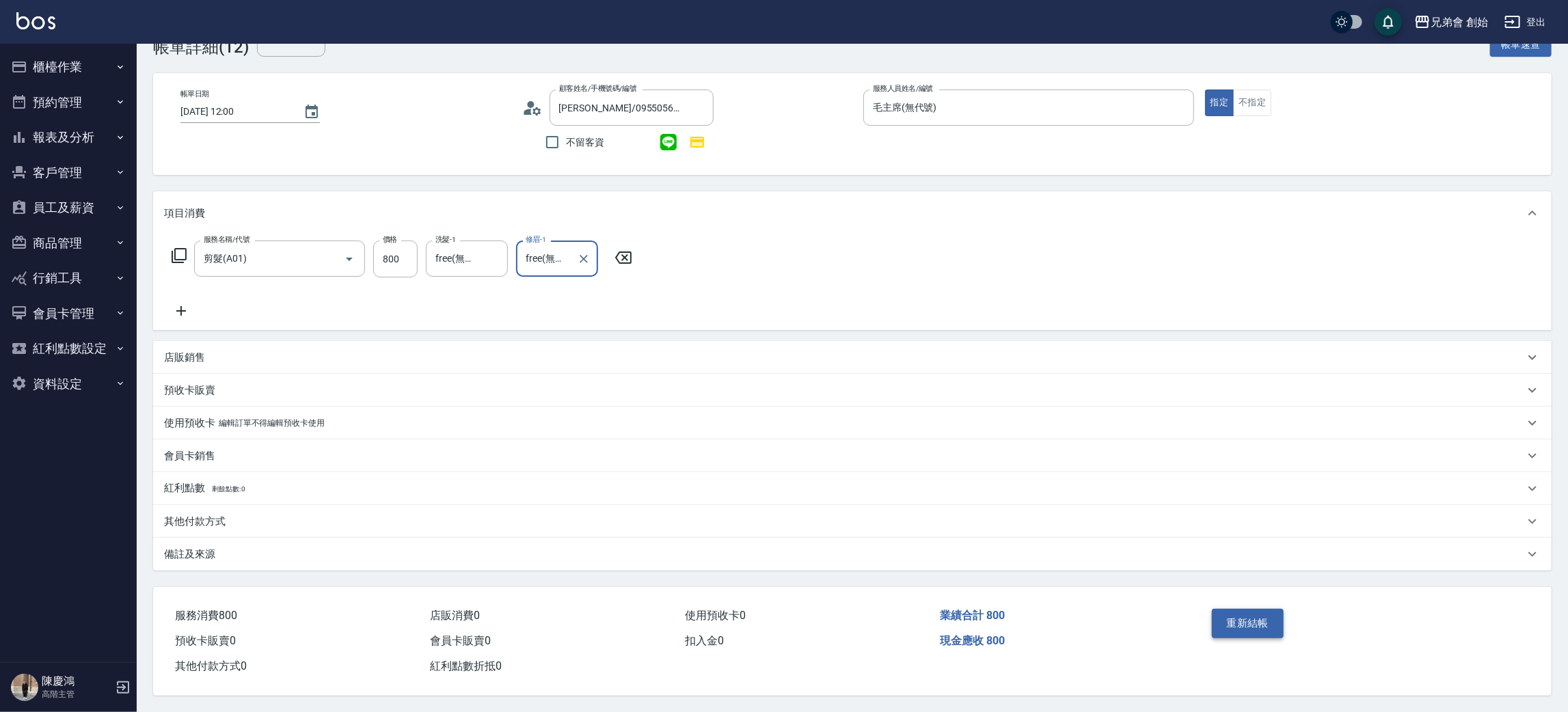
click at [1262, 612] on button "重新結帳" at bounding box center [1248, 623] width 72 height 29
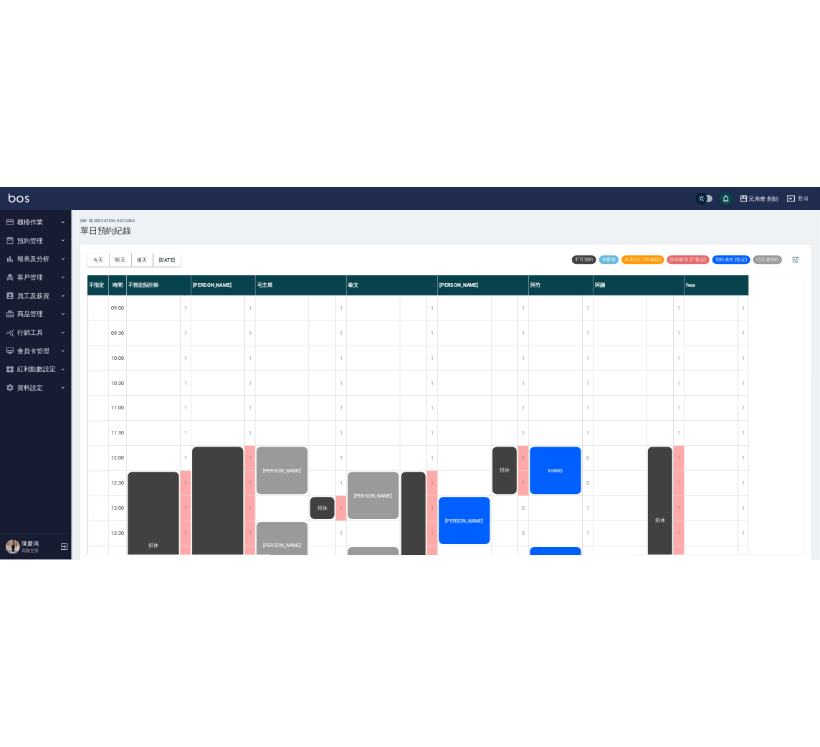
scroll to position [951, 0]
